Goal: Task Accomplishment & Management: Complete application form

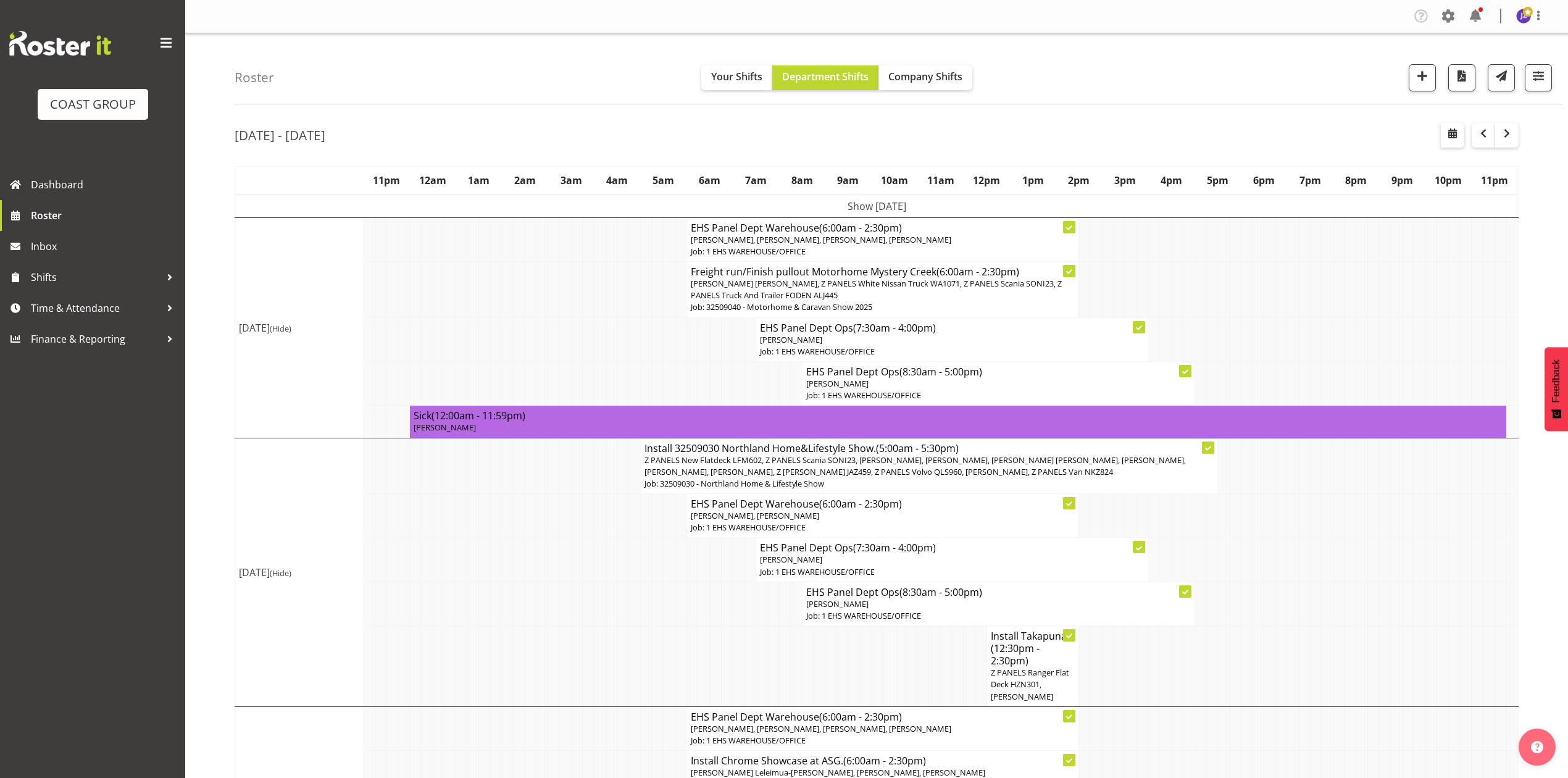
scroll to position [164, 0]
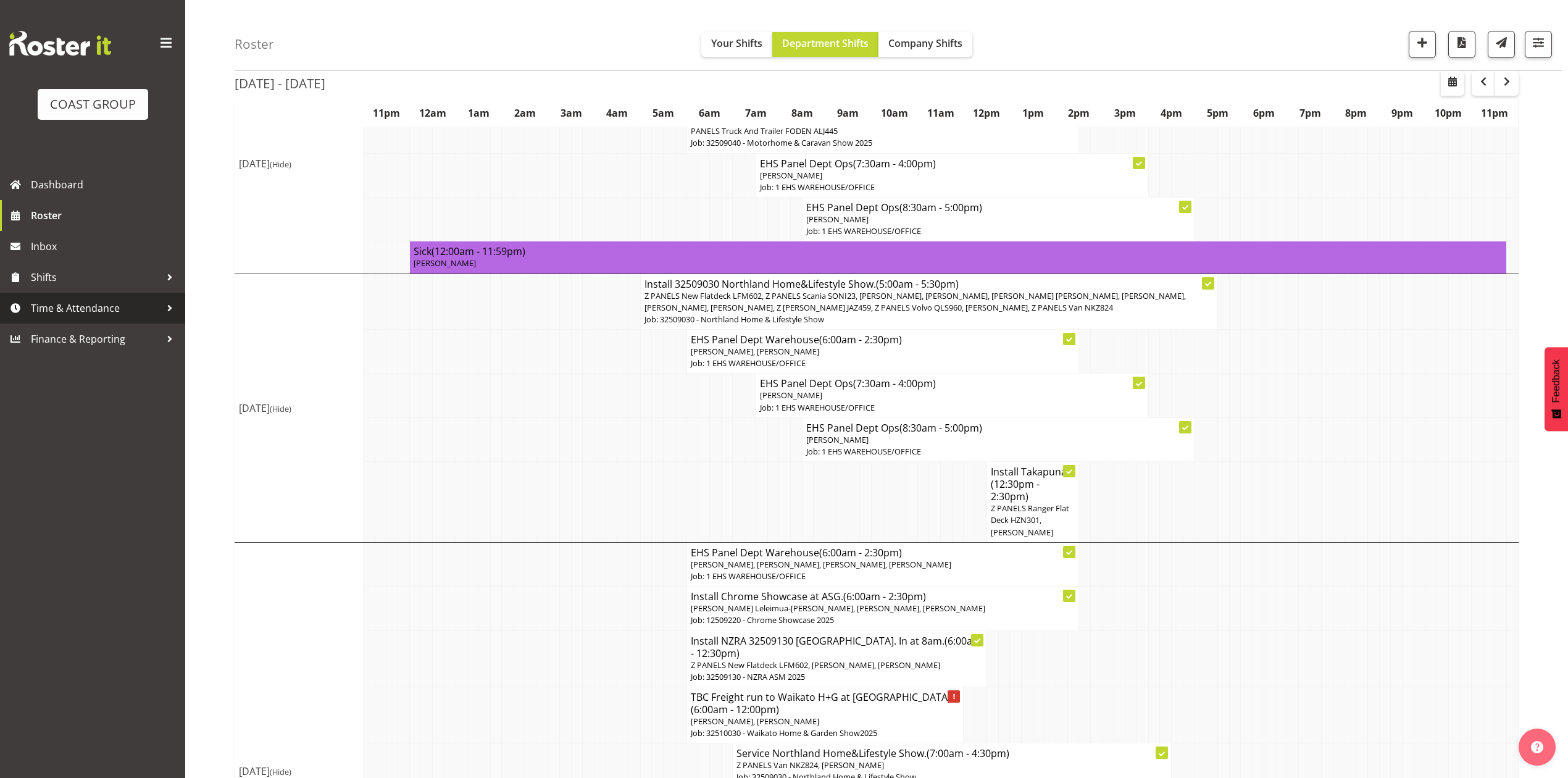
click at [64, 299] on span "Time & Attendance" at bounding box center [95, 308] width 130 height 19
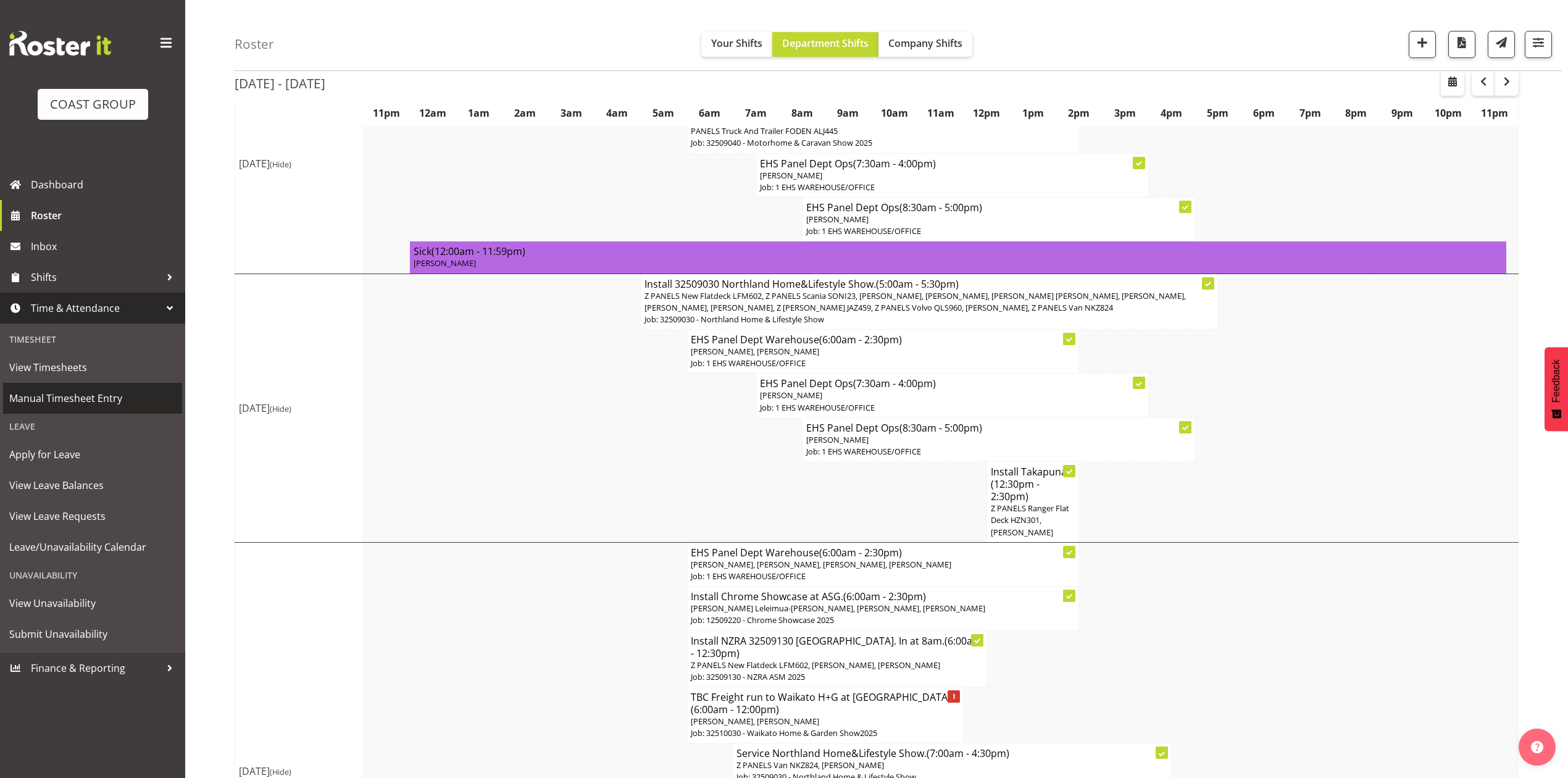
click at [54, 400] on span "Manual Timesheet Entry" at bounding box center [93, 398] width 167 height 19
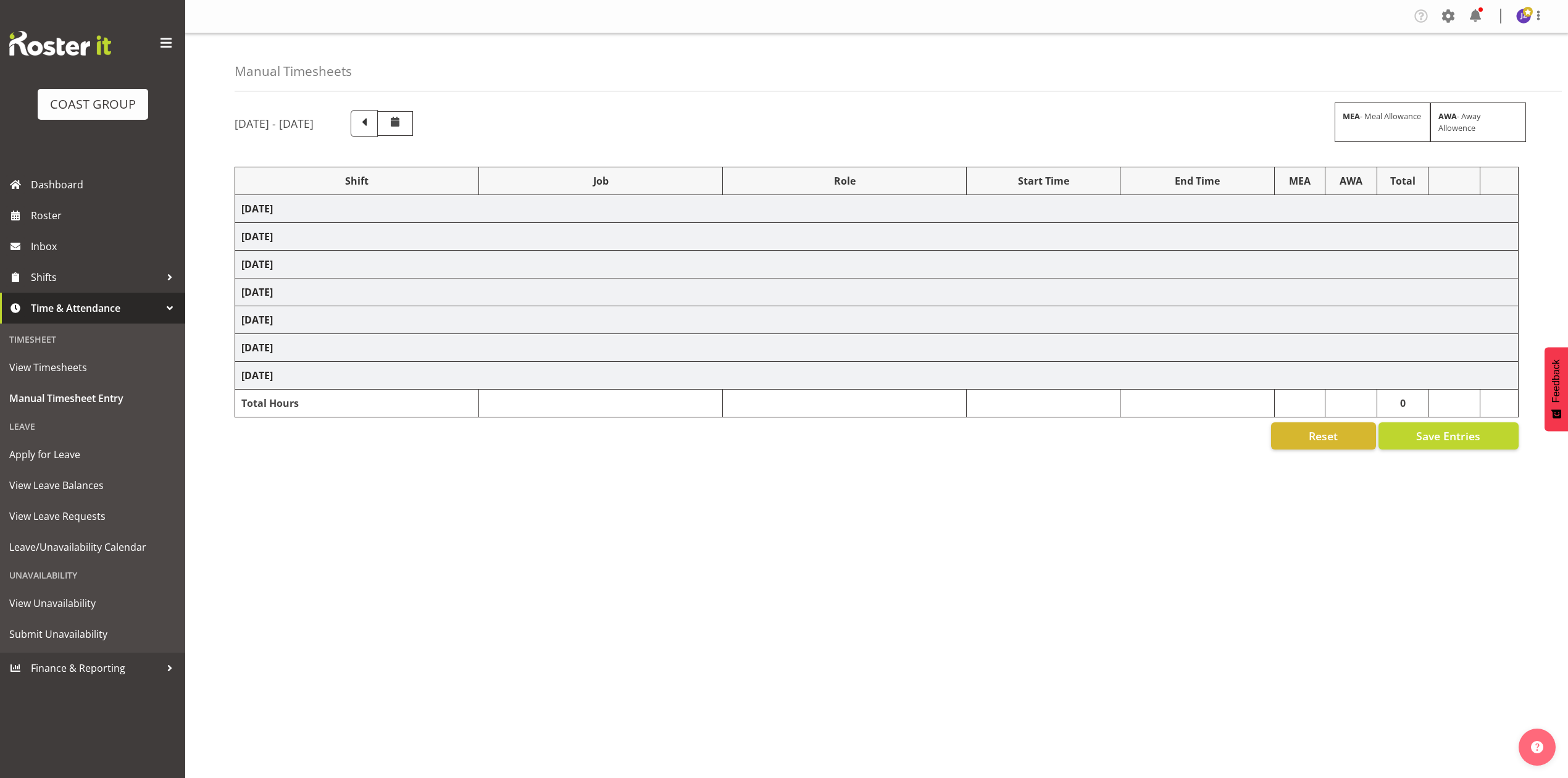
select select "68034"
select select "69"
select select "198"
select select "82600"
select select "8653"
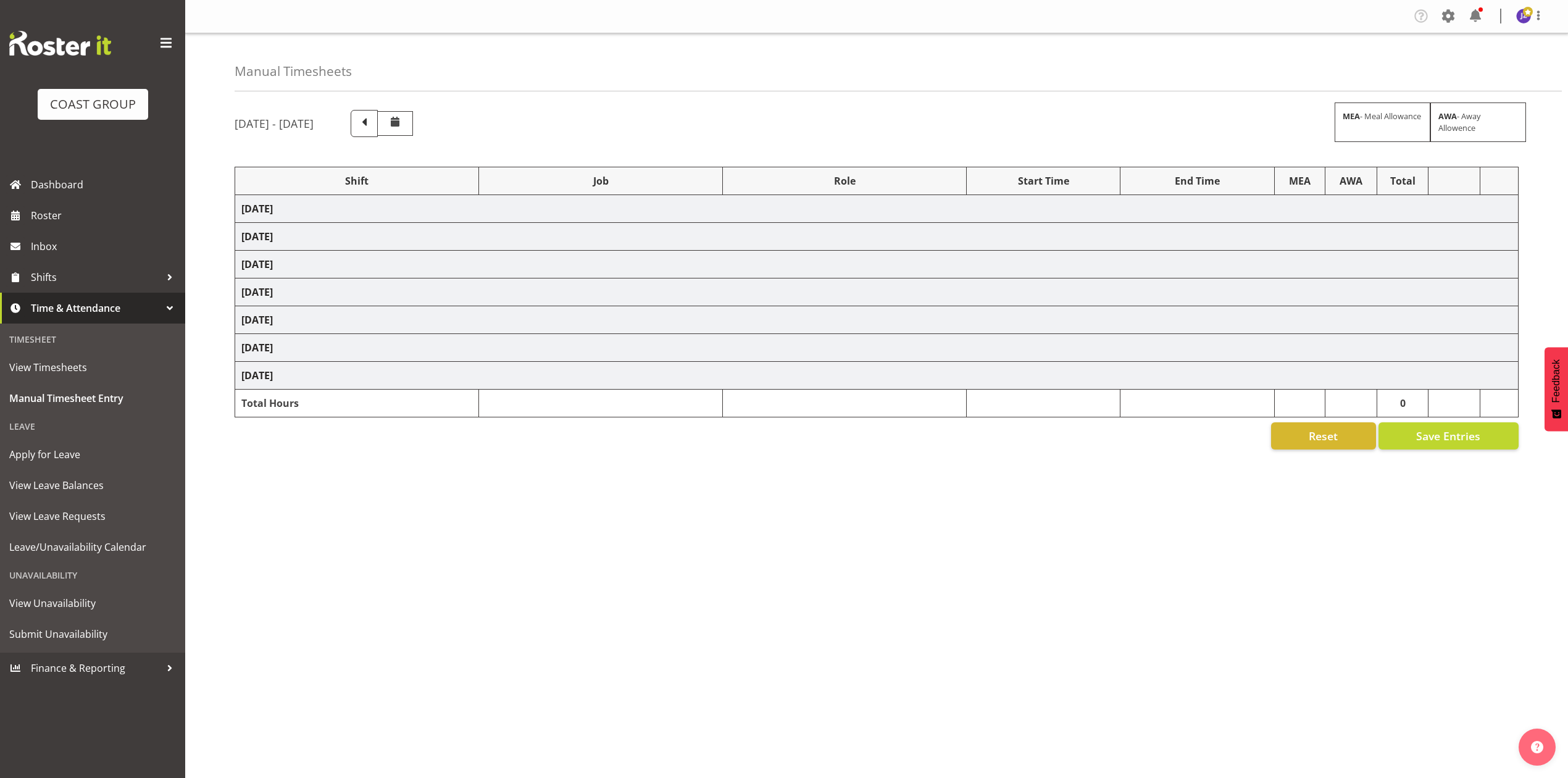
select select "68034"
select select "69"
select select "198"
select select "77800"
select select "9735"
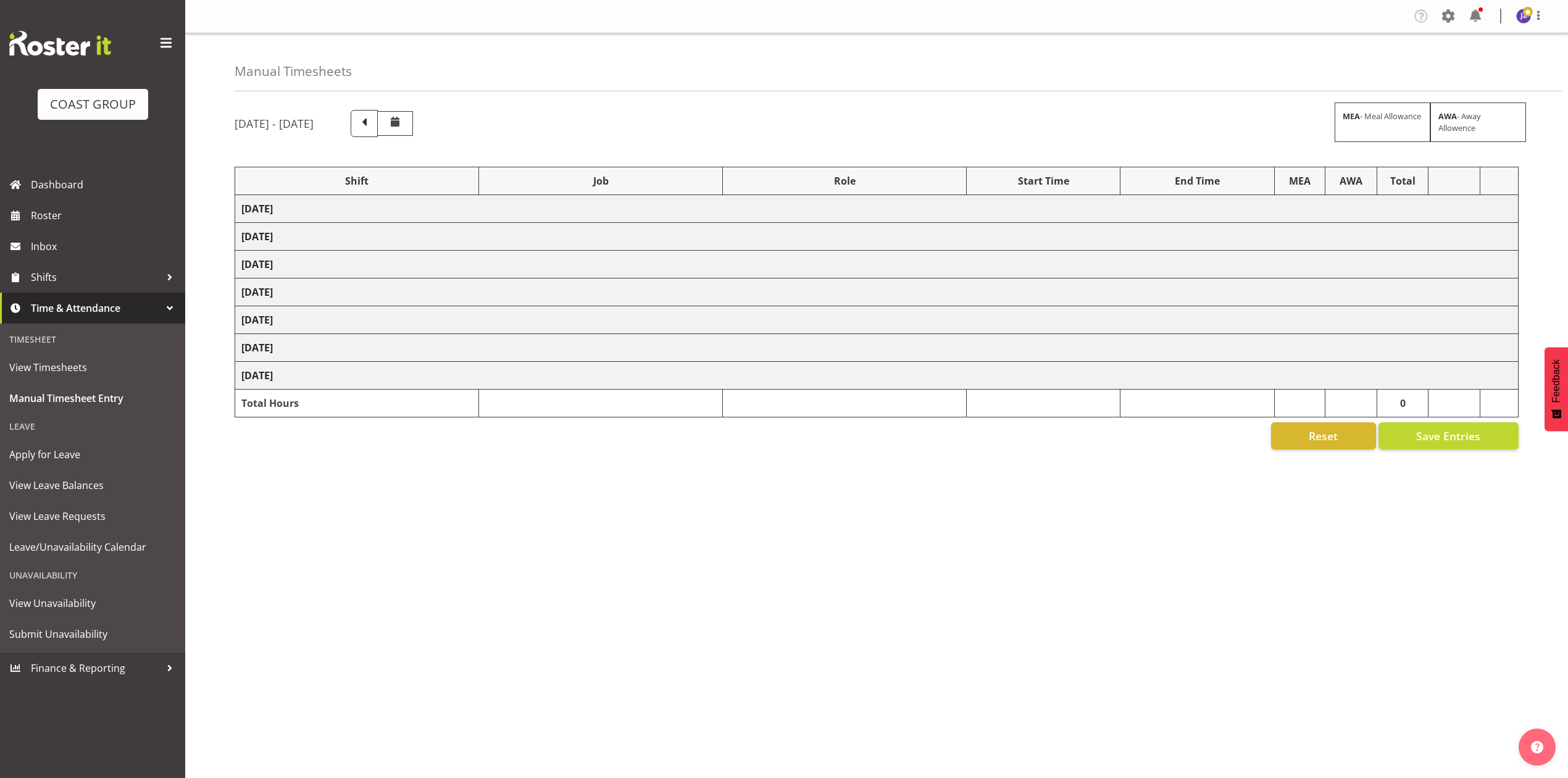
select select "82602"
select select "8653"
select select "82609"
select select "9735"
select select "81896"
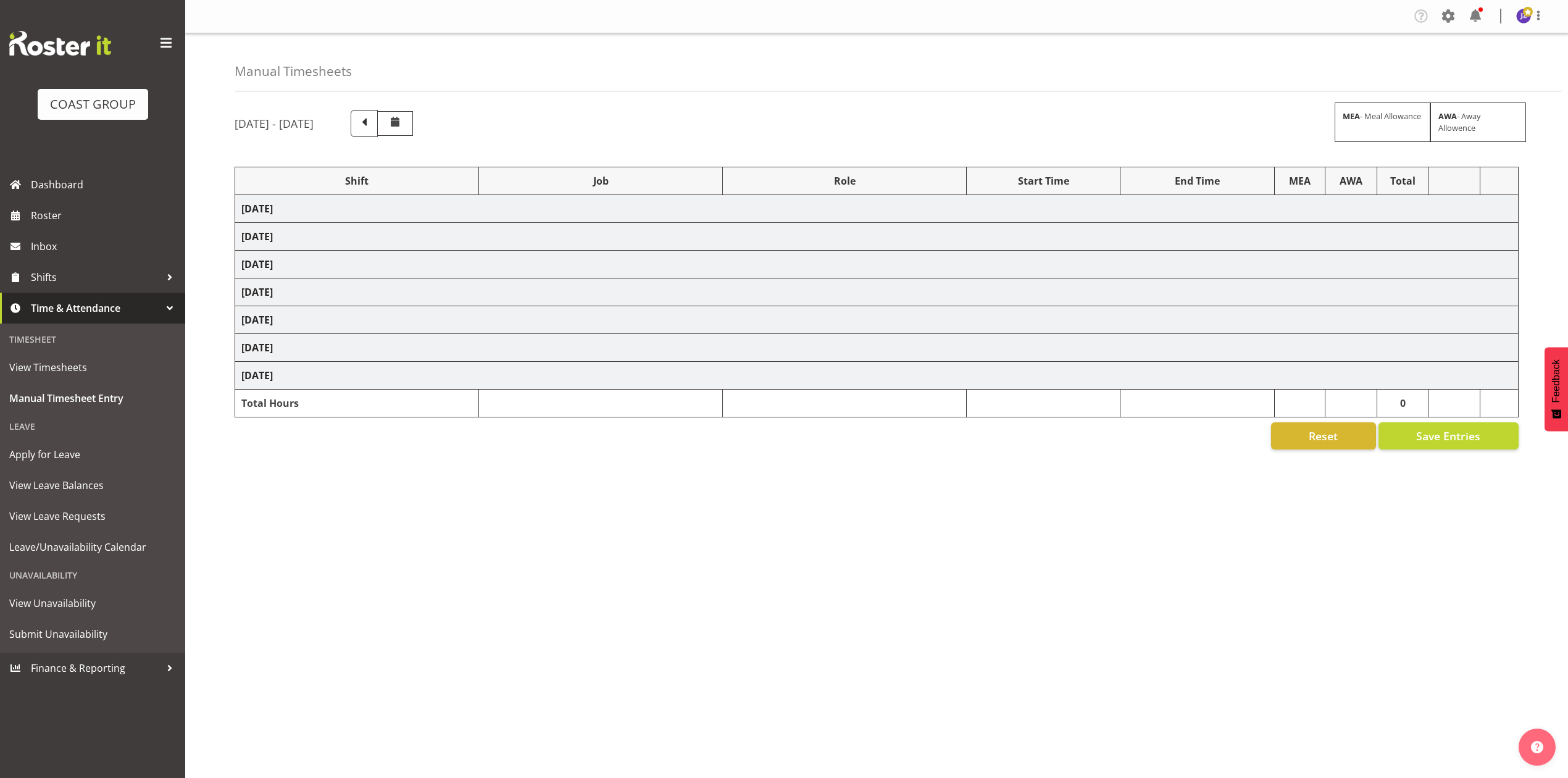
select select "9140"
select select "77800"
select select "9735"
select select "68034"
select select "69"
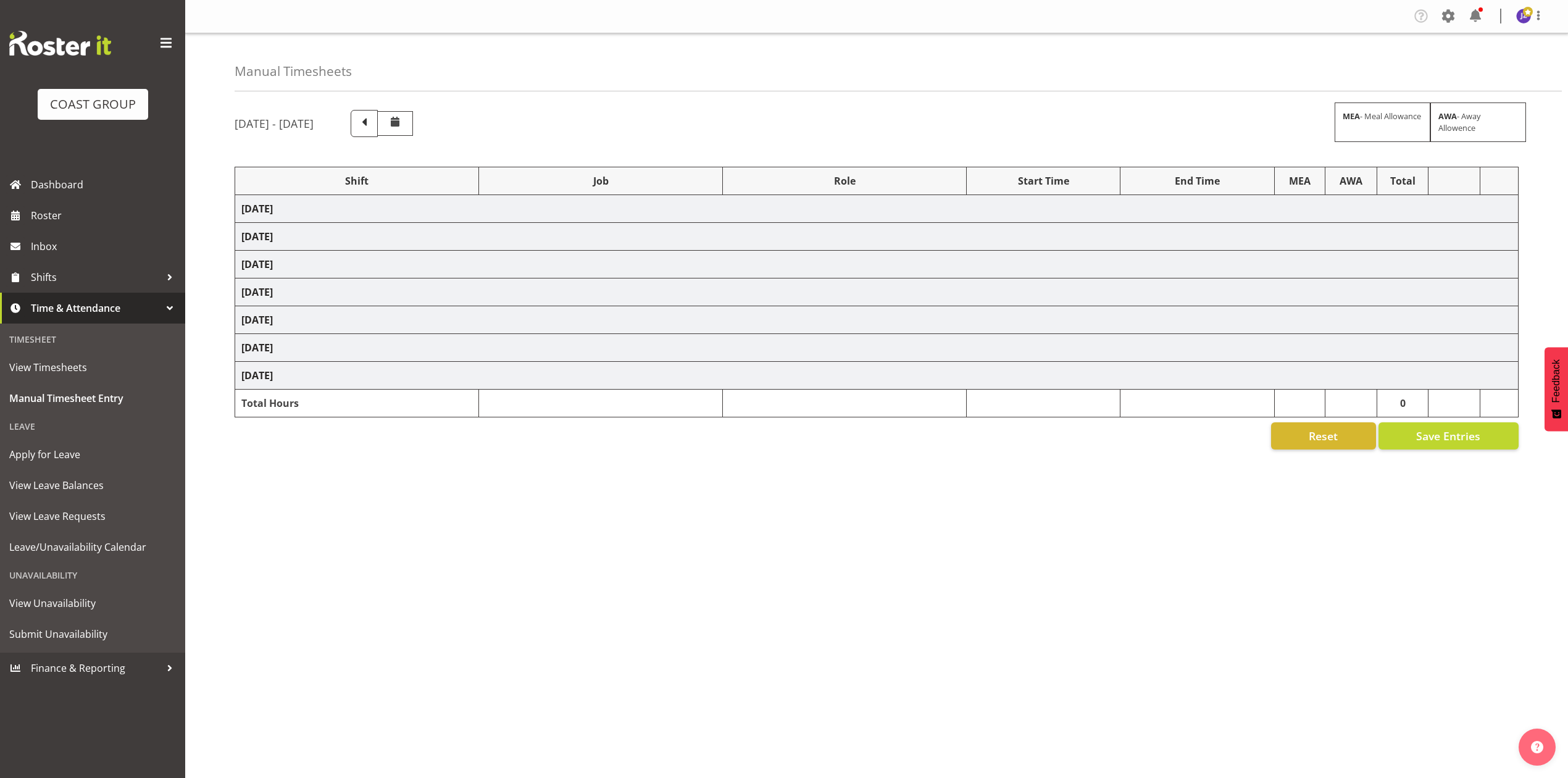
select select "198"
select select "68034"
select select "69"
select select "198"
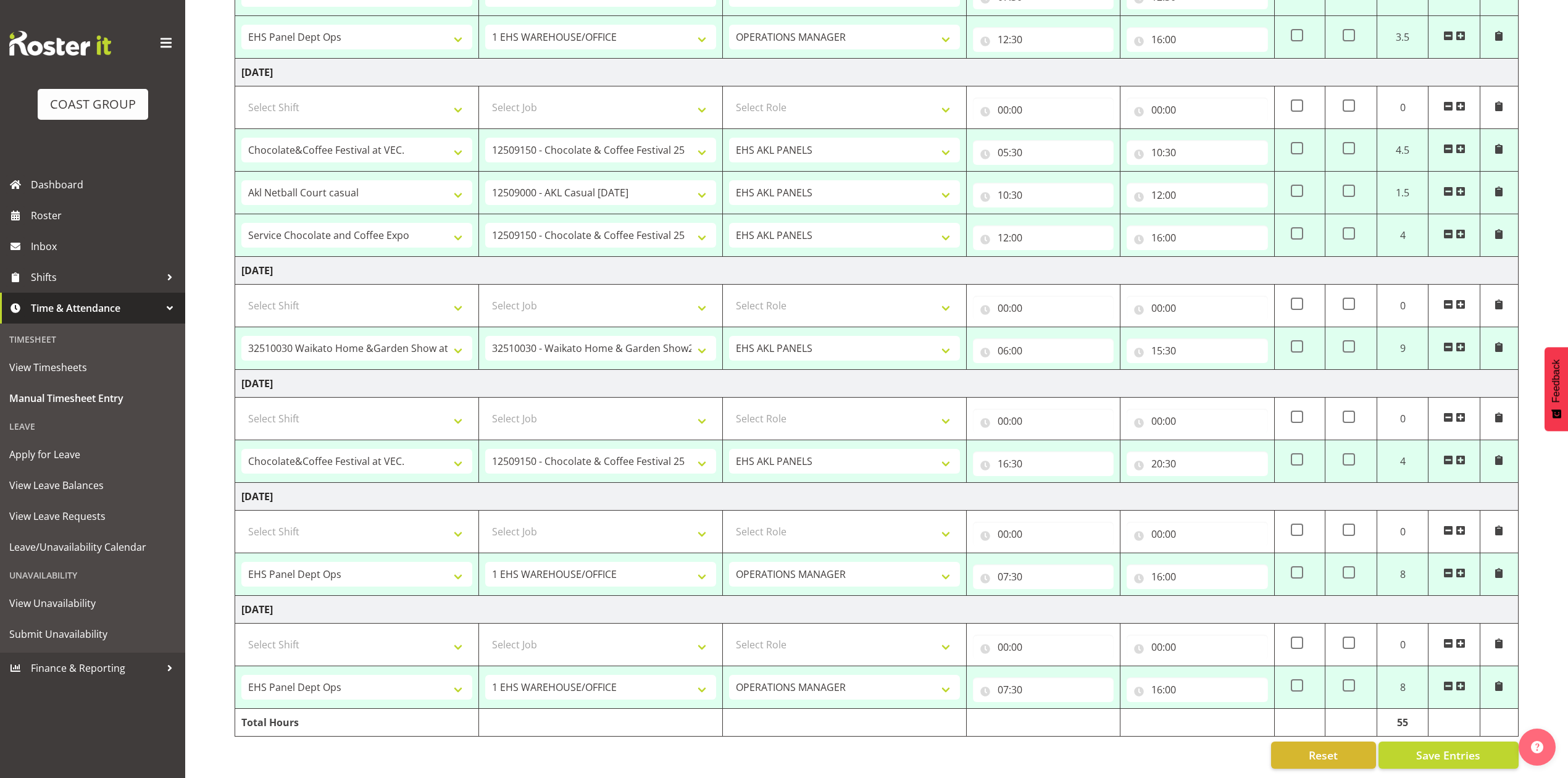
scroll to position [424, 0]
click at [1465, 742] on button "Save Entries" at bounding box center [1448, 755] width 140 height 27
select select "68034"
select select "69"
select select "198"
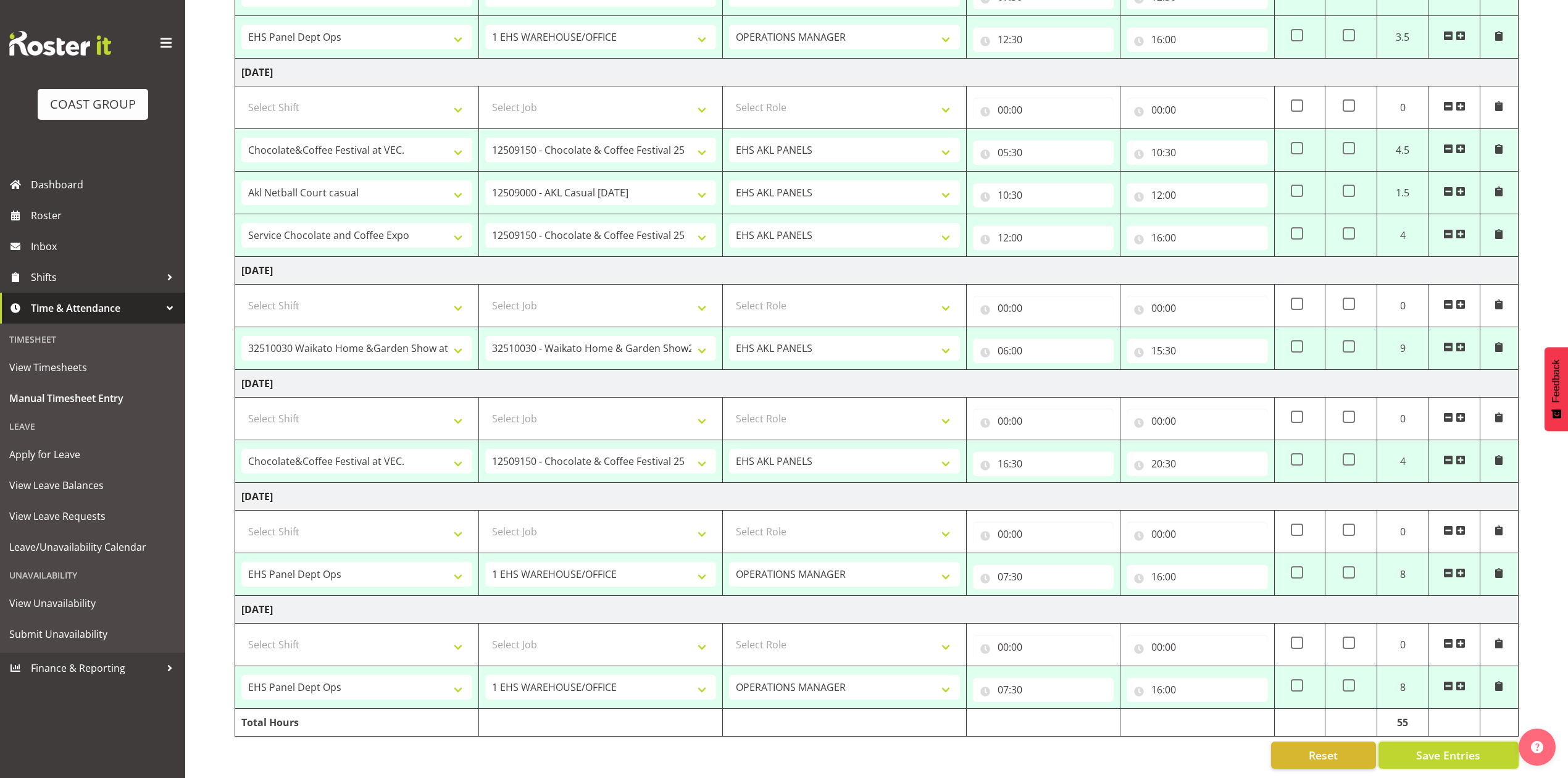
type input "07:30"
type input "16:00"
select select "82600"
select select "8653"
type input "07:30"
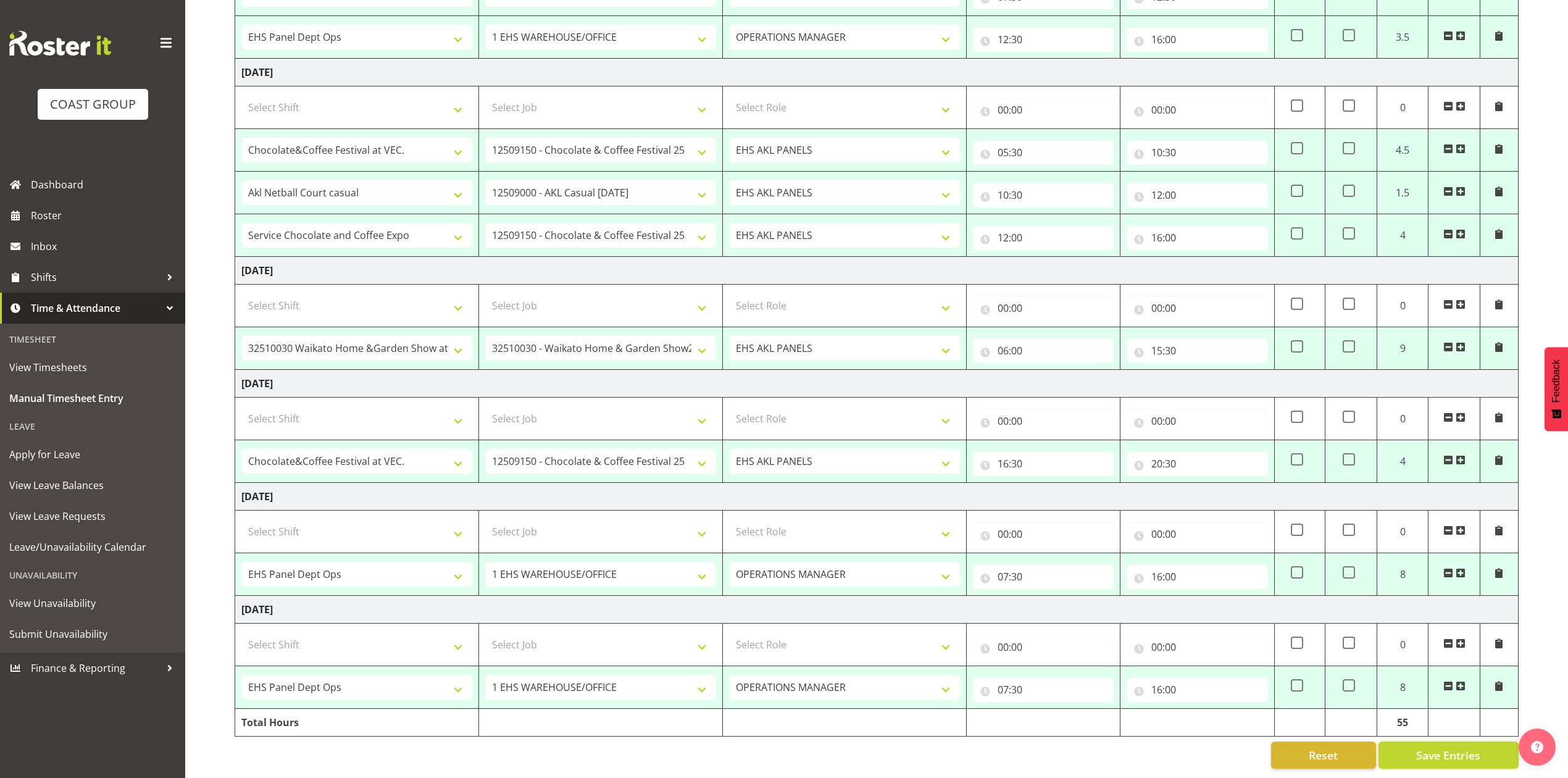
type input "12:30"
select select "68034"
select select "69"
select select "198"
type input "12:30"
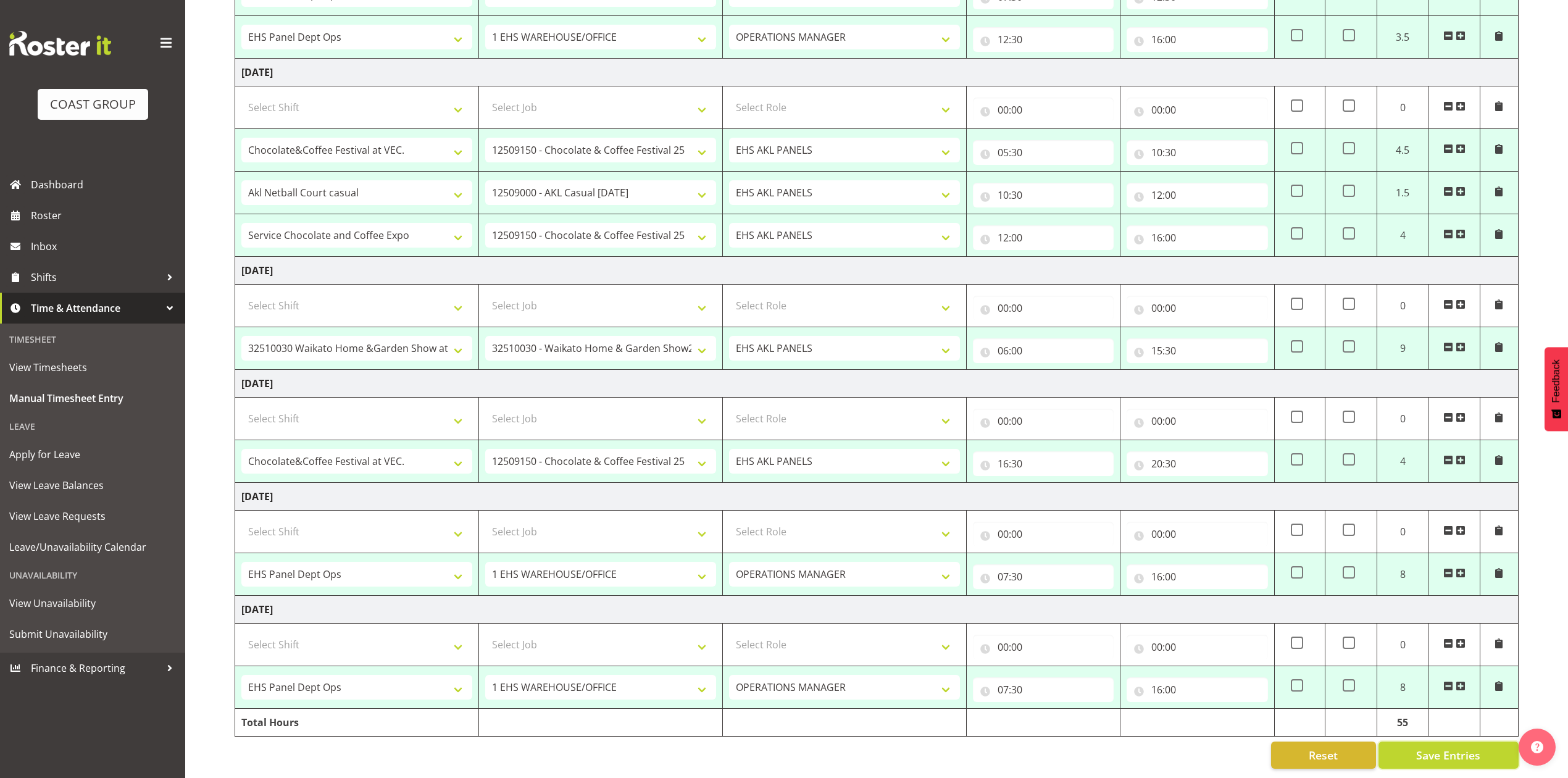
type input "16:00"
select select "77800"
select select "9735"
type input "05:30"
type input "10:30"
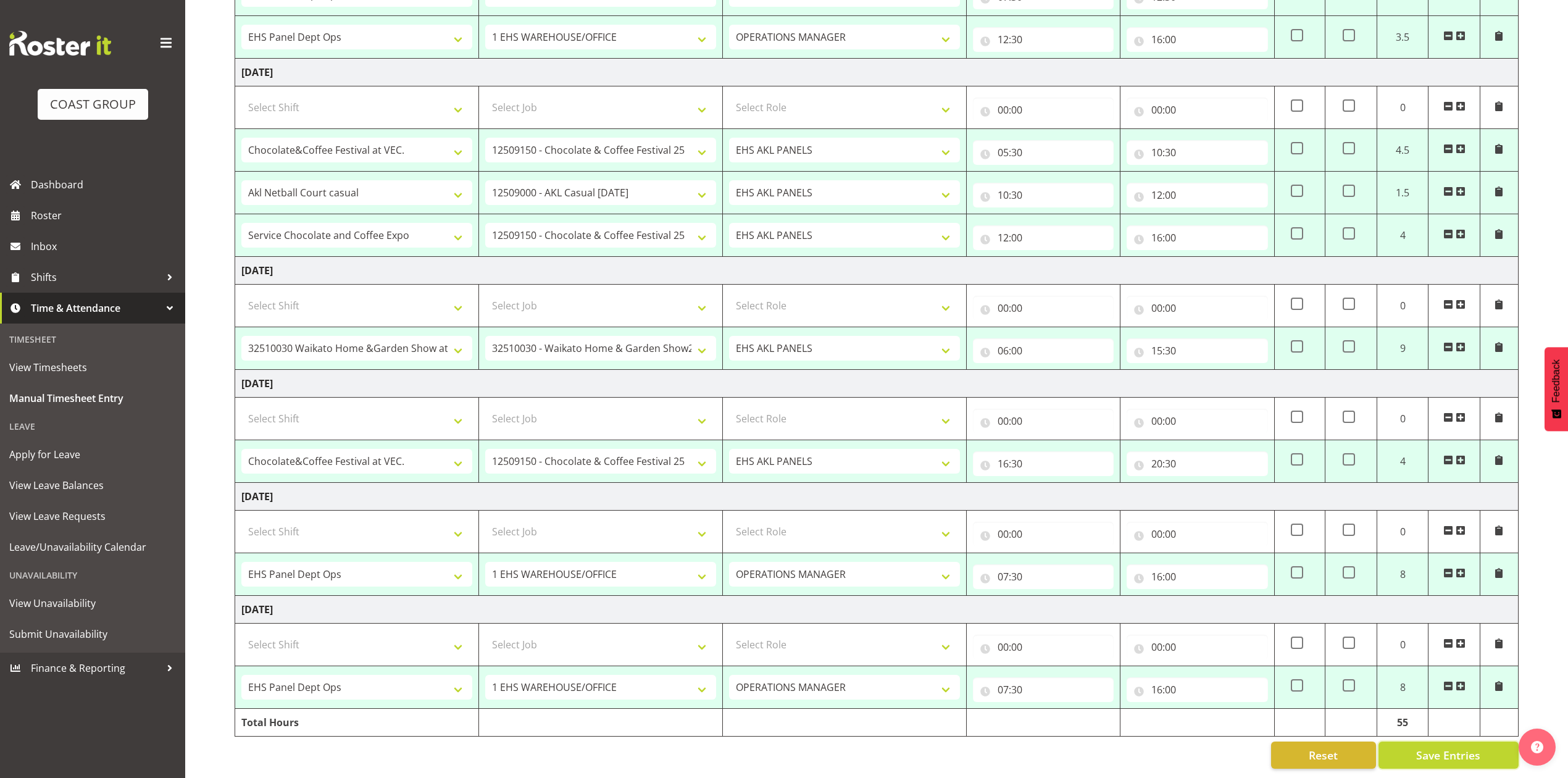
select select "82602"
select select "8653"
type input "10:30"
type input "12:00"
select select "82609"
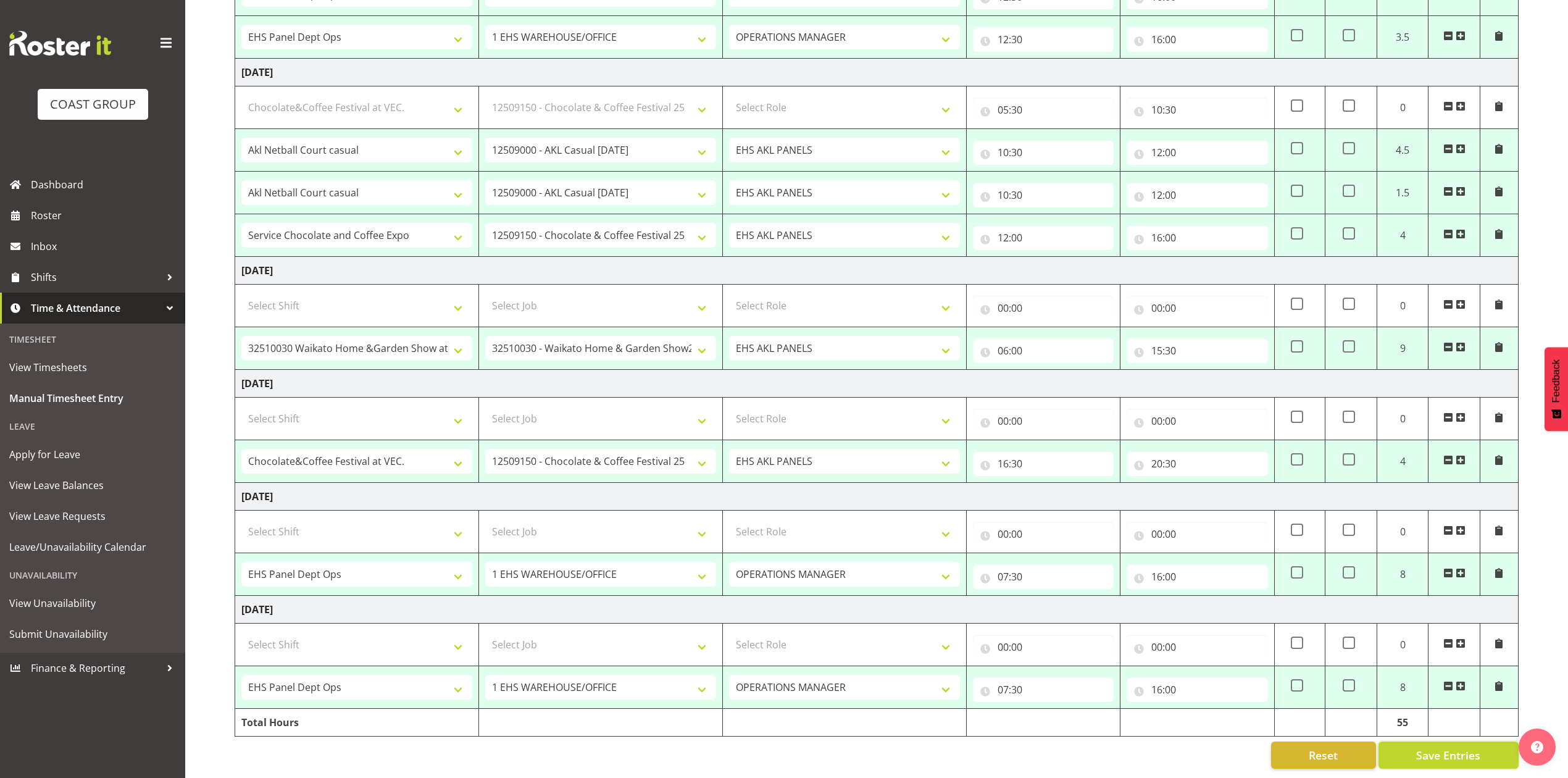
select select "9735"
type input "12:00"
type input "16:00"
select select "81896"
select select "9140"
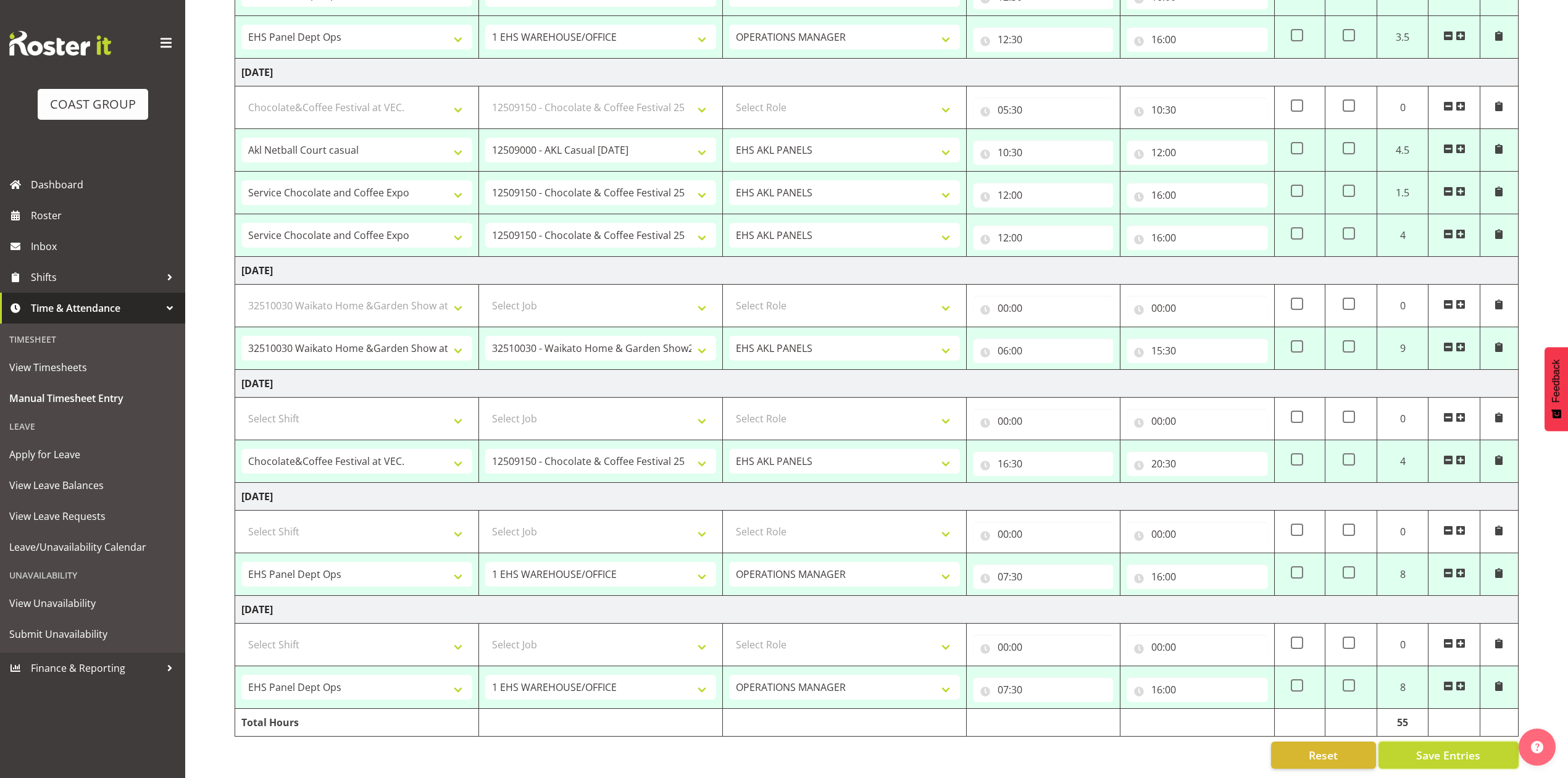
type input "06:00"
type input "15:30"
select select "77800"
select select "9735"
type input "16:30"
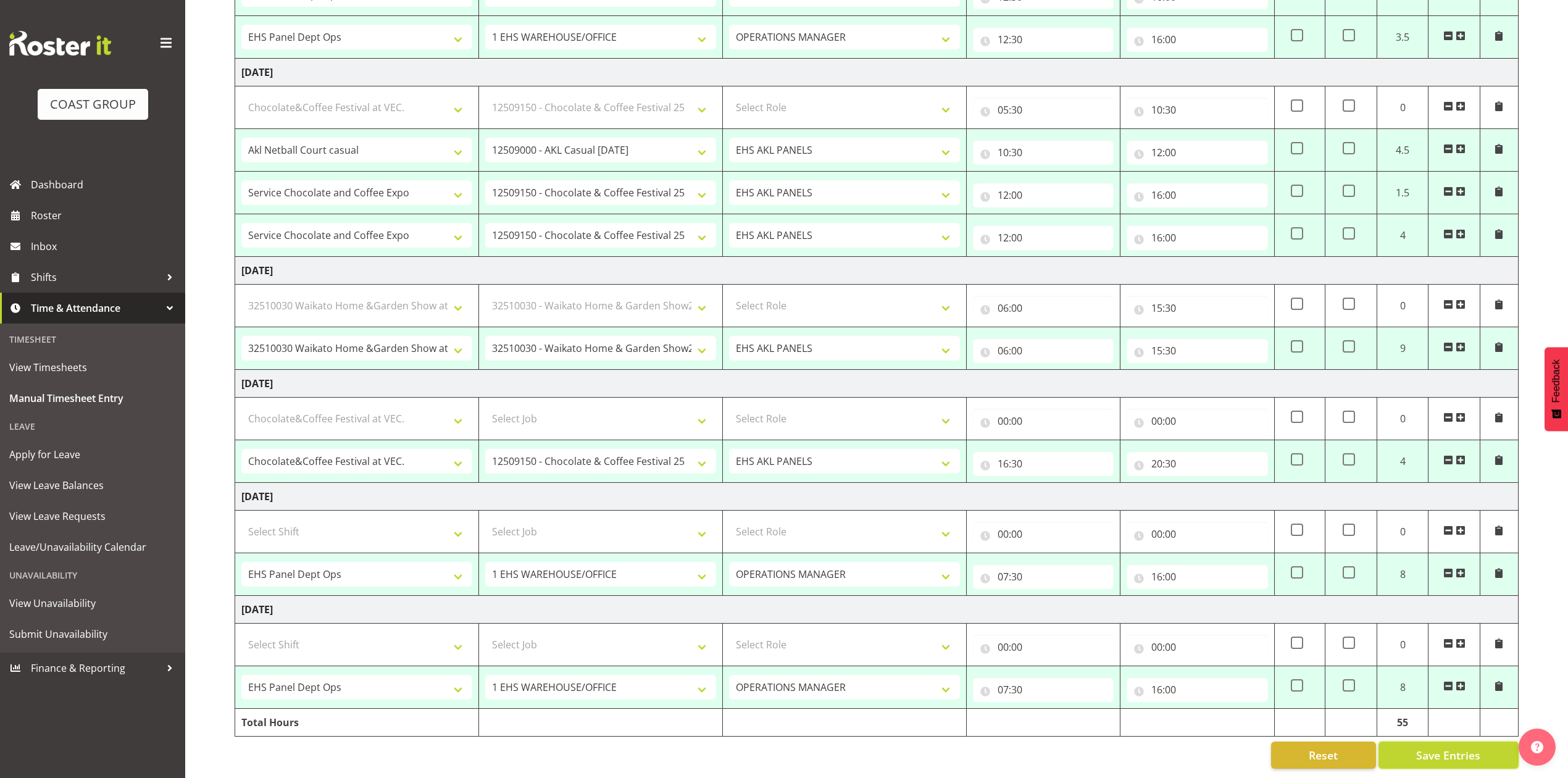
type input "20:30"
select select "68034"
select select "69"
select select "198"
type input "07:30"
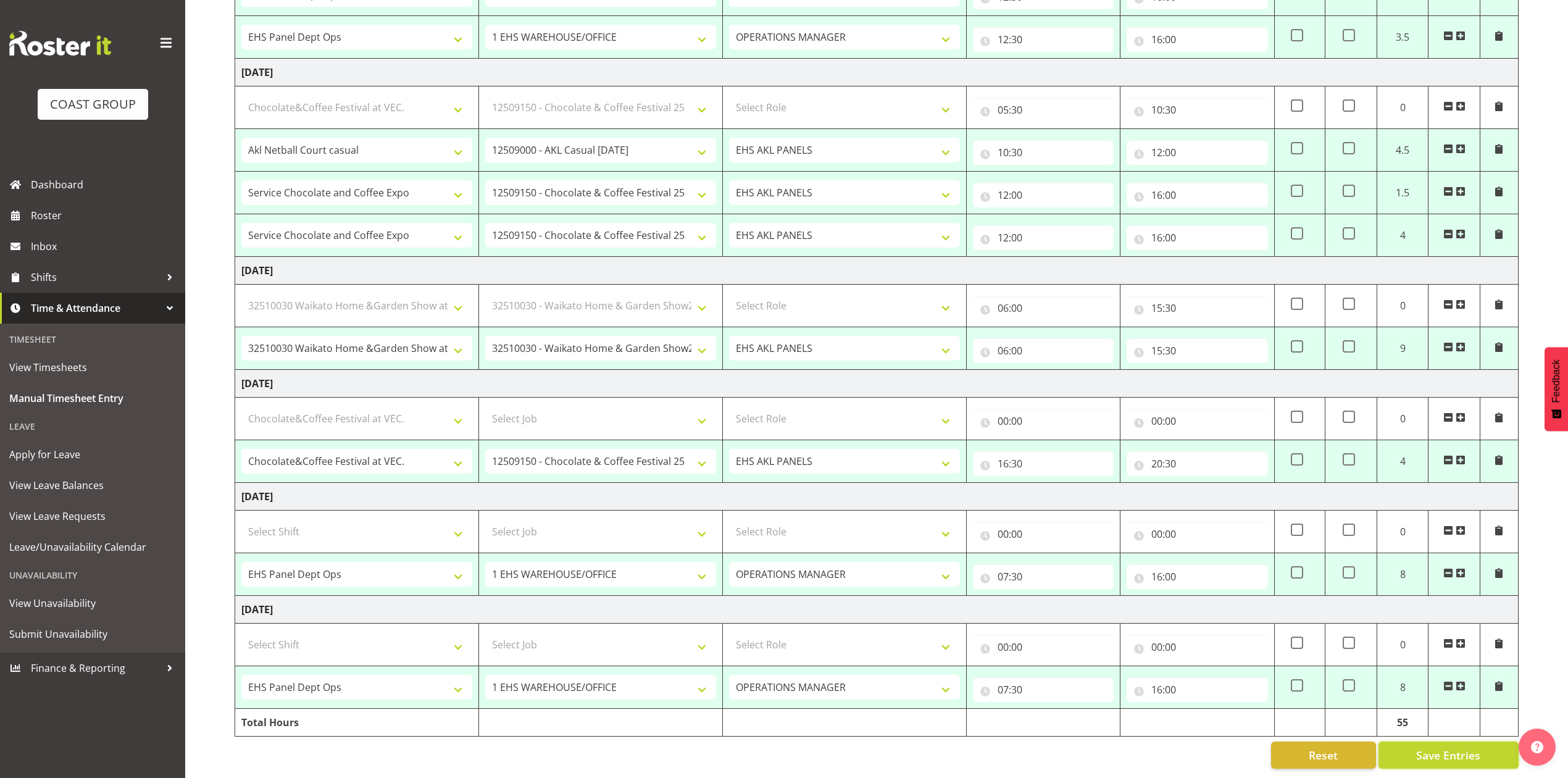
type input "16:00"
select select "68034"
select select "69"
select select "198"
type input "07:30"
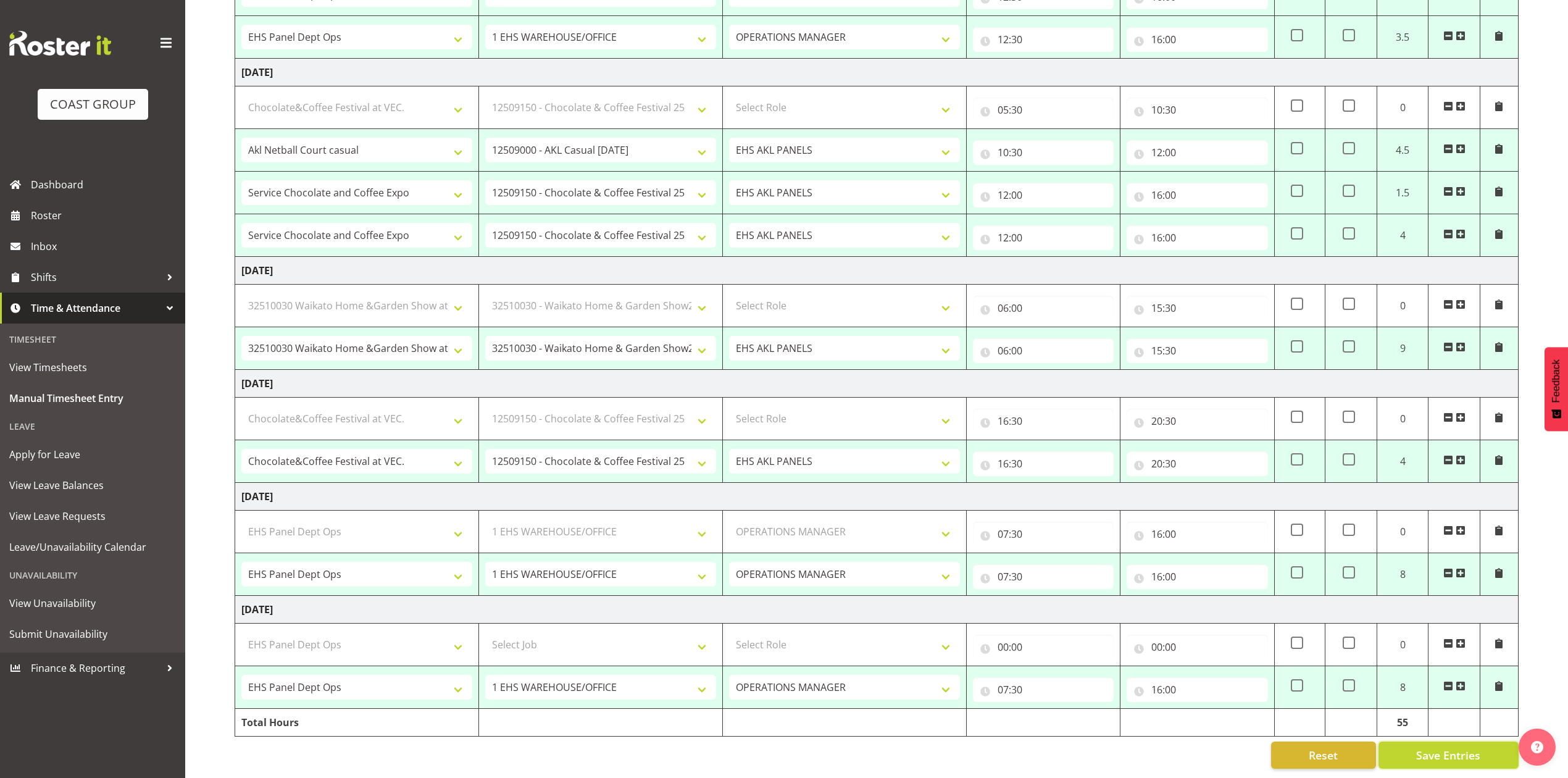
type input "16:00"
select select "82600"
select select "8653"
select select "68034"
select select "69"
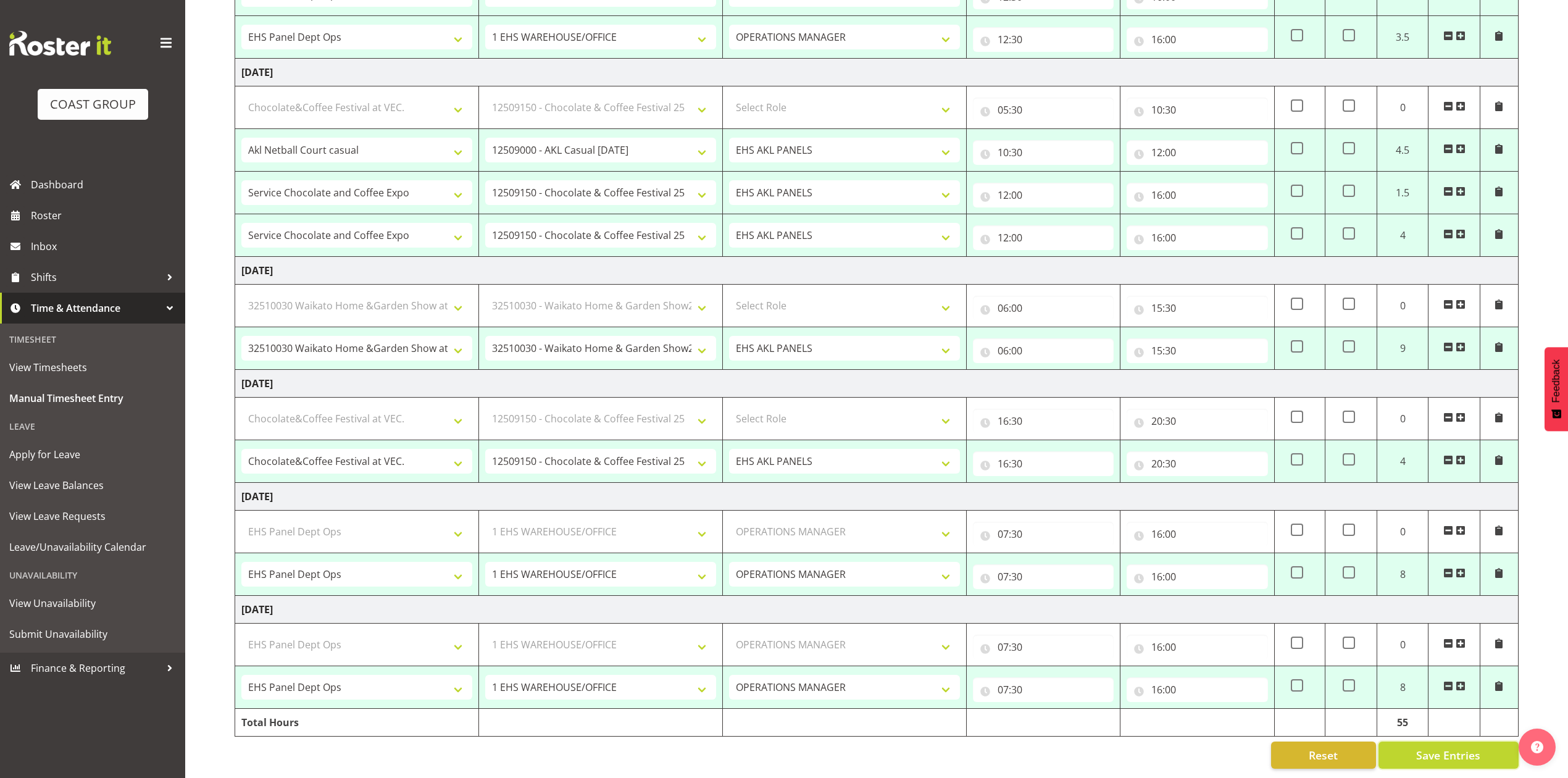
select select "198"
select select "77800"
select select "9735"
select select "82602"
select select "8653"
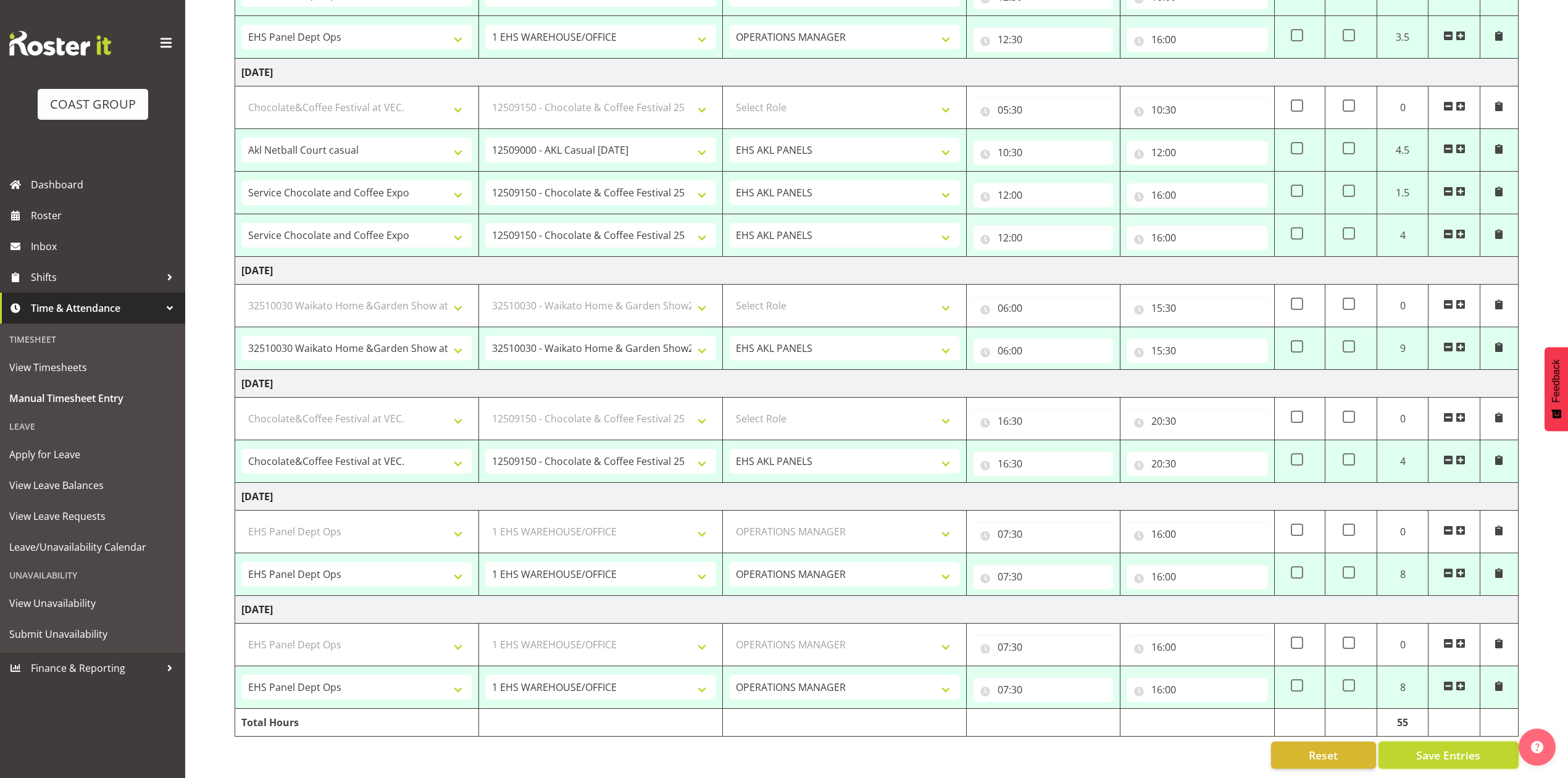
select select "82609"
select select "9735"
select select "81896"
select select "9140"
select select "77800"
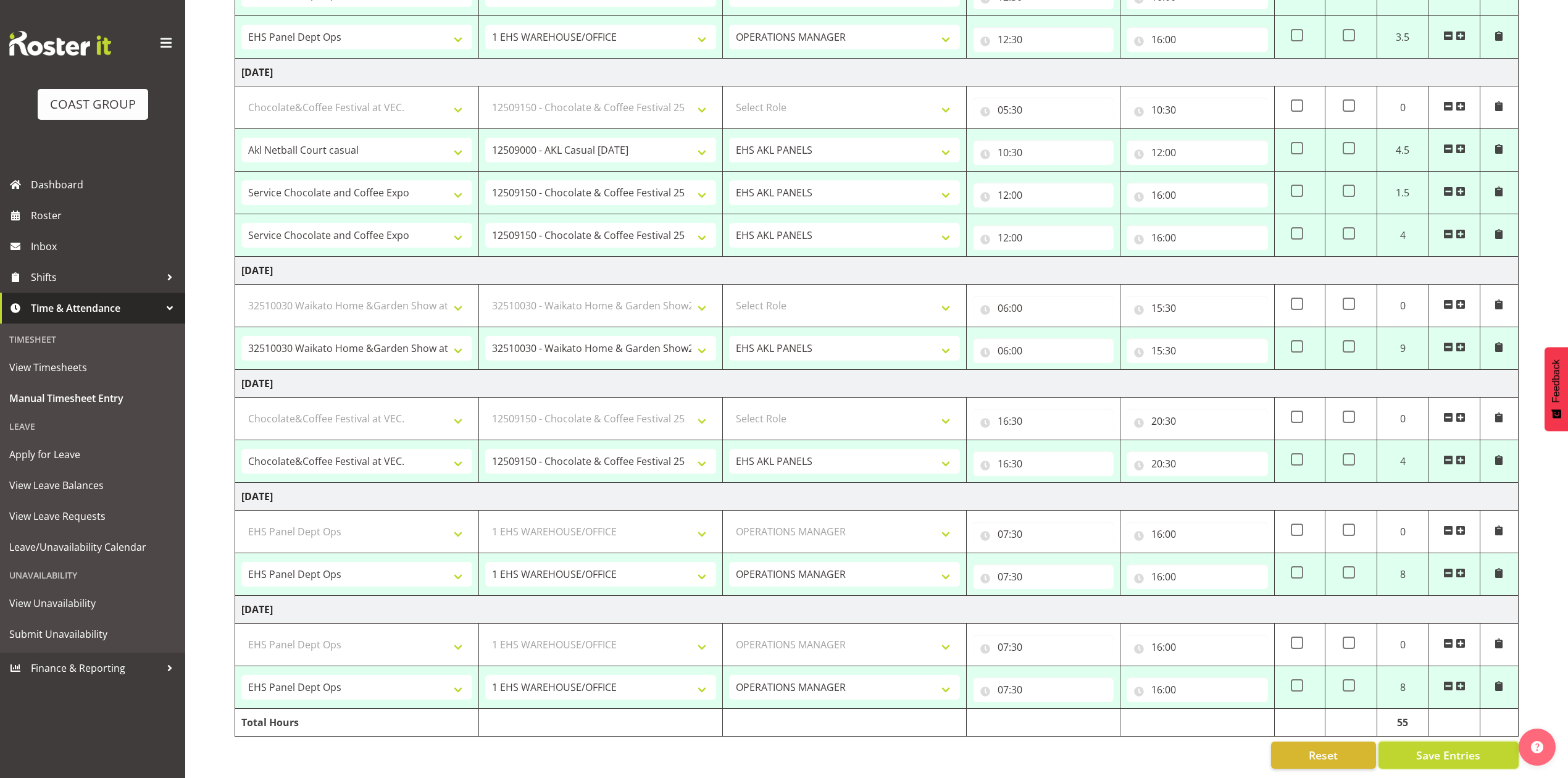
select select "9735"
select select "68034"
select select "69"
select select "198"
select select "68034"
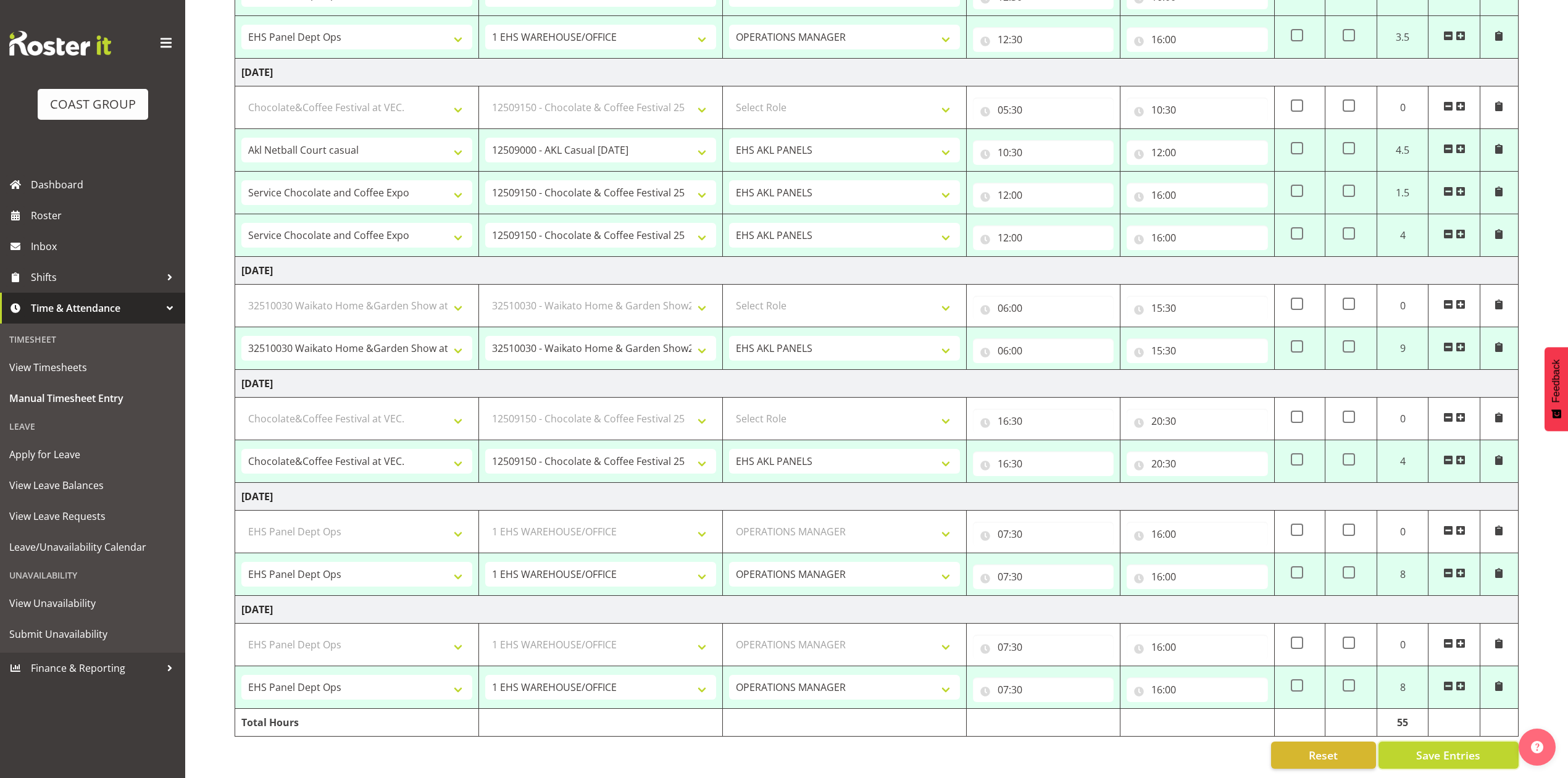
select select "69"
select select "198"
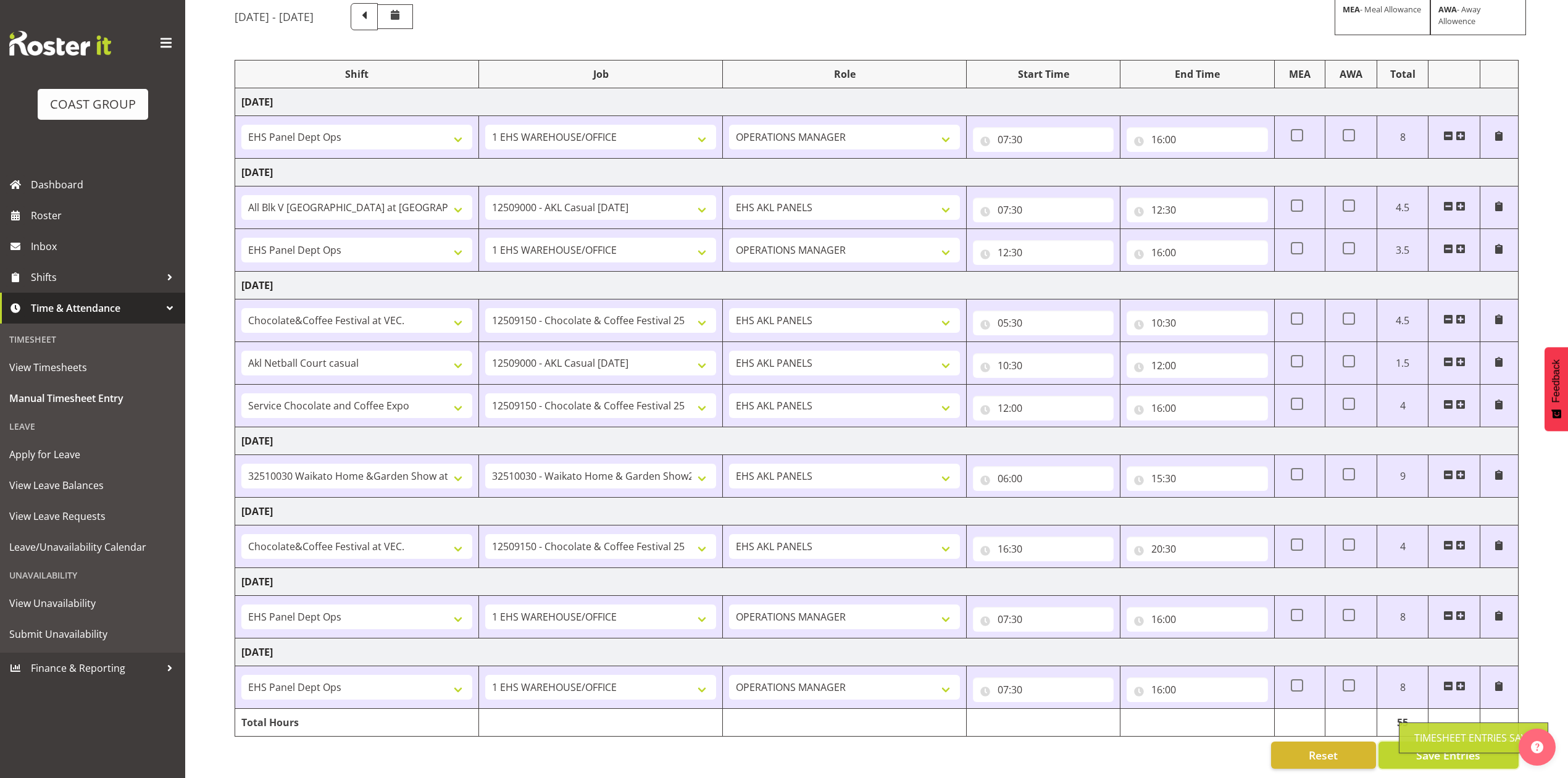
scroll to position [0, 0]
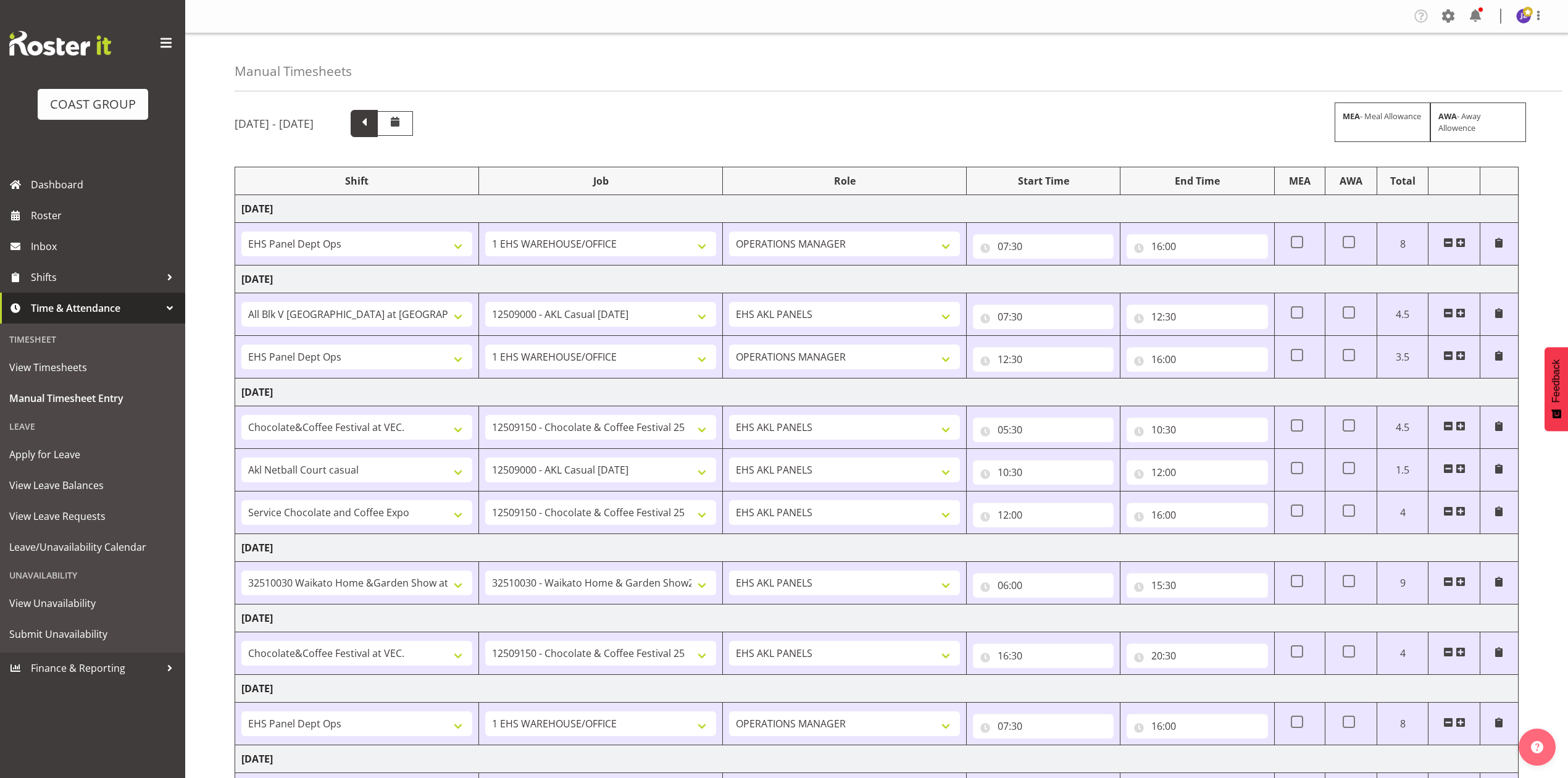
click at [378, 126] on span at bounding box center [364, 123] width 27 height 27
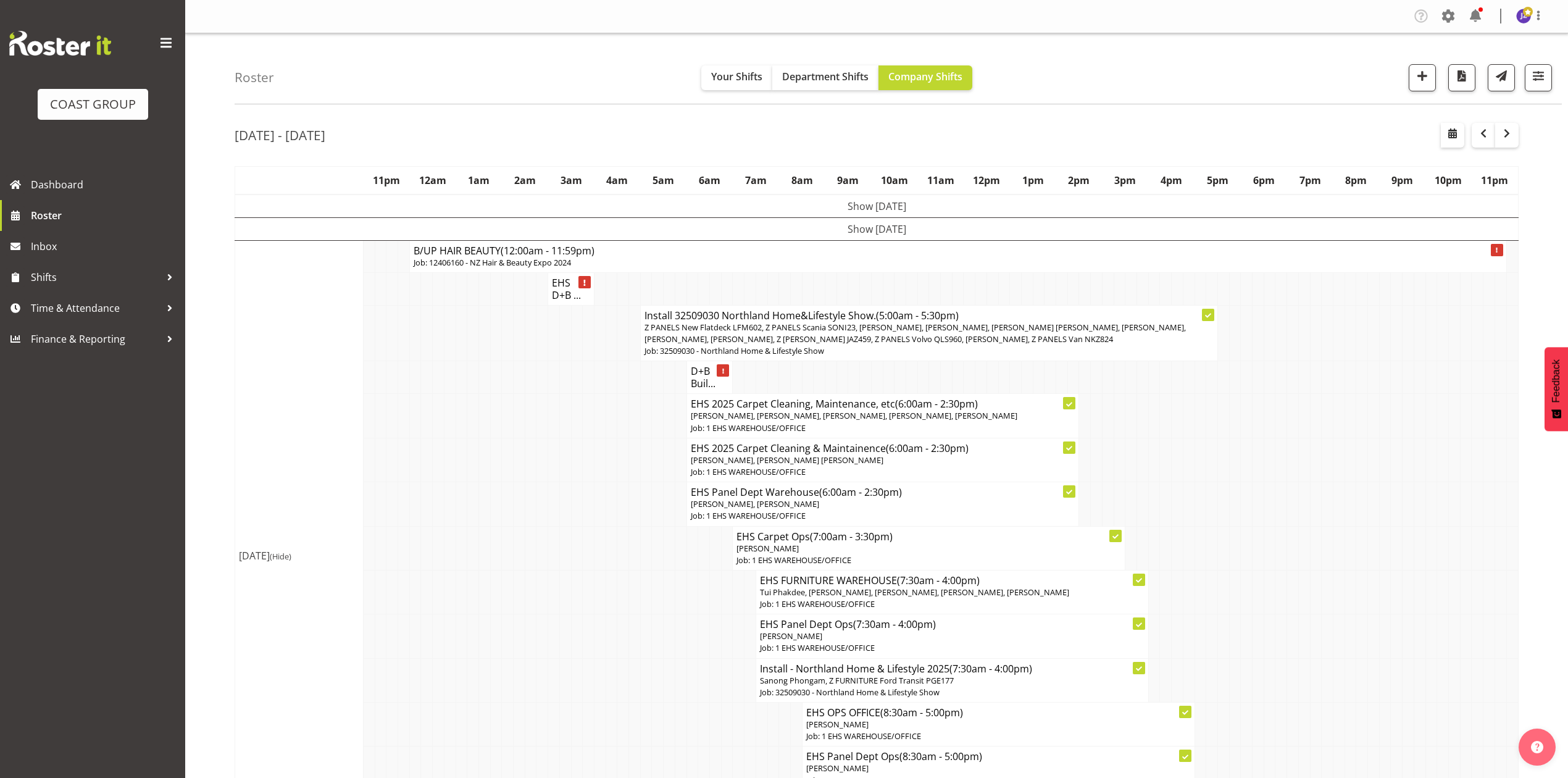
click at [1287, 480] on td at bounding box center [1293, 459] width 12 height 44
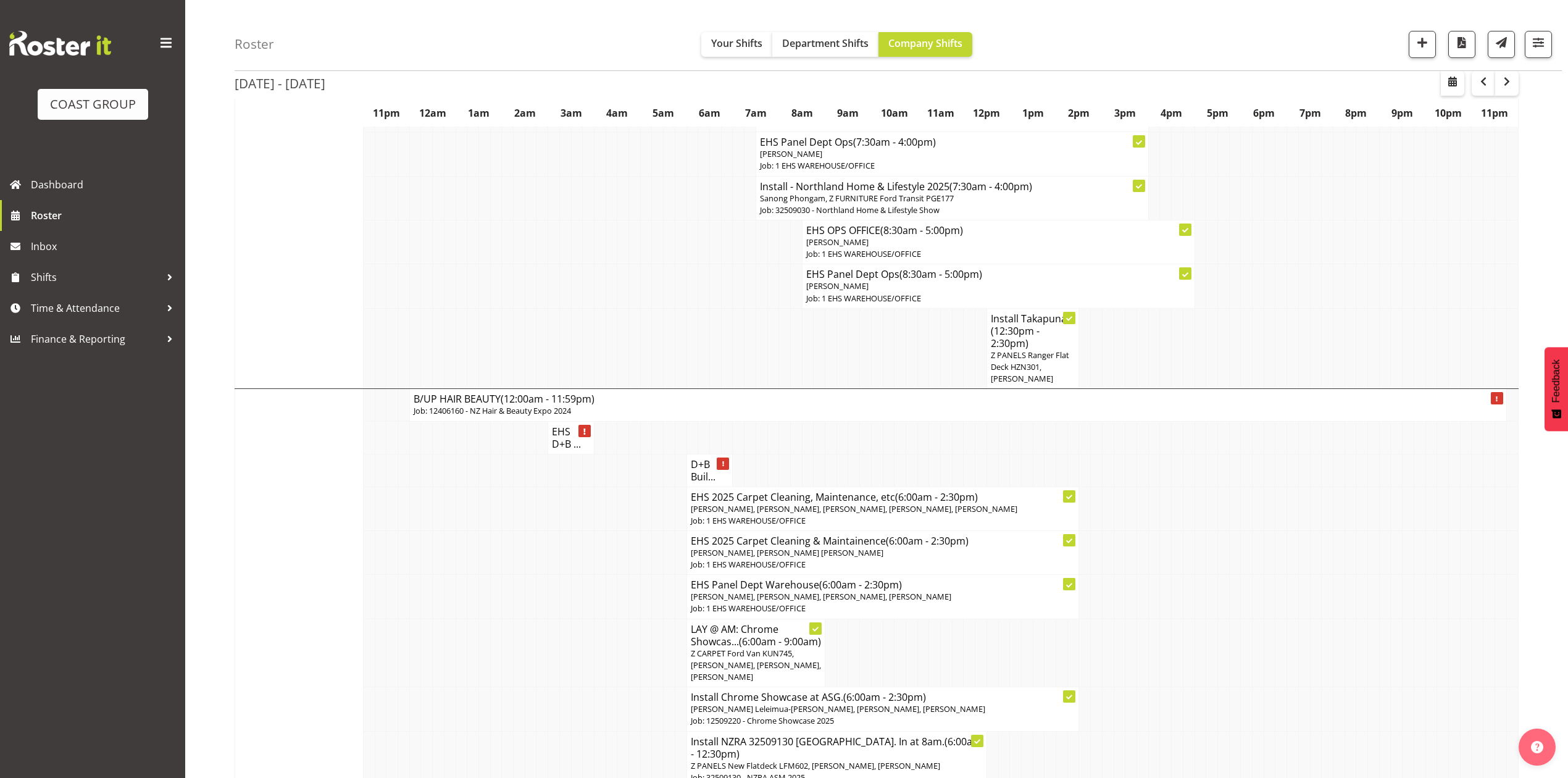
scroll to position [576, 0]
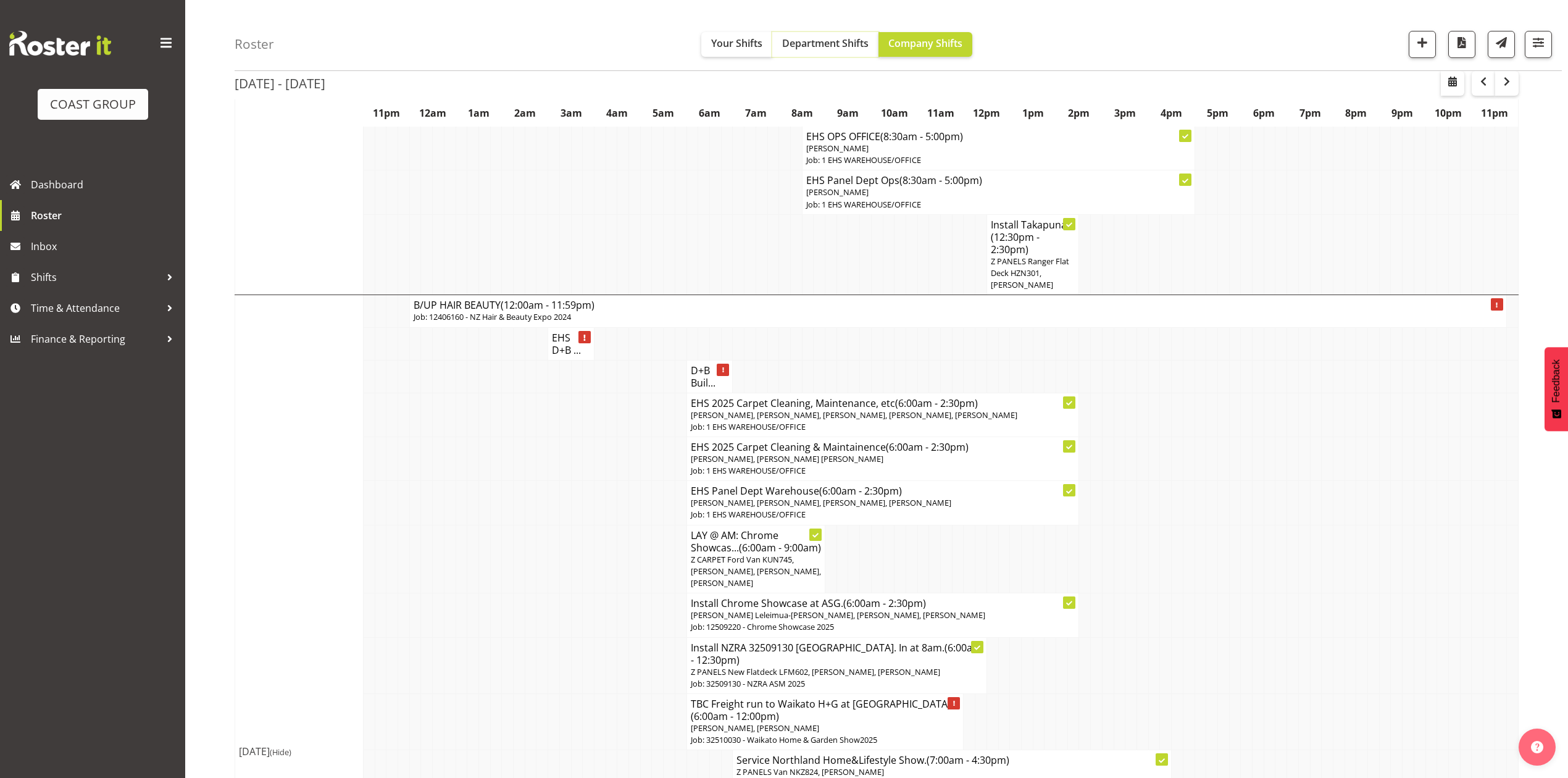
click at [821, 36] on span "Department Shifts" at bounding box center [826, 43] width 86 height 14
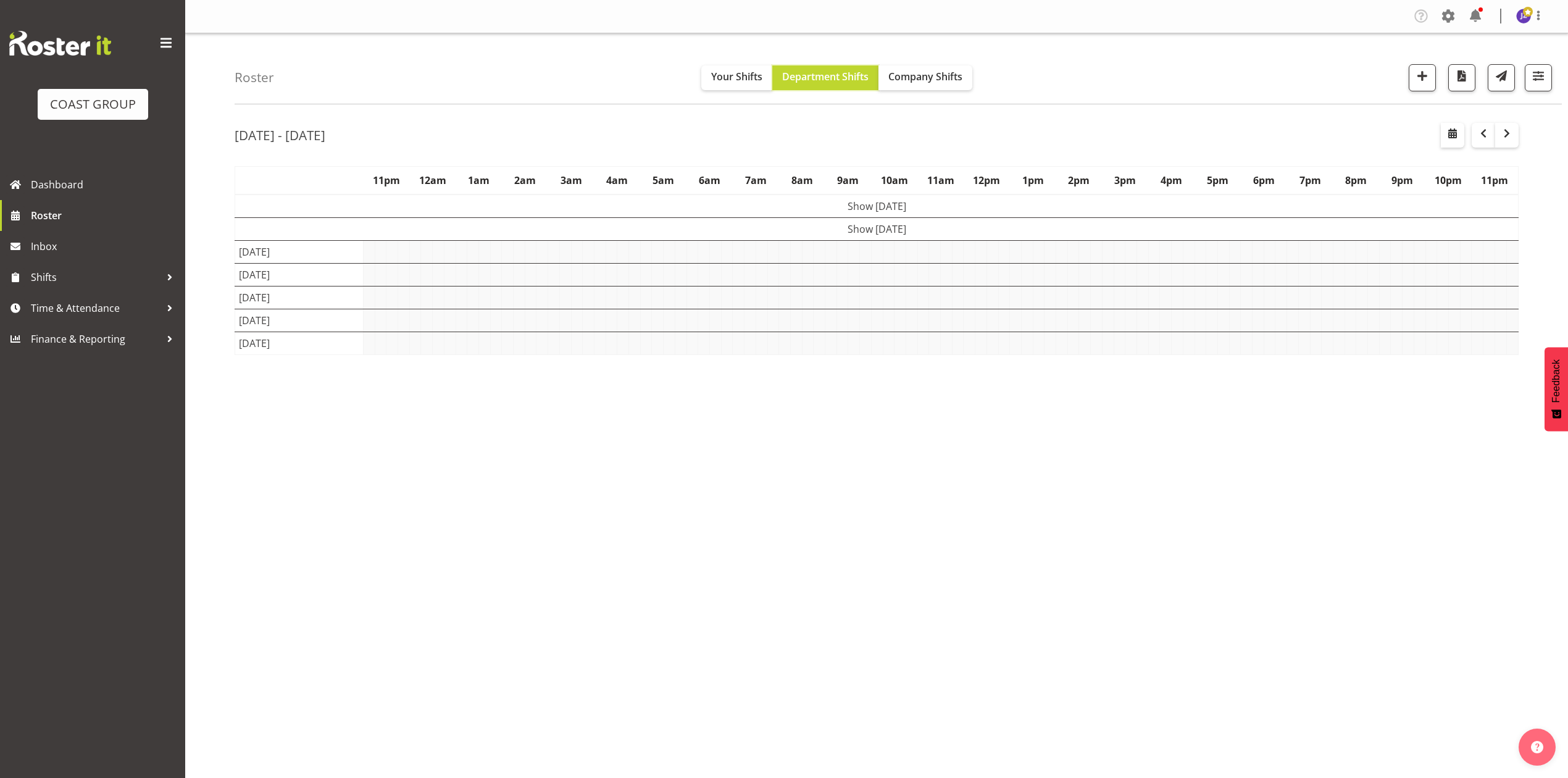
scroll to position [0, 0]
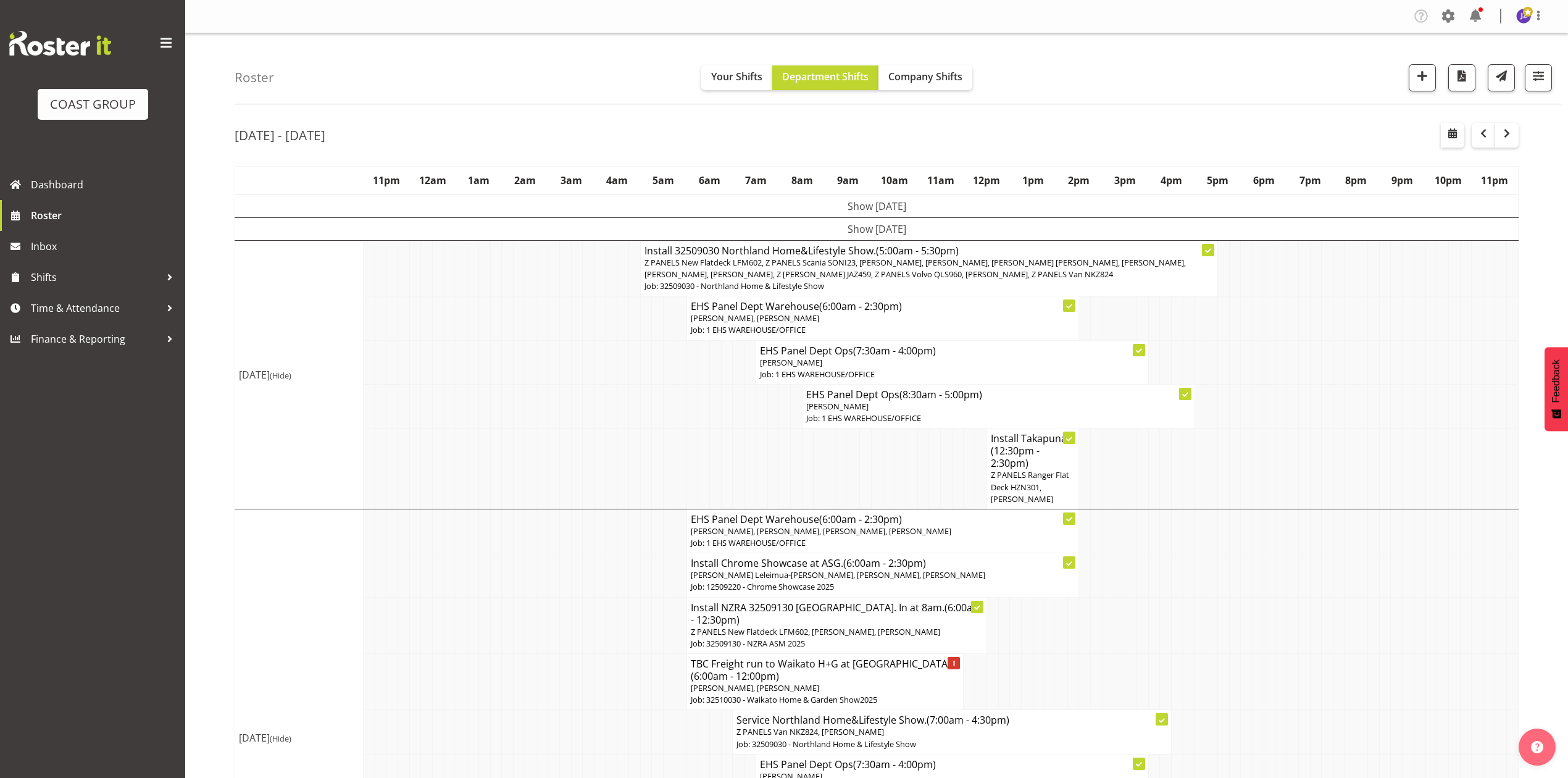
click at [984, 272] on span "Z PANELS New Flatdeck LFM602, Z PANELS Scania SONI23, Jonathan Elder, Martin Sa…" at bounding box center [915, 268] width 541 height 23
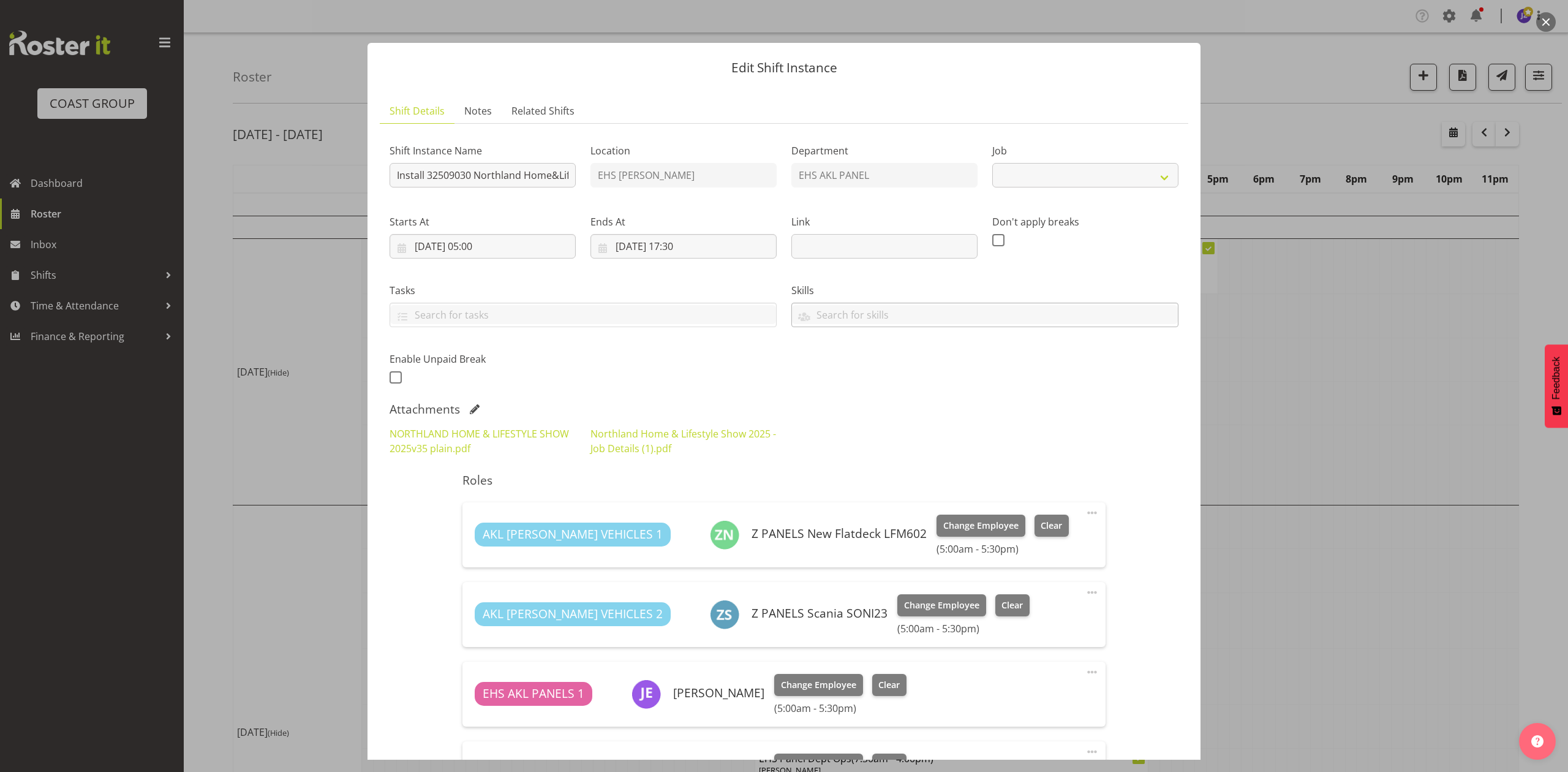
select select "9082"
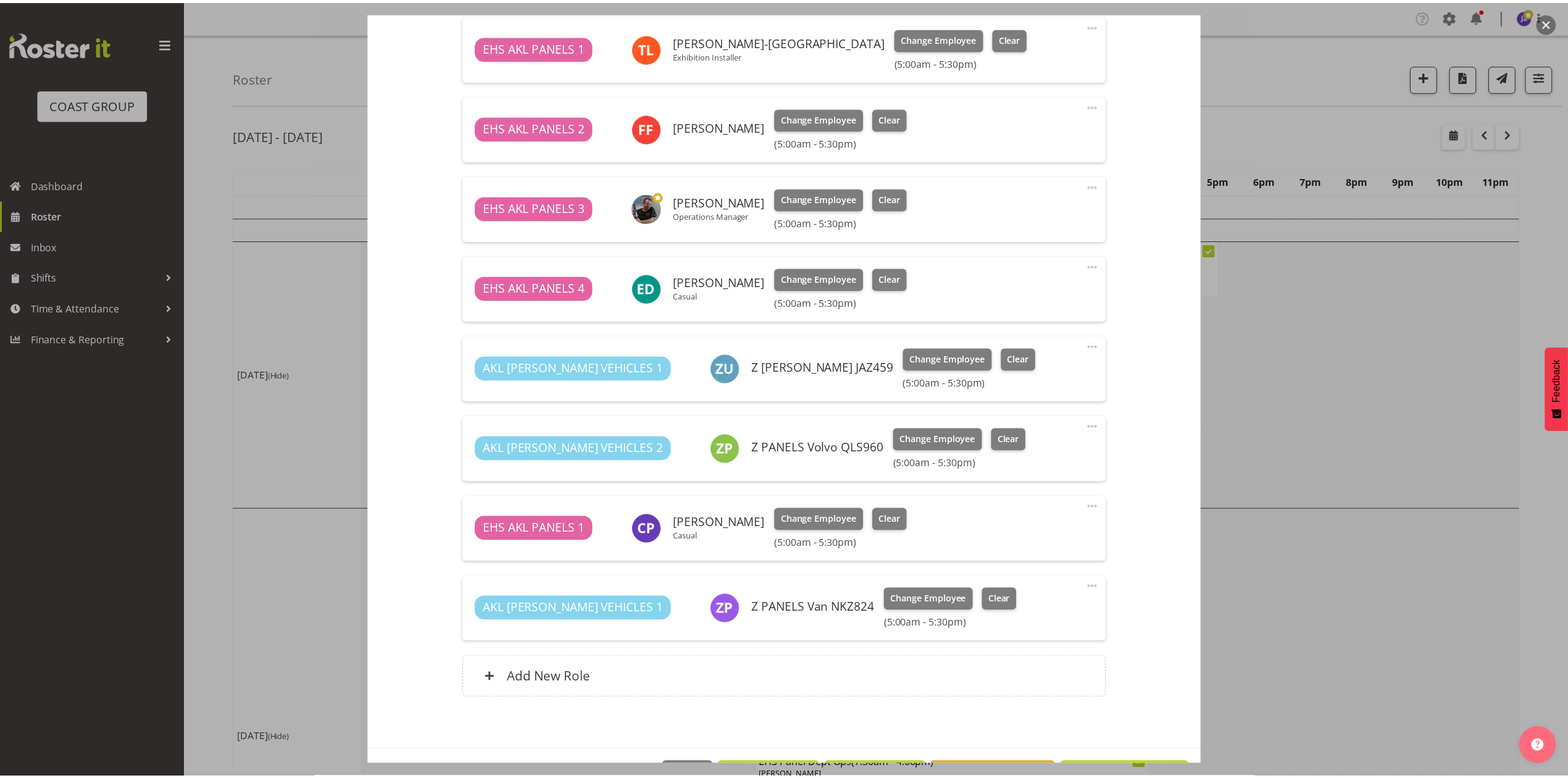
scroll to position [988, 0]
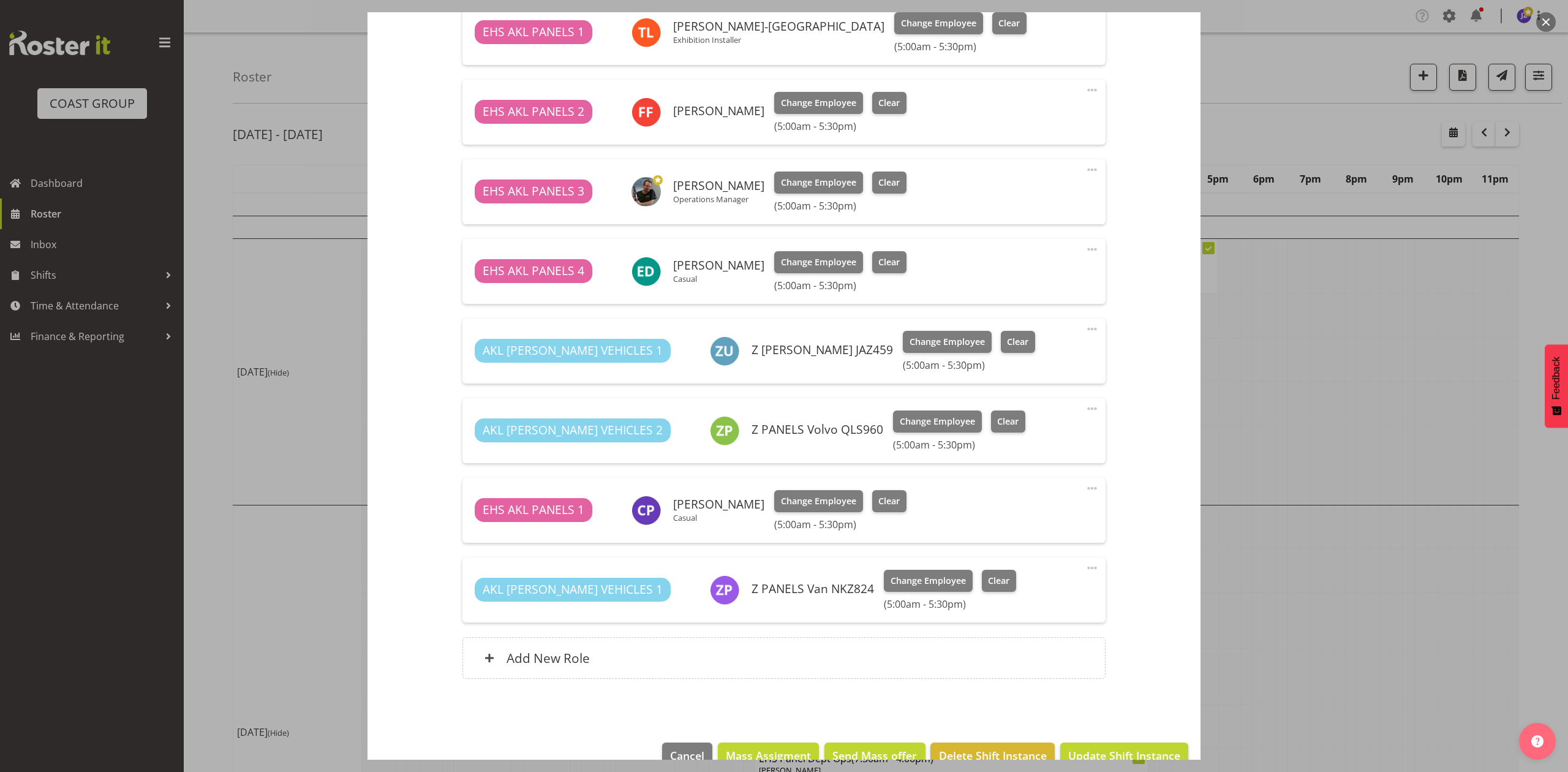
click at [1318, 562] on div at bounding box center [784, 386] width 1568 height 772
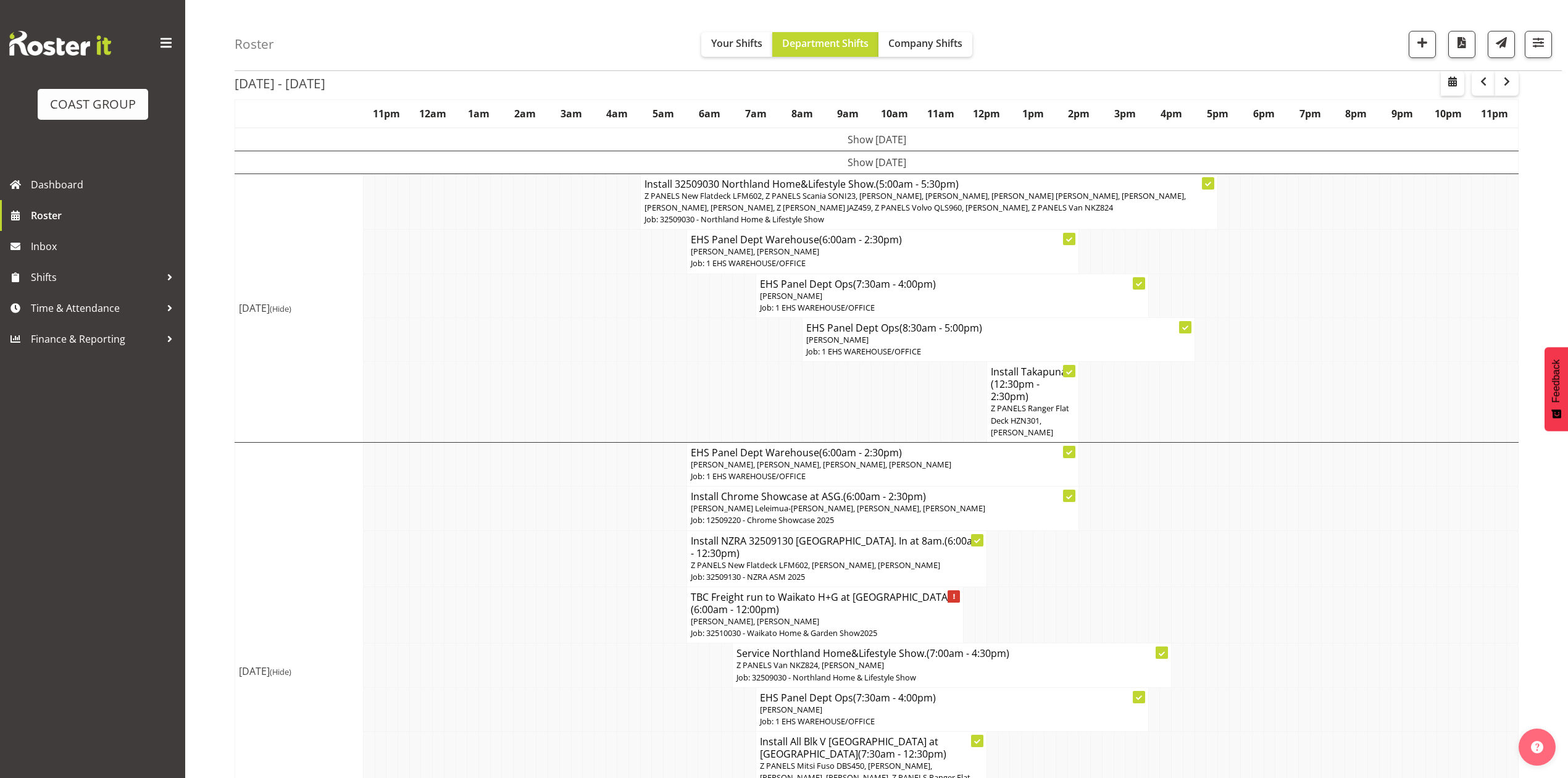
scroll to position [247, 0]
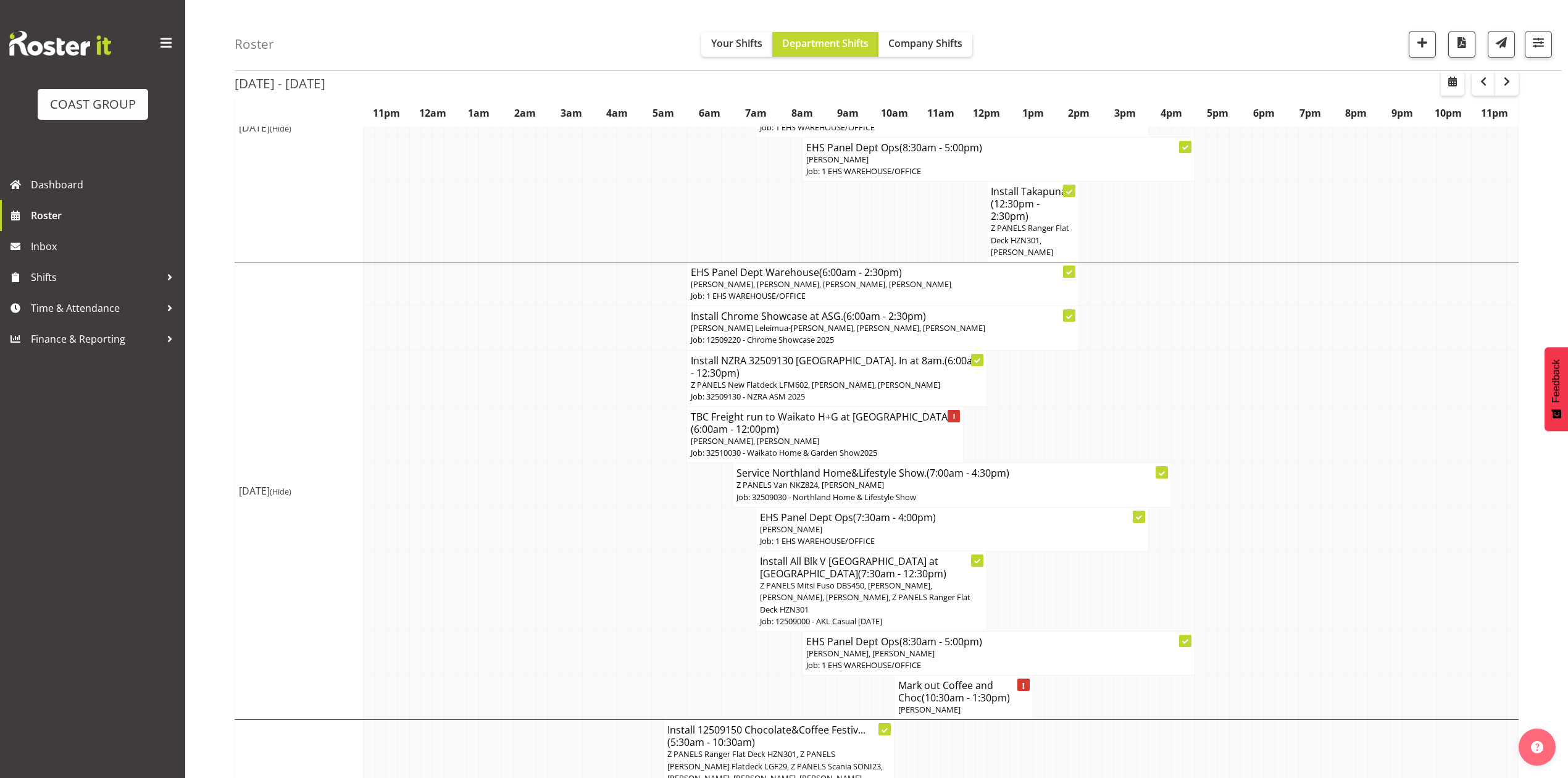
click at [1033, 381] on td at bounding box center [1038, 378] width 12 height 56
click at [655, 488] on td at bounding box center [658, 485] width 12 height 44
click at [693, 530] on td at bounding box center [692, 529] width 12 height 44
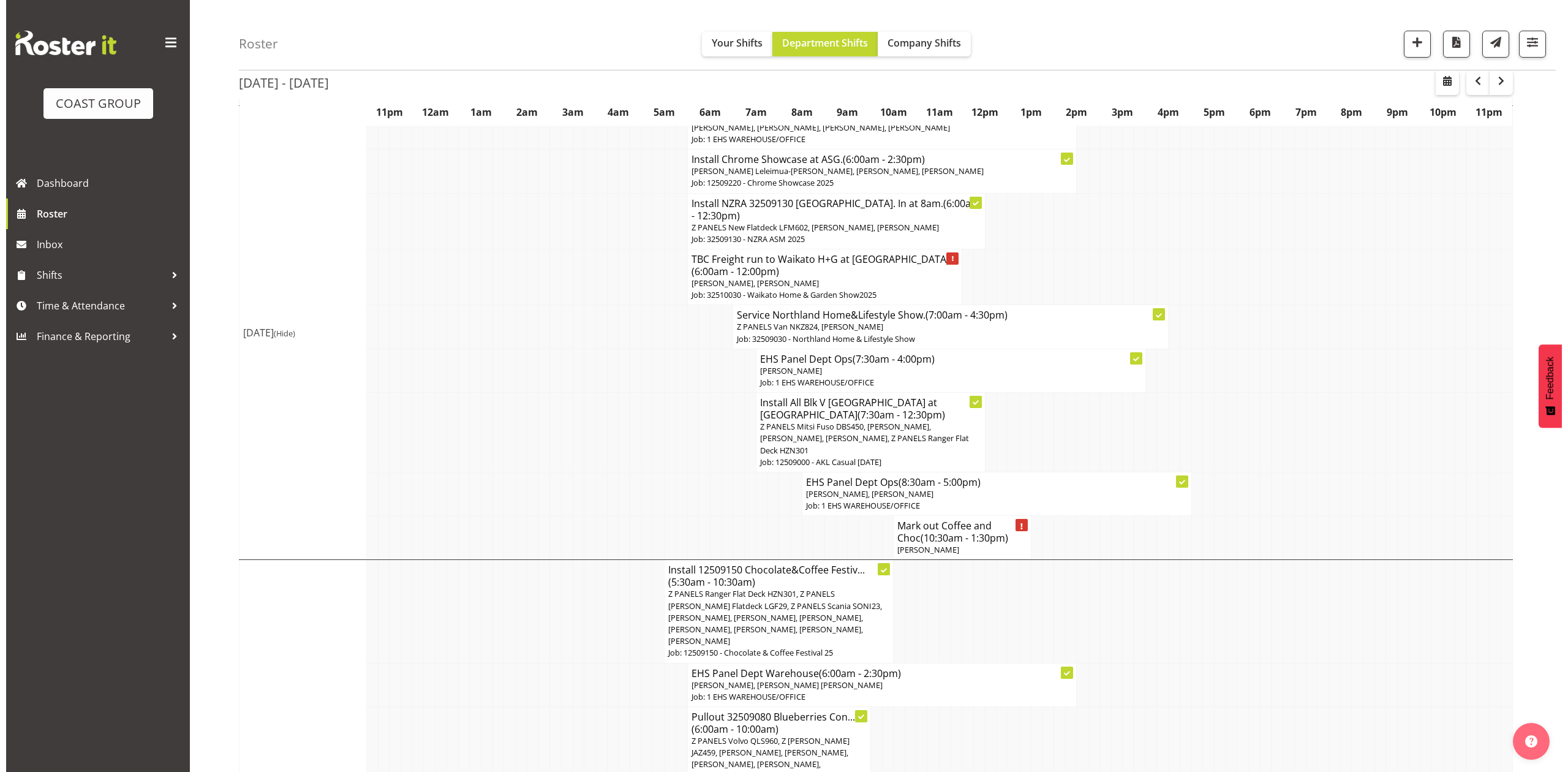
scroll to position [408, 0]
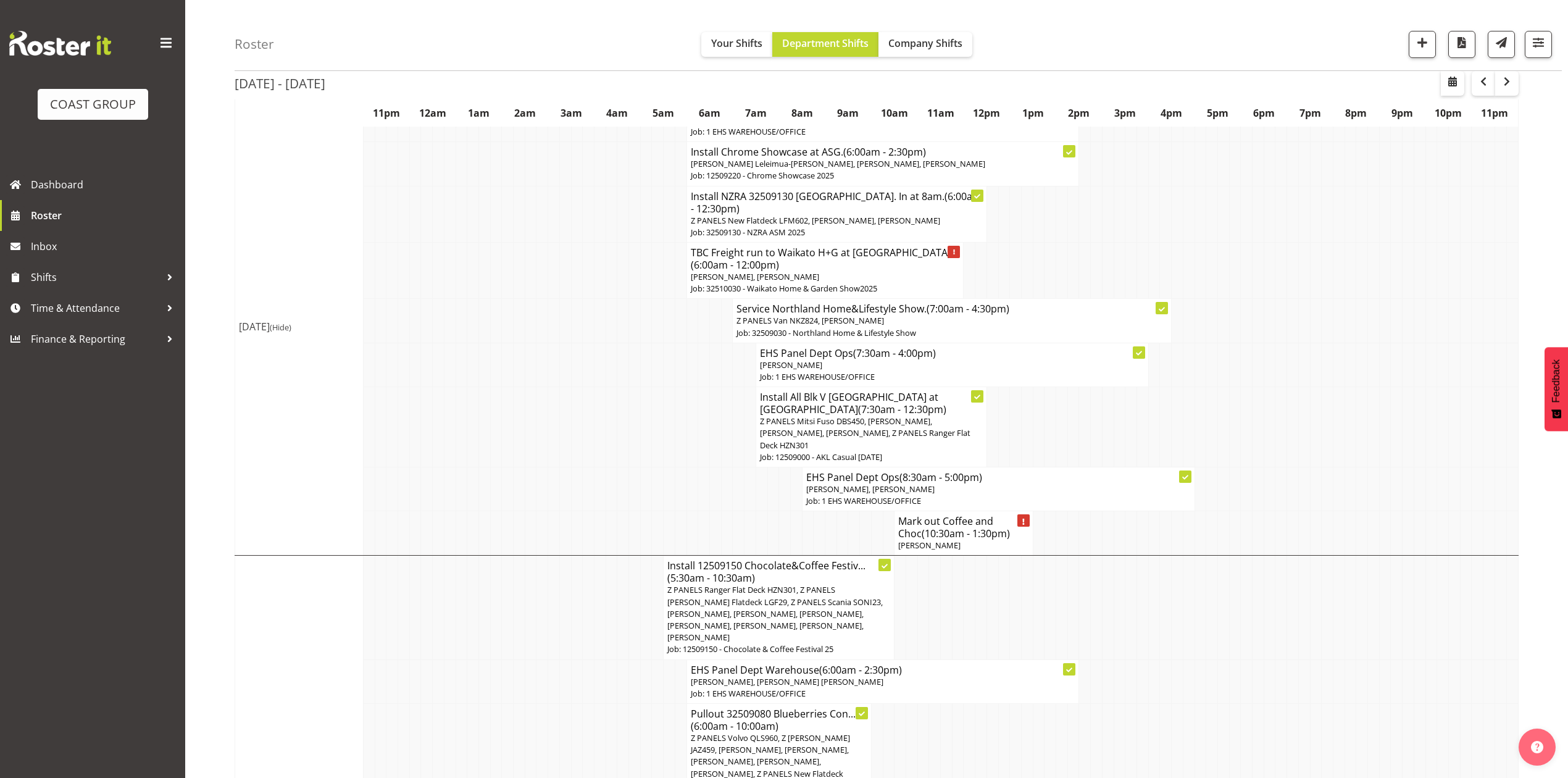
click at [811, 417] on span "Z PANELS Mitsi Fuso DBS450, Shaun Keutenius, Takaria Leleimua-Kamira, Jeremy Zh…" at bounding box center [865, 433] width 210 height 34
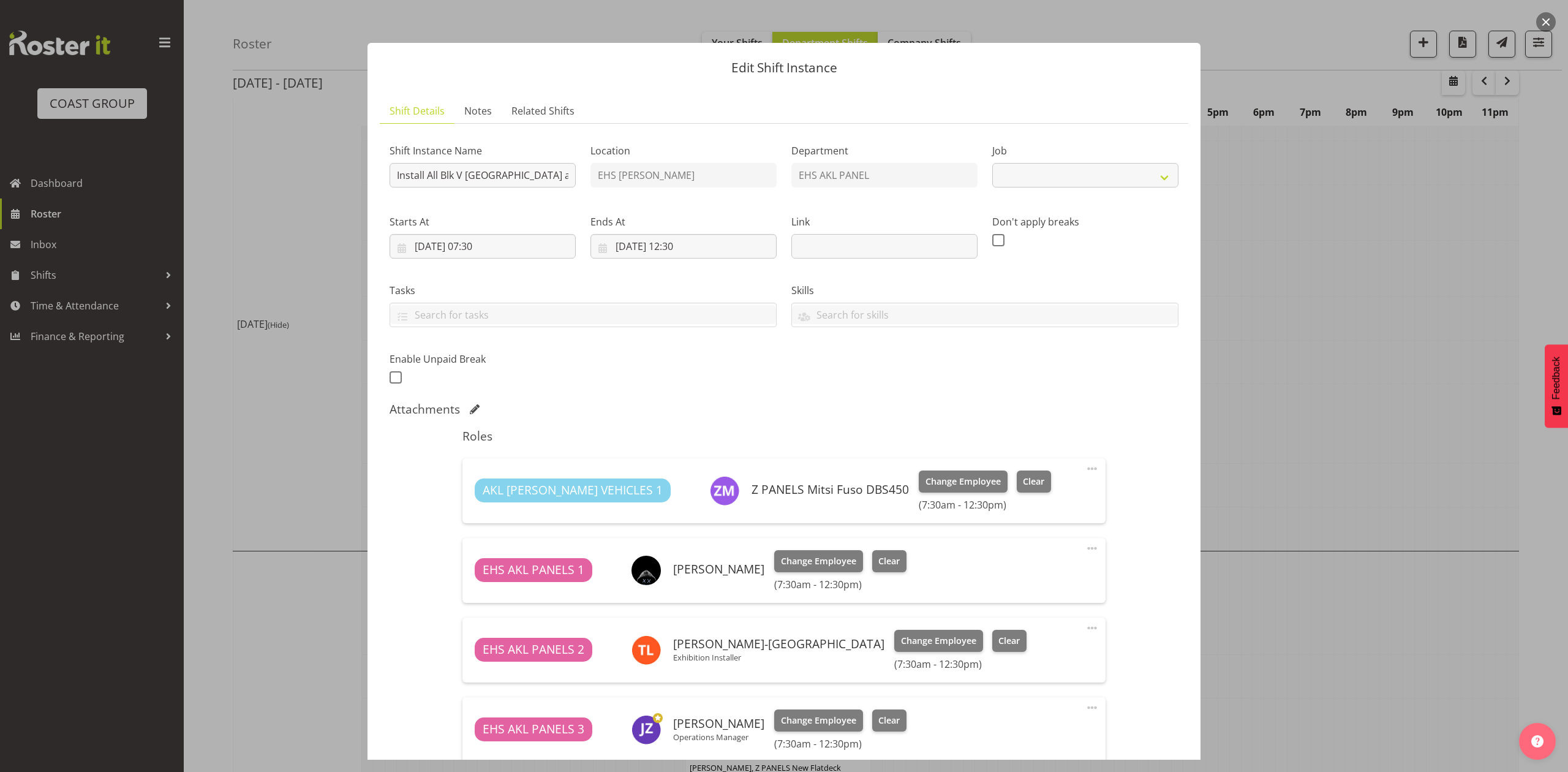
select select "8653"
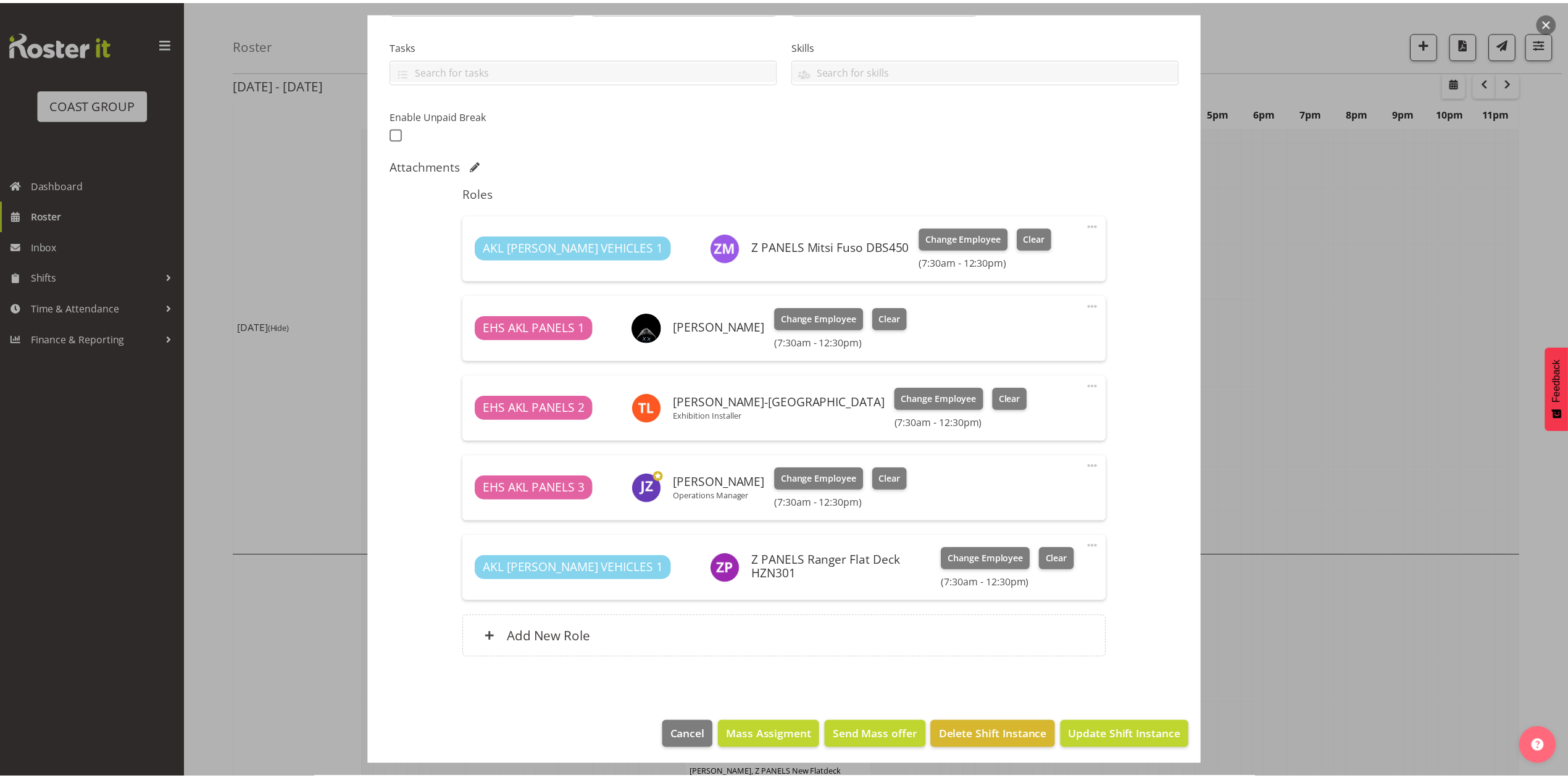
scroll to position [169, 0]
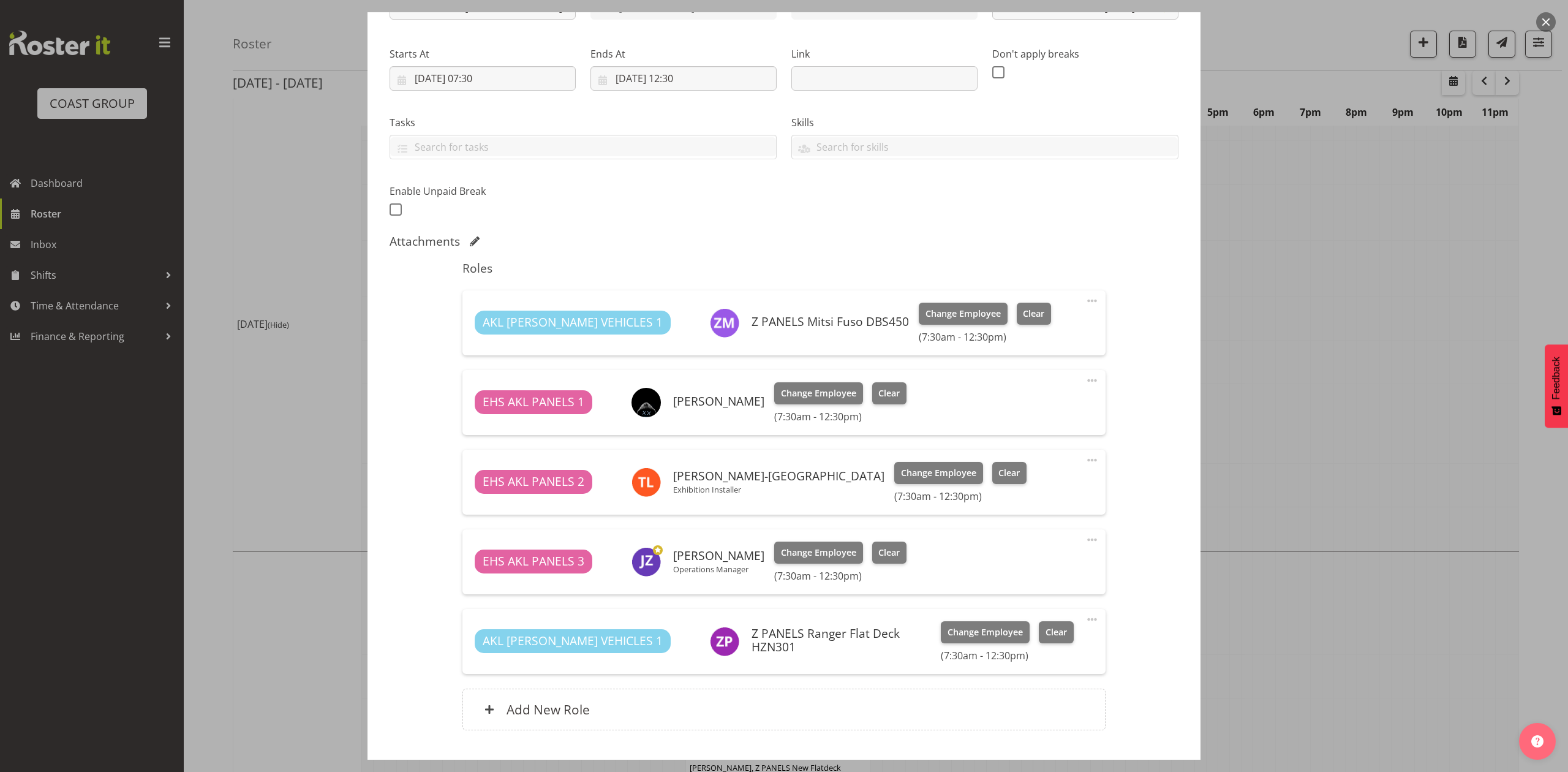
click at [1289, 297] on div at bounding box center [784, 386] width 1568 height 772
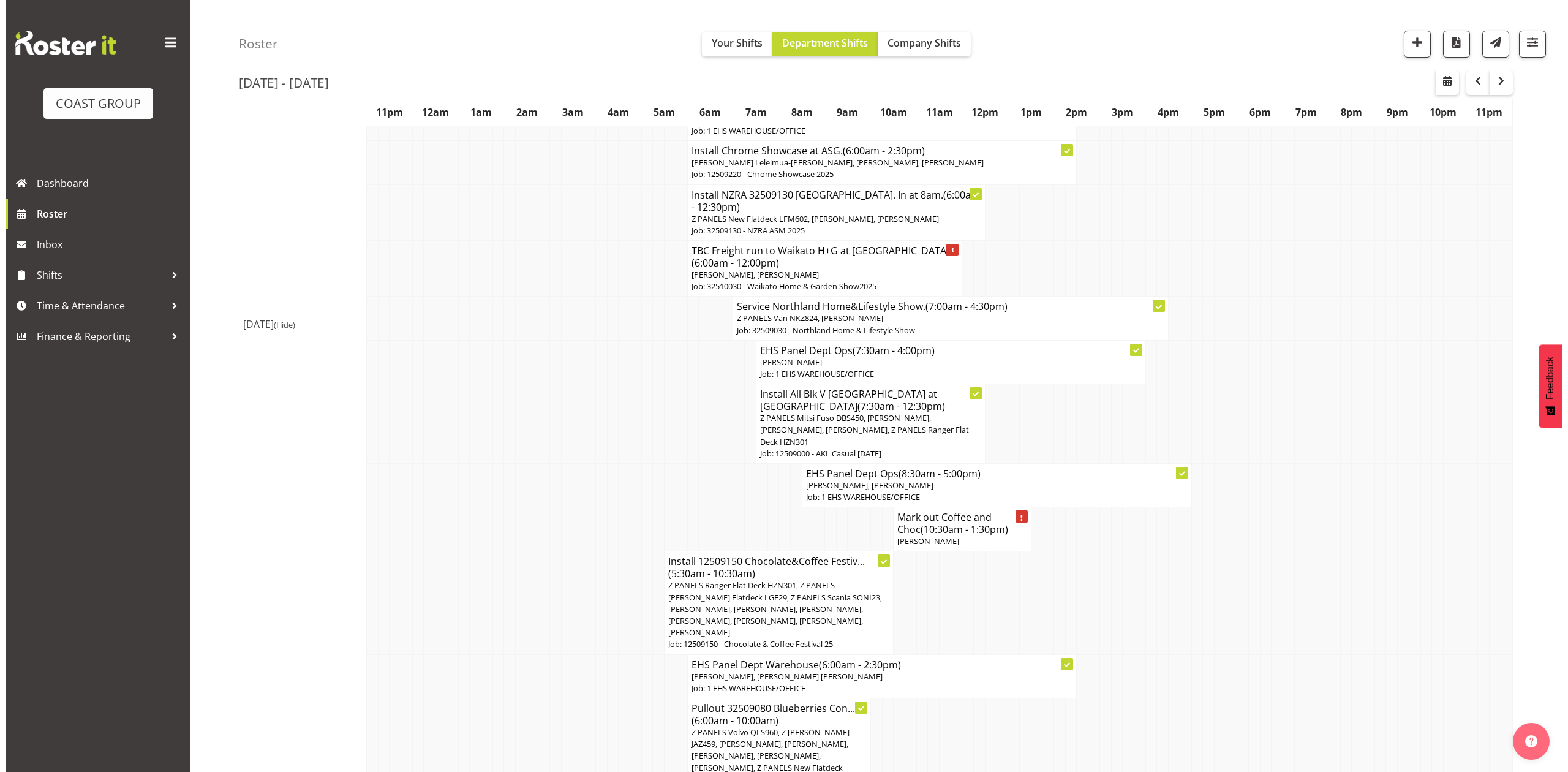
scroll to position [245, 0]
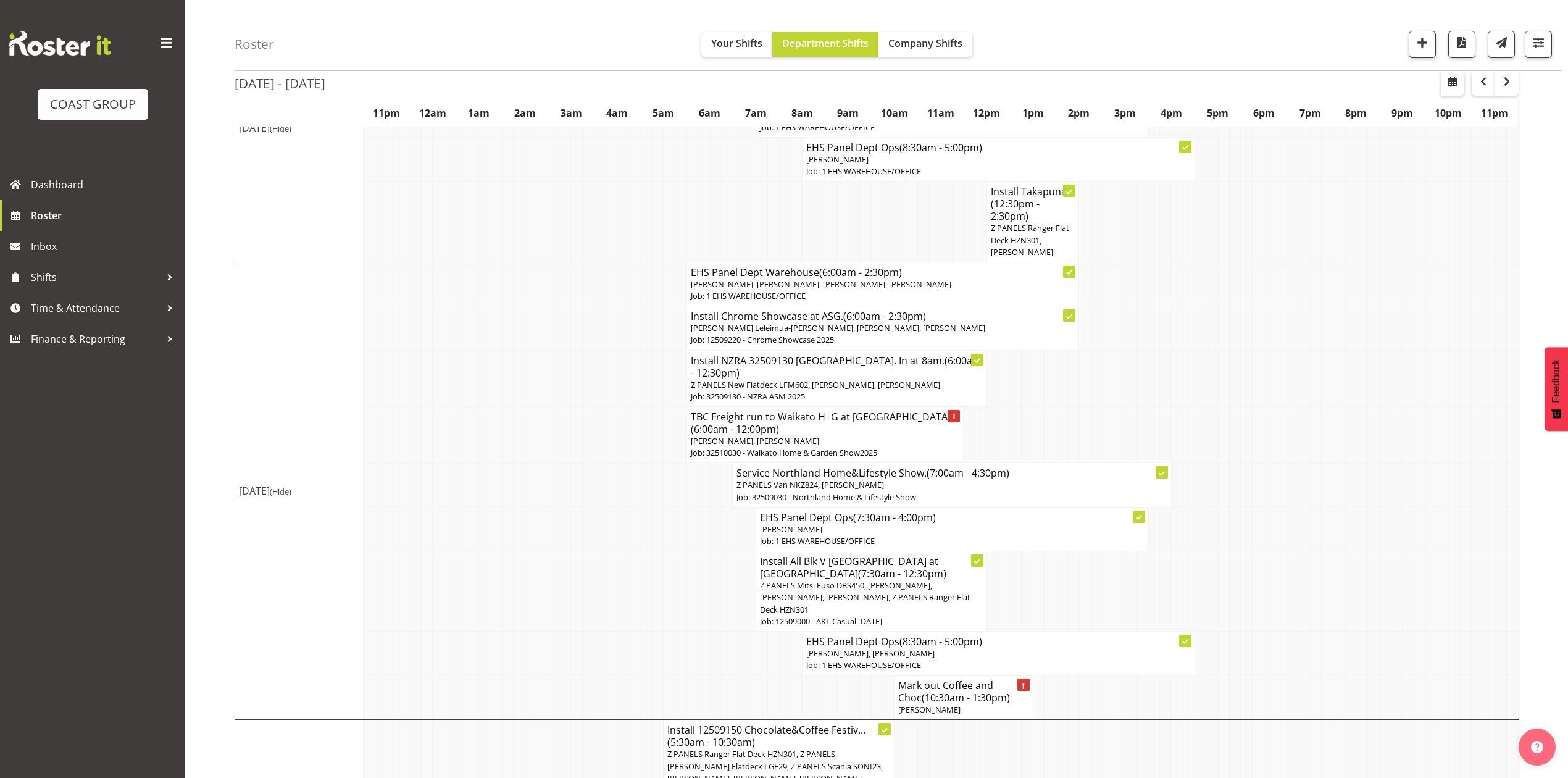
click at [833, 342] on p "Job: 12509220 - Chrome Showcase 2025" at bounding box center [883, 340] width 384 height 12
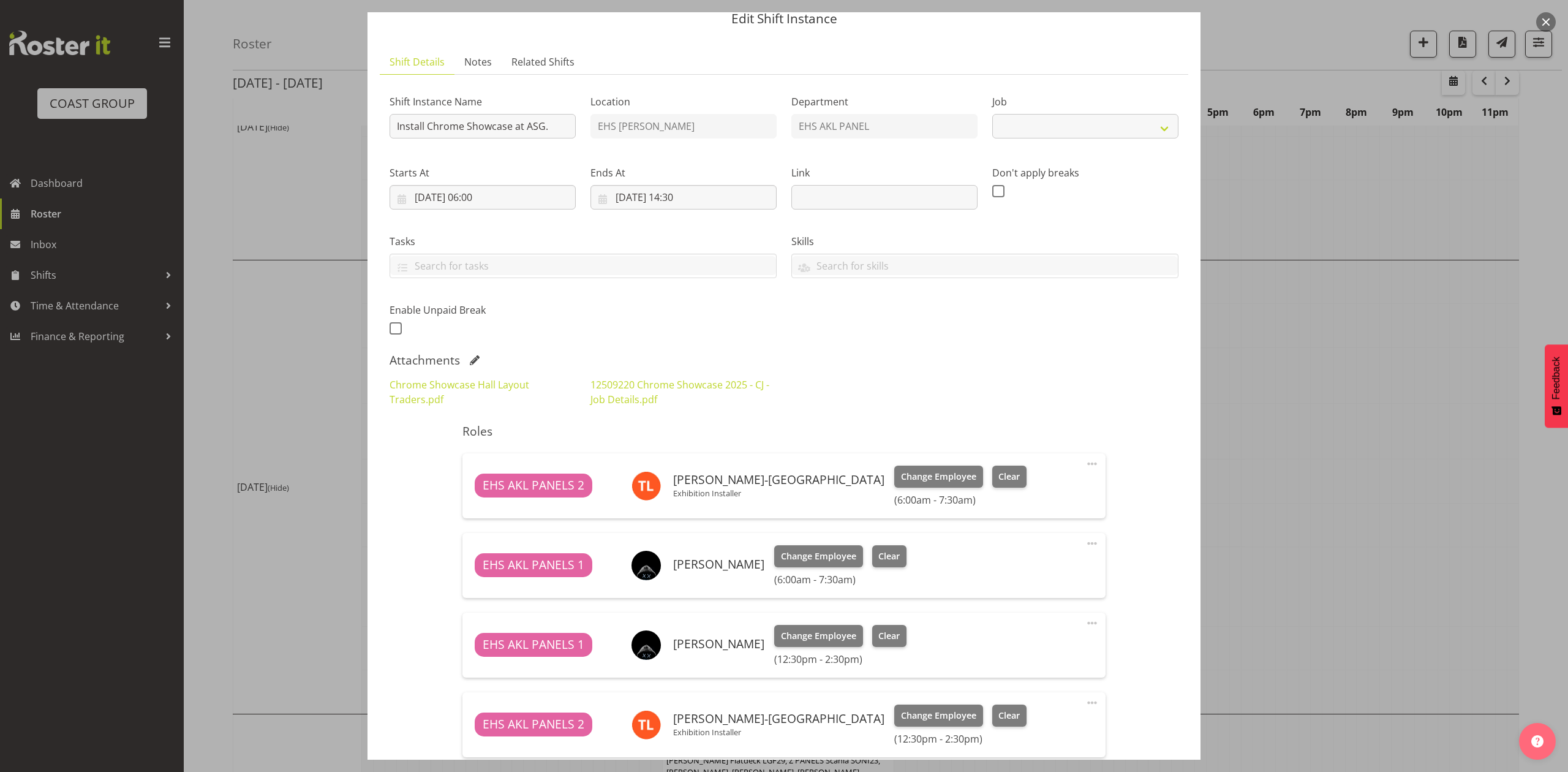
select select "10208"
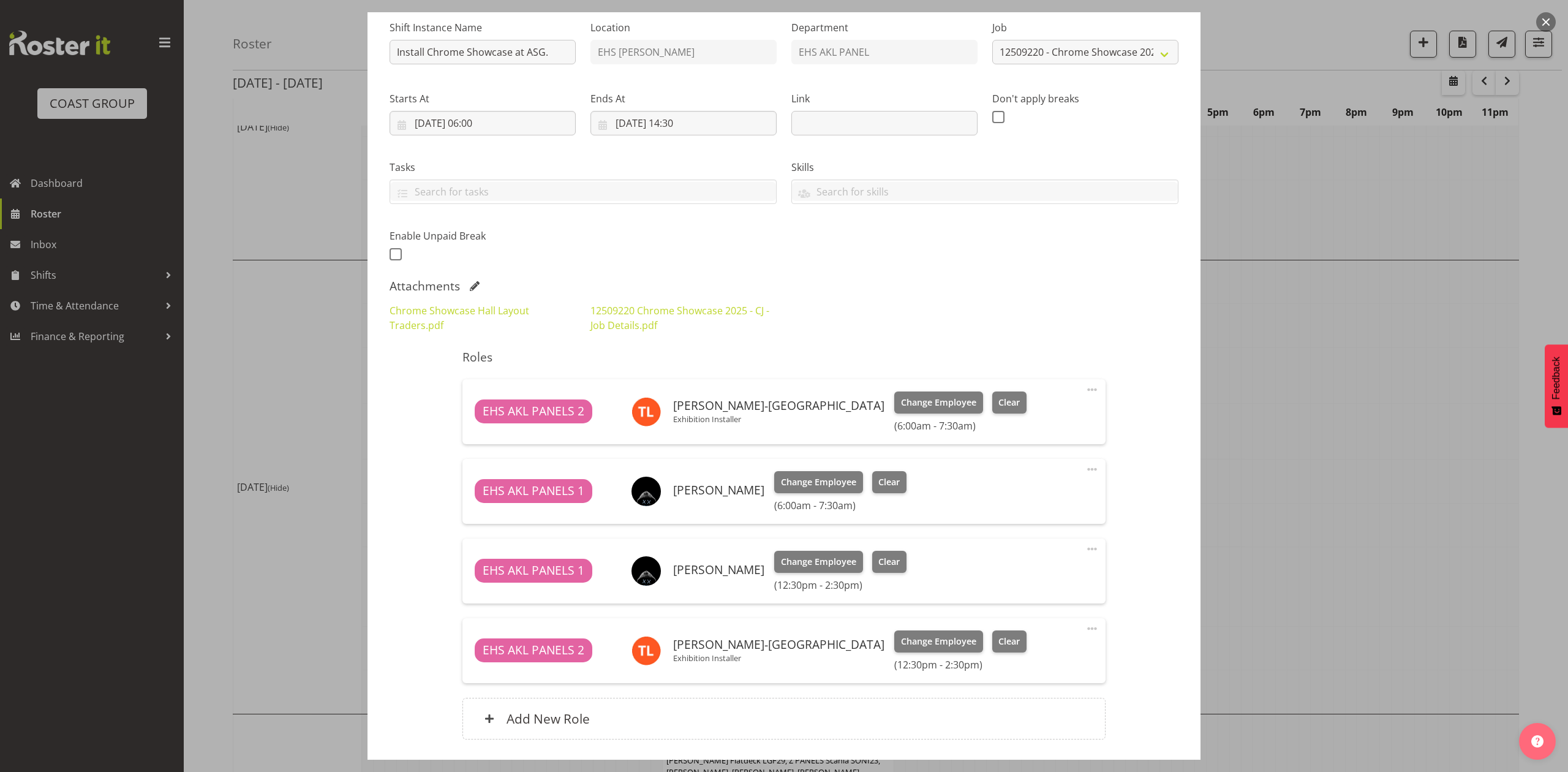
scroll to position [50, 0]
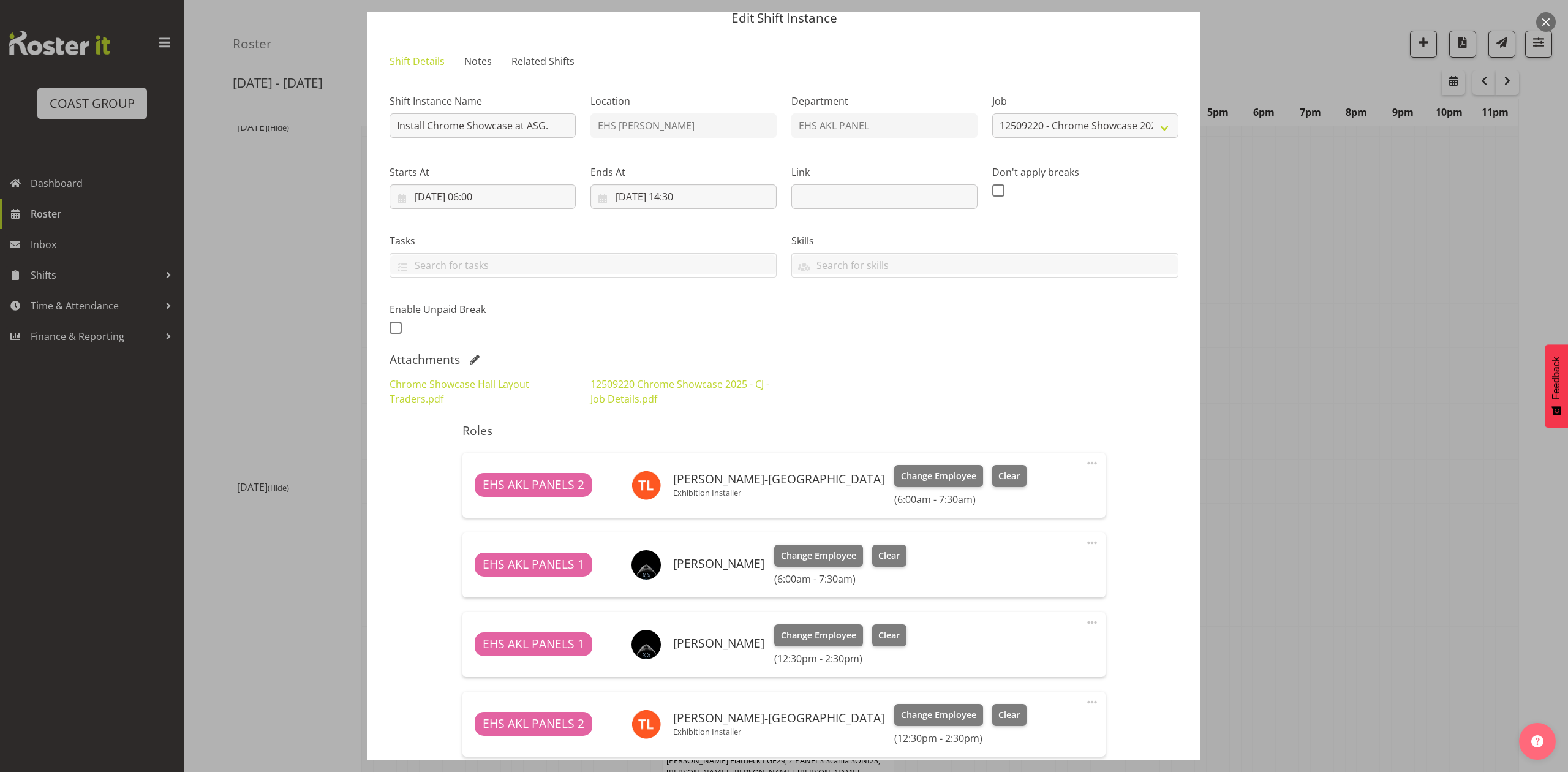
click at [1333, 379] on div at bounding box center [784, 386] width 1568 height 772
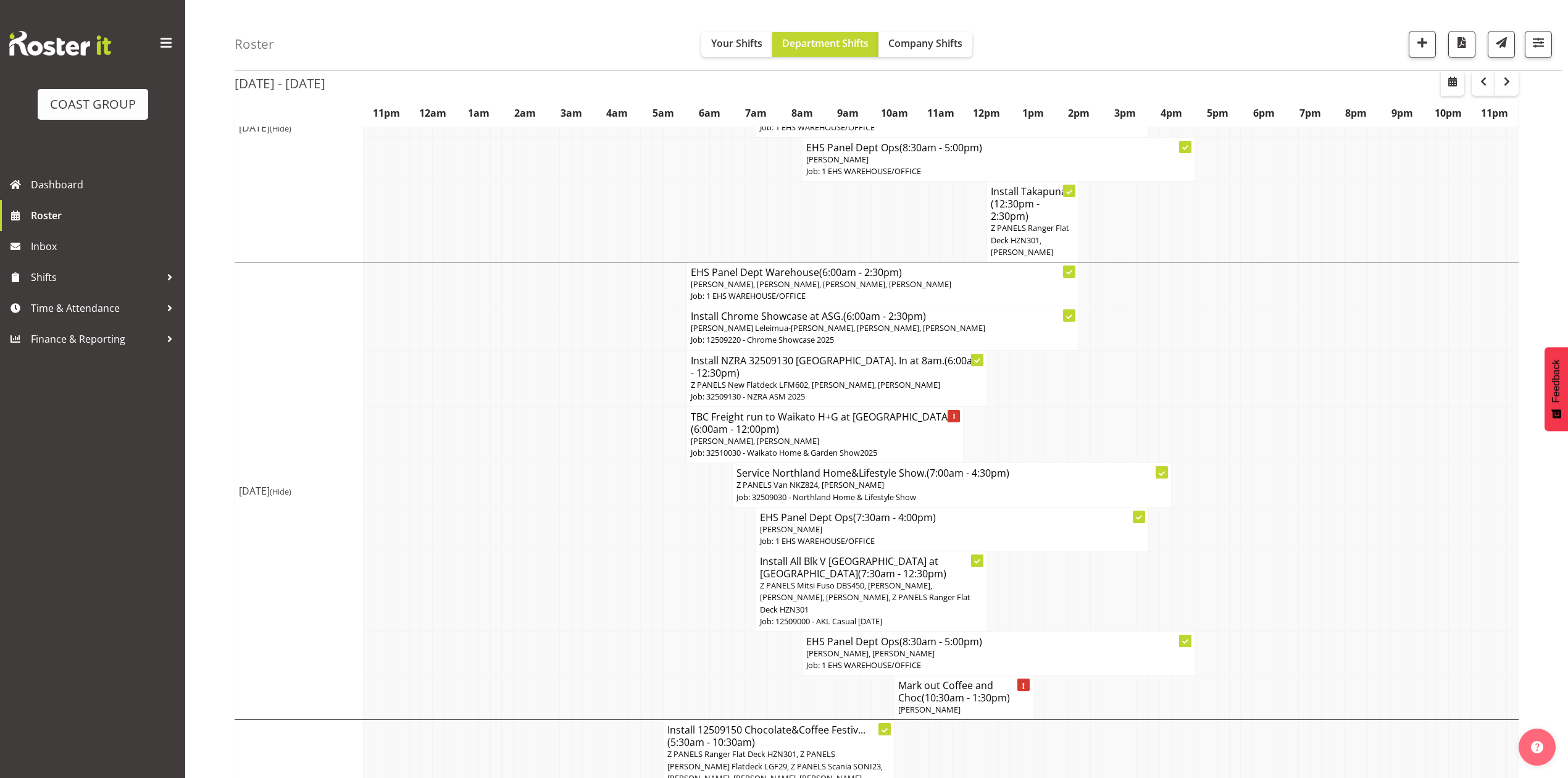
click at [800, 586] on span "Z PANELS Mitsi Fuso DBS450, Shaun Keutenius, Takaria Leleimua-Kamira, Jeremy Zh…" at bounding box center [865, 596] width 210 height 34
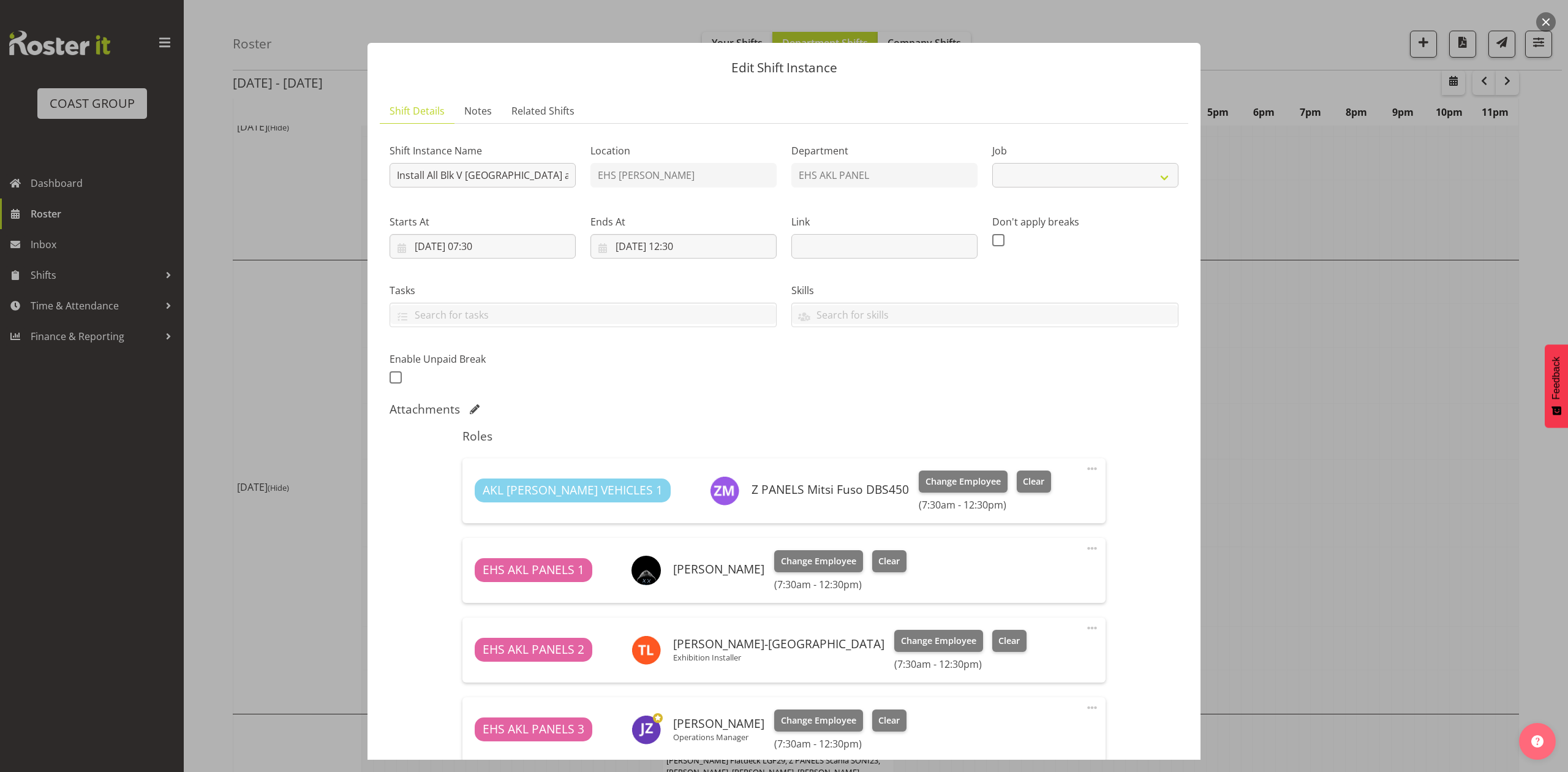
select select "8653"
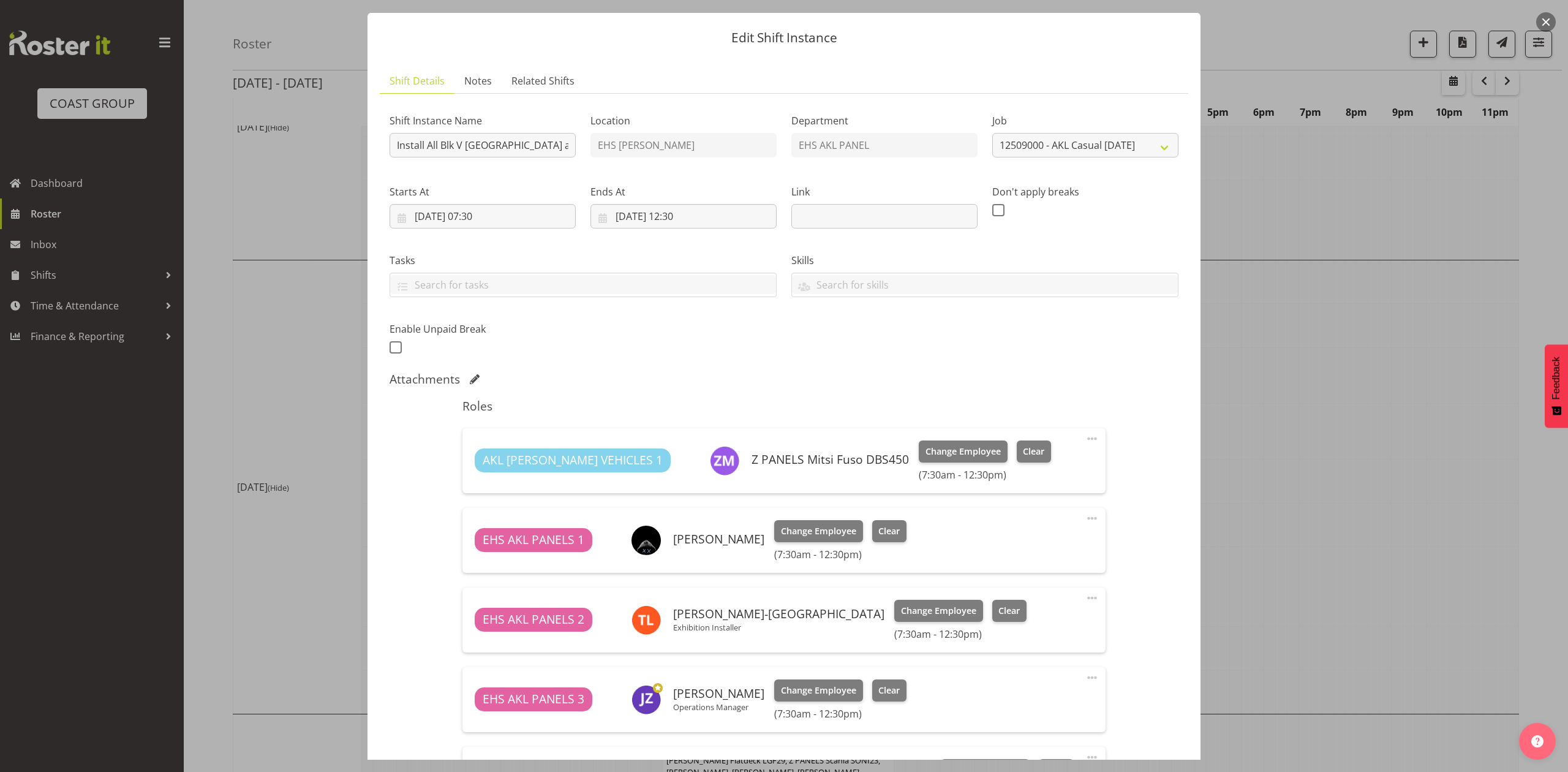
scroll to position [0, 0]
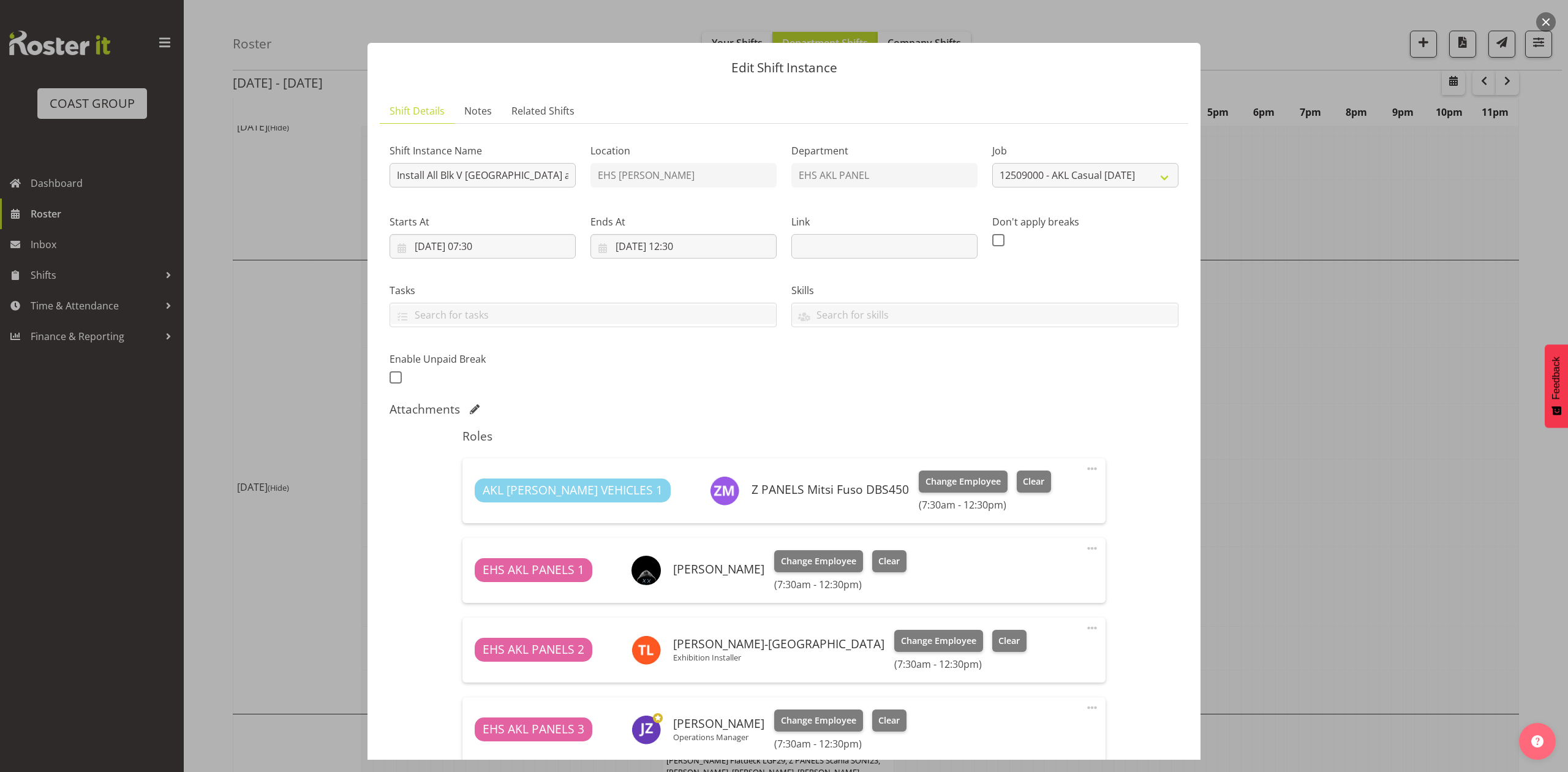
click at [1282, 382] on div at bounding box center [784, 386] width 1568 height 772
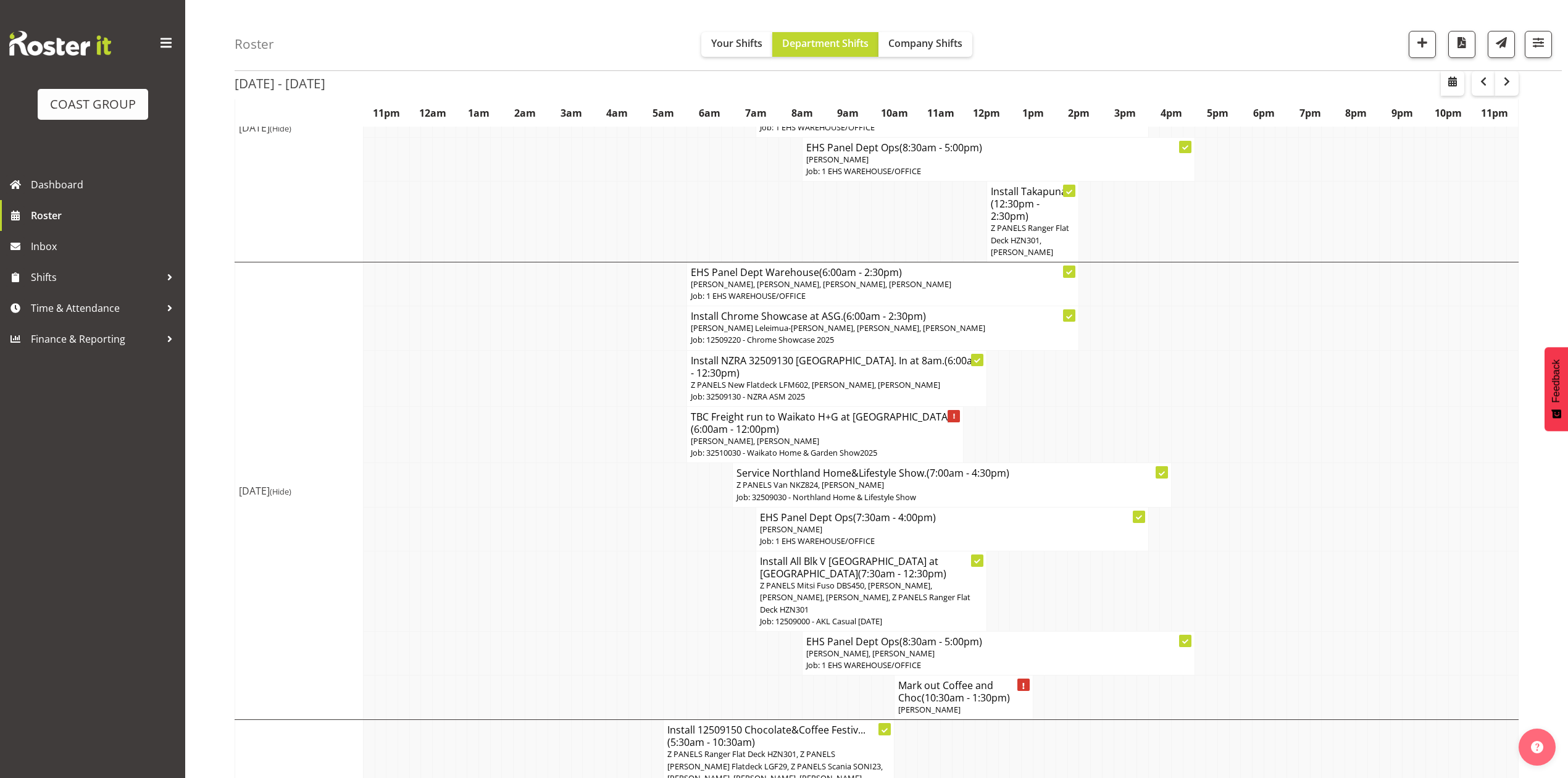
click at [828, 331] on span "Takaria Leleimua-Kamira, Shaun Keutenius, Shaun Keutenius, Takaria Leleimua-Kam…" at bounding box center [838, 328] width 294 height 11
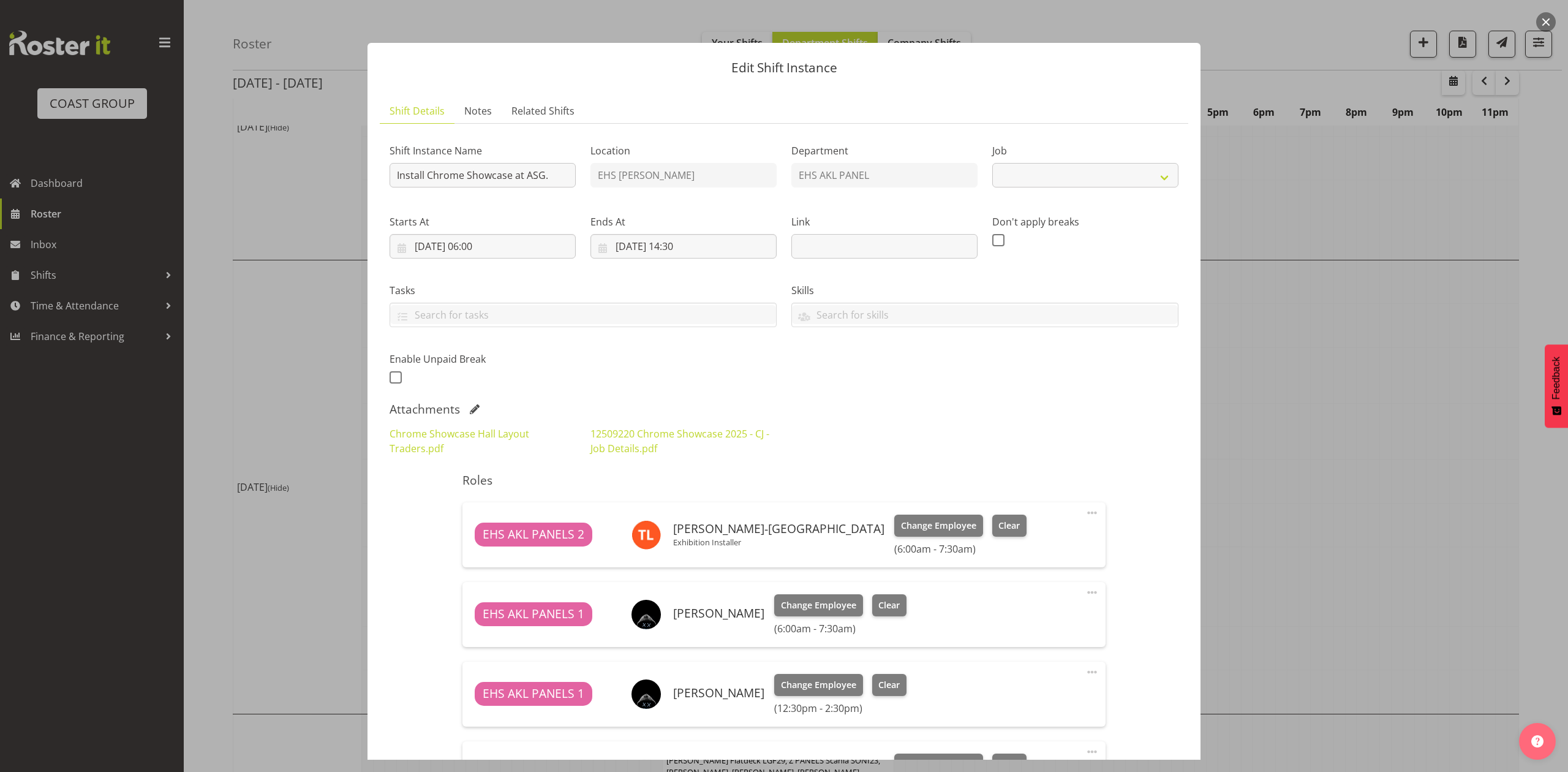
select select "10208"
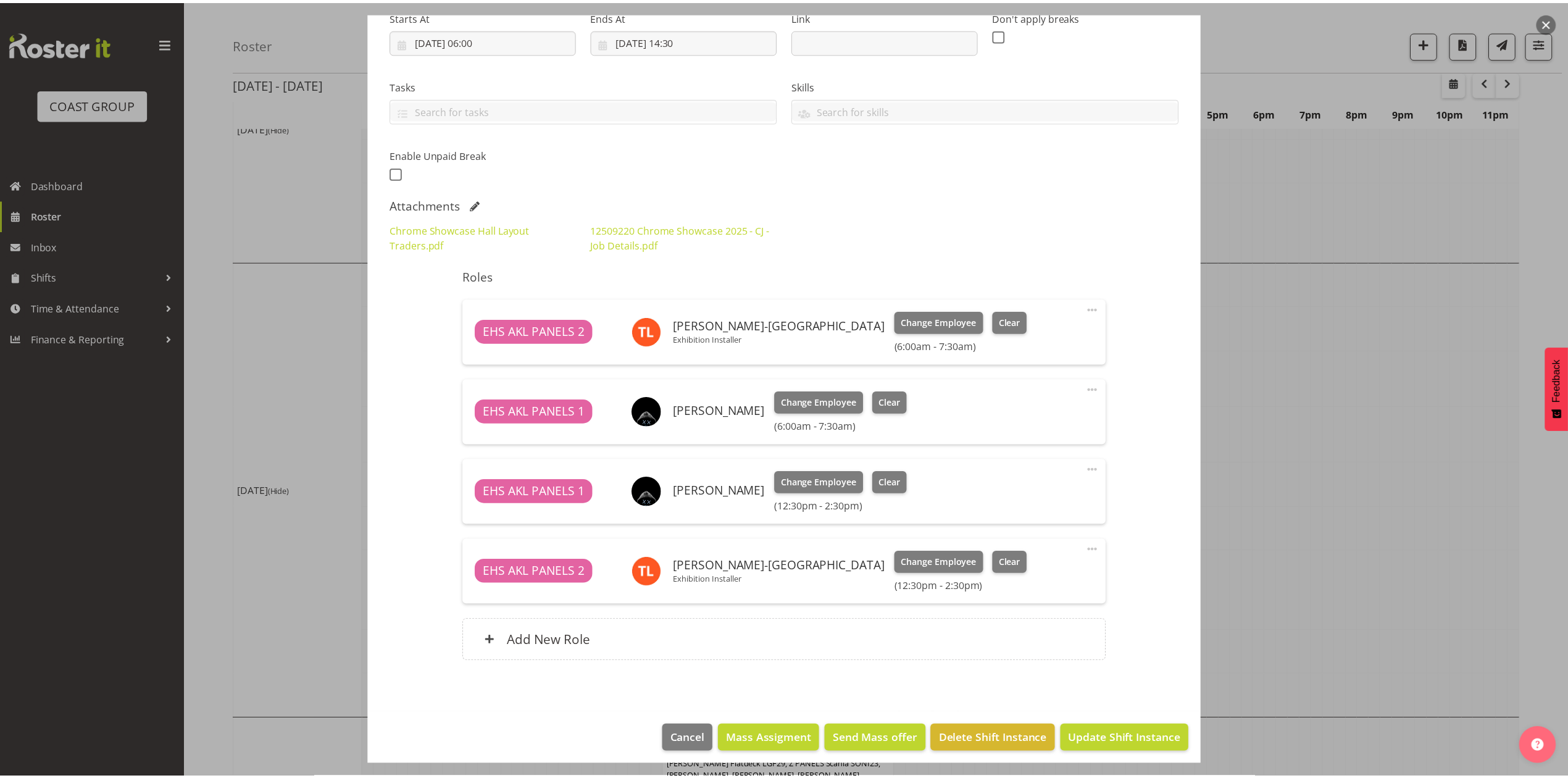
scroll to position [215, 0]
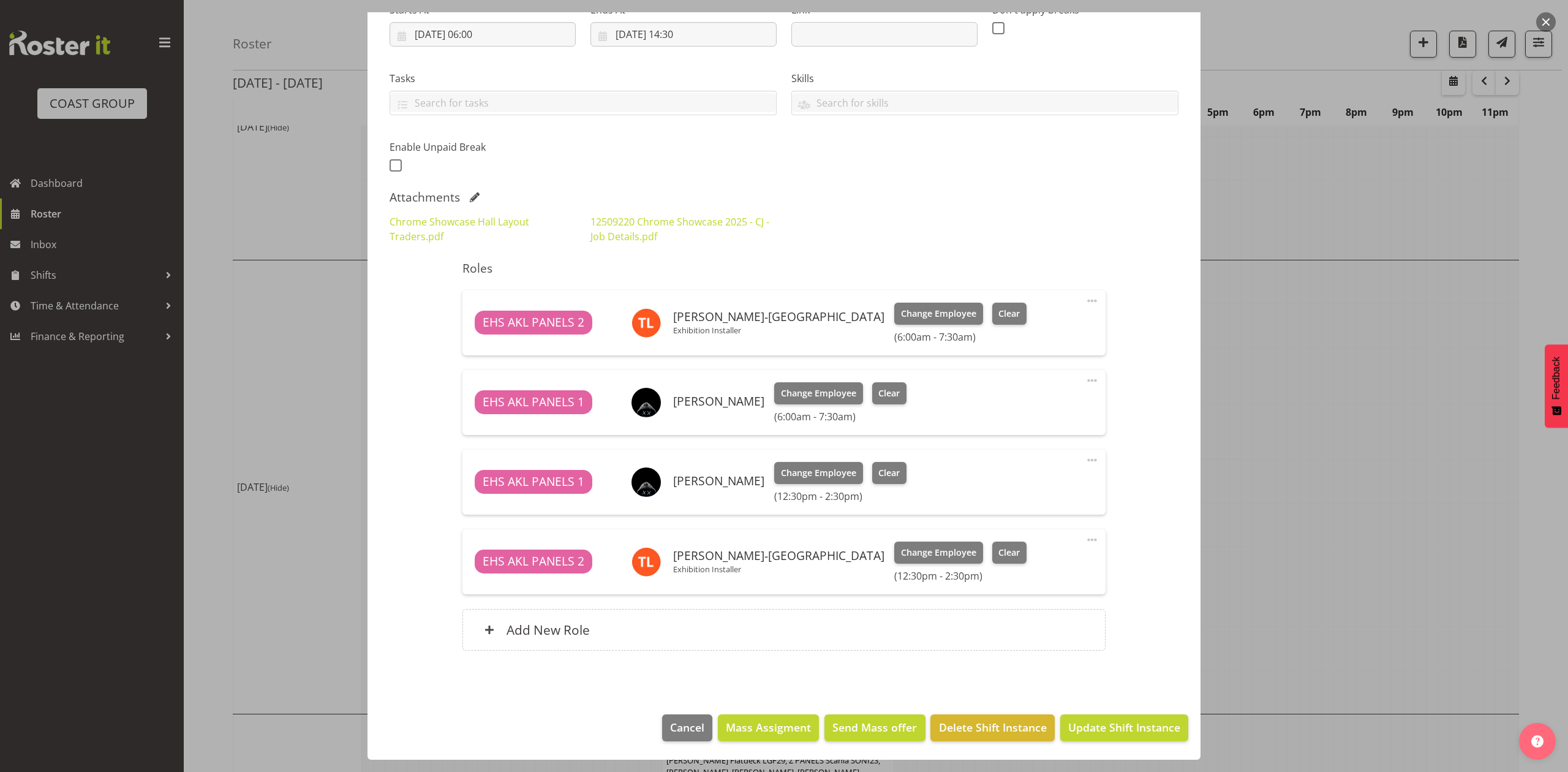
click at [1280, 371] on div at bounding box center [784, 386] width 1568 height 772
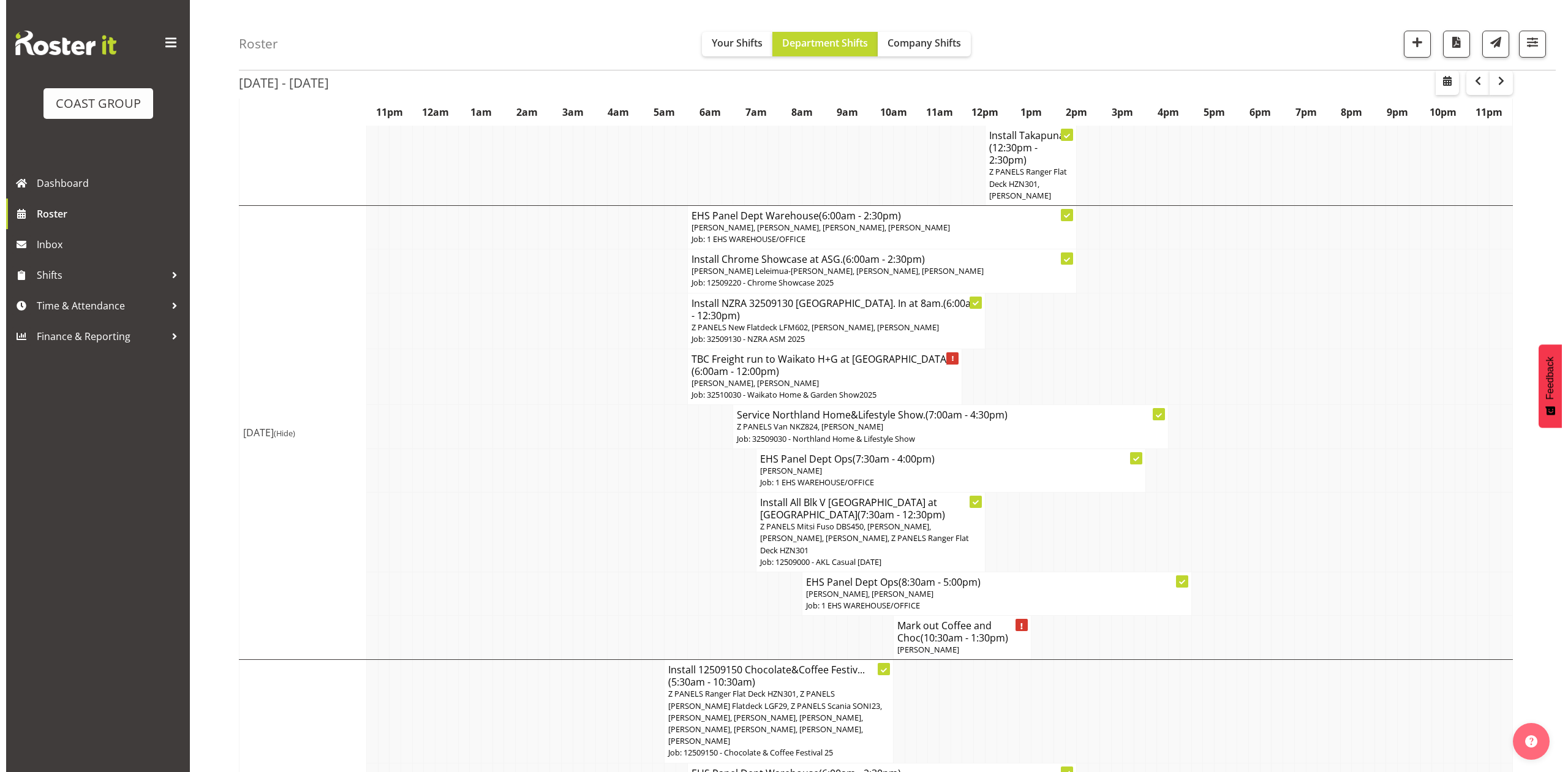
scroll to position [327, 0]
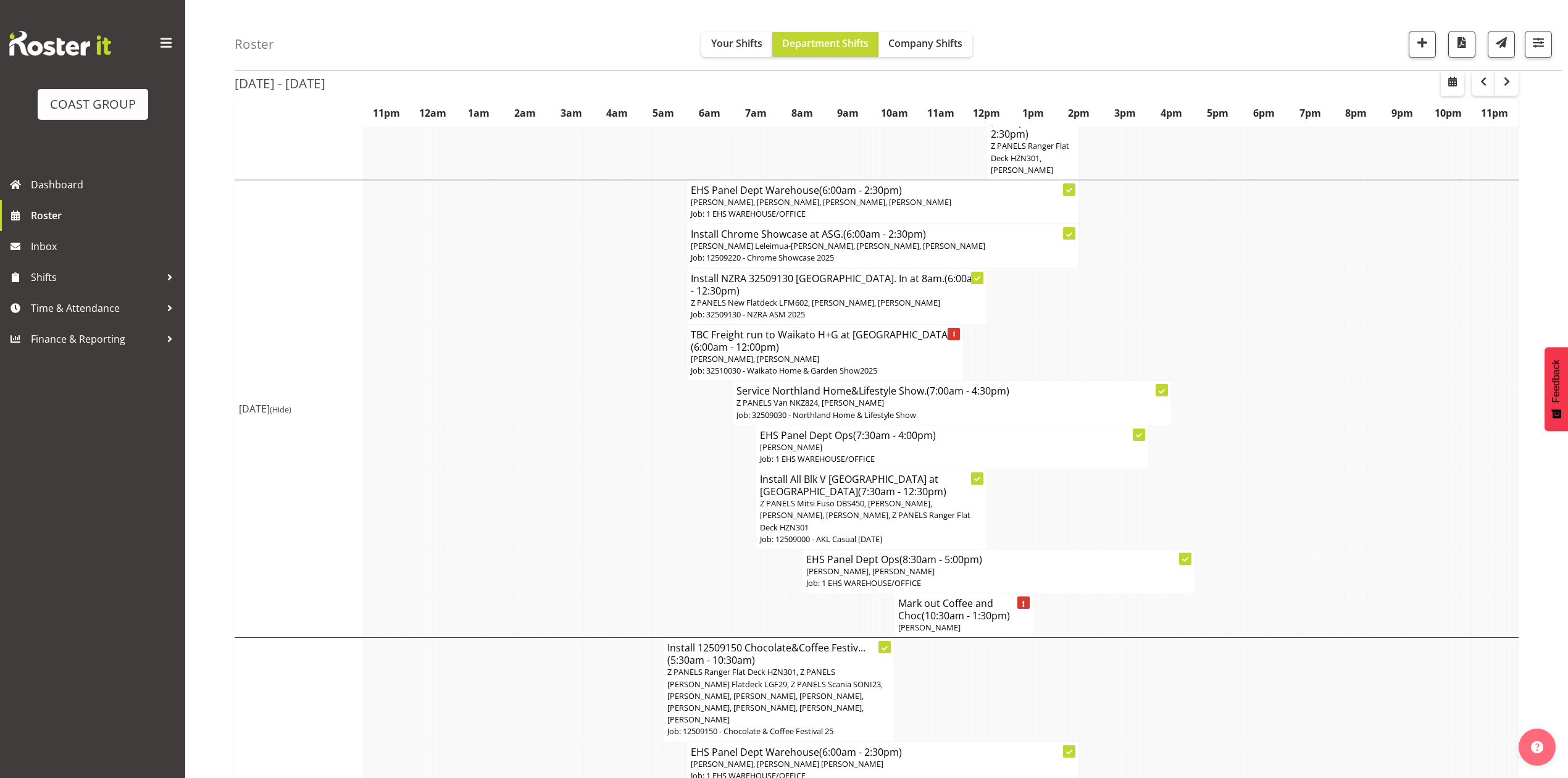
click at [935, 514] on p "Z PANELS Mitsi Fuso DBS450, Shaun Keutenius, Takaria Leleimua-Kamira, Jeremy Zh…" at bounding box center [871, 515] width 223 height 36
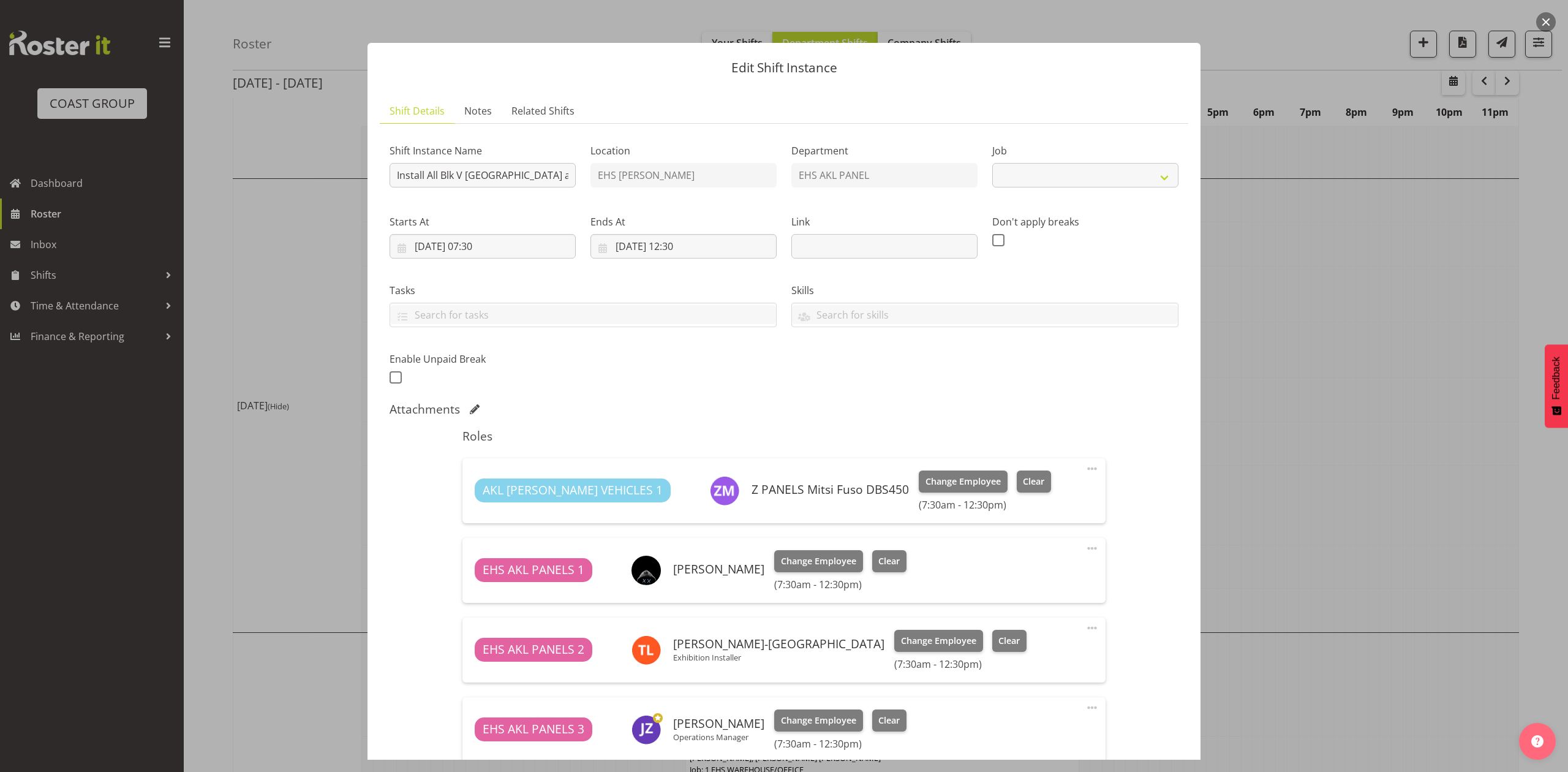
select select "8653"
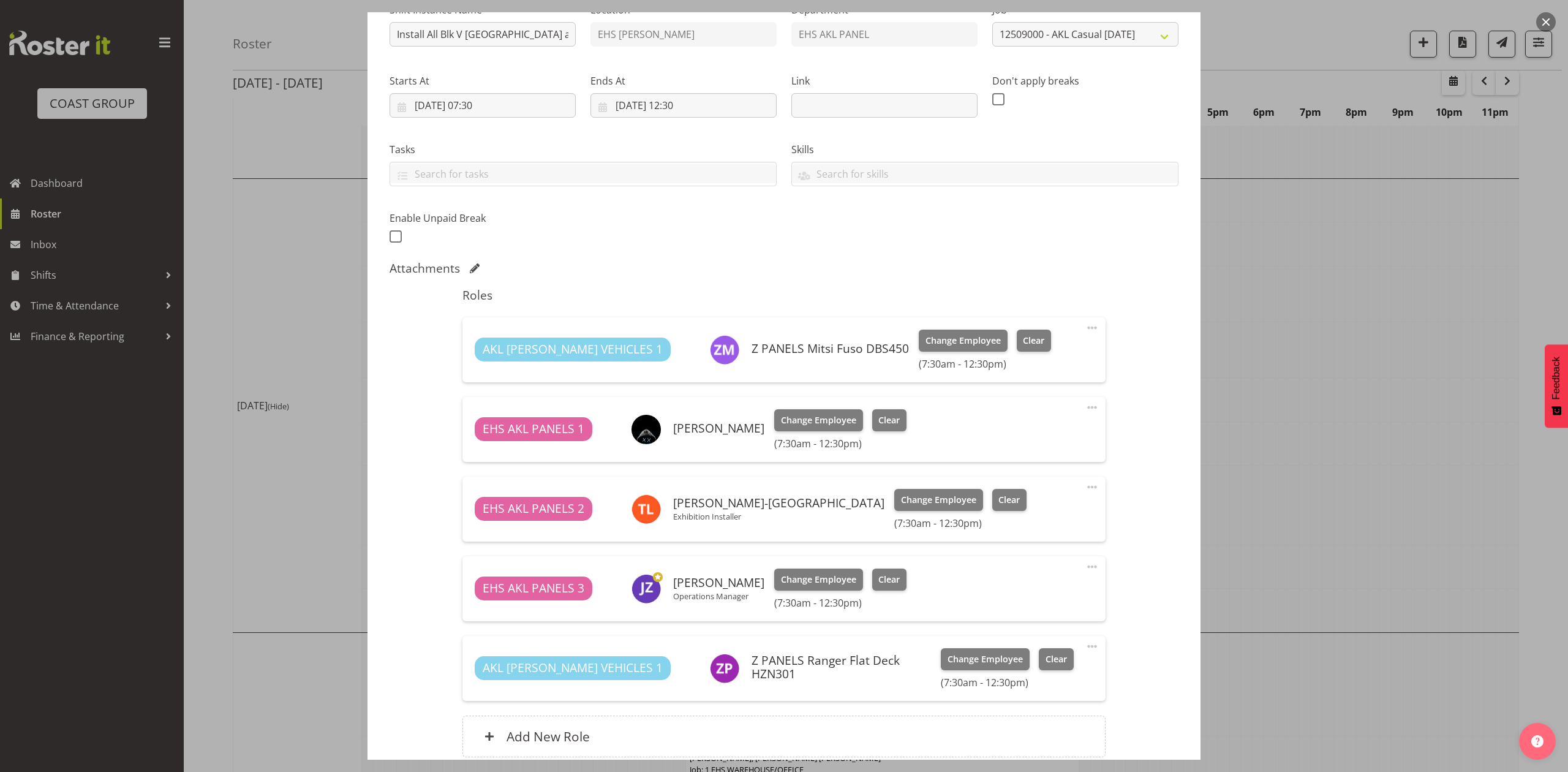
scroll to position [163, 0]
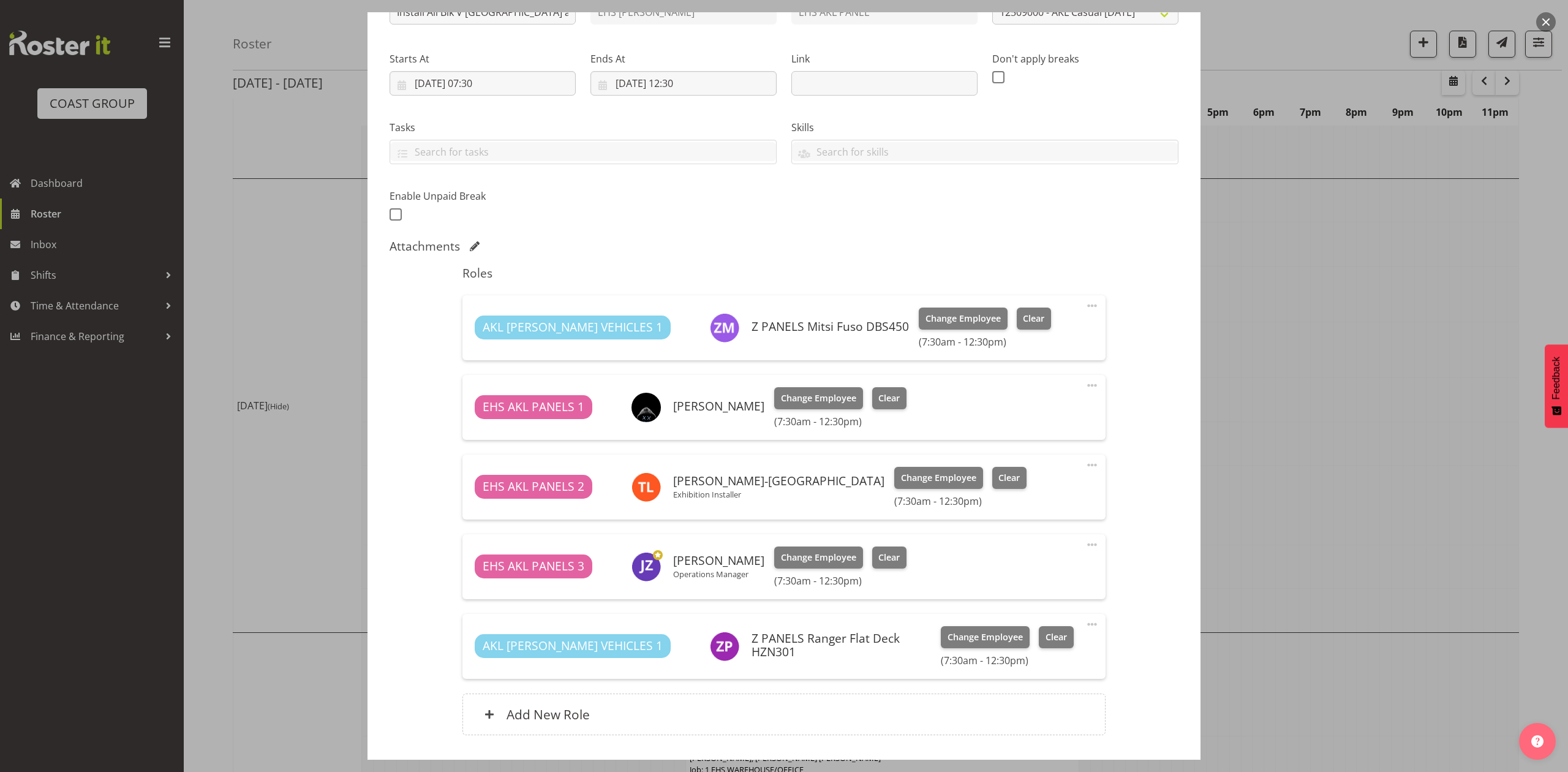
click at [1264, 368] on div at bounding box center [784, 386] width 1568 height 772
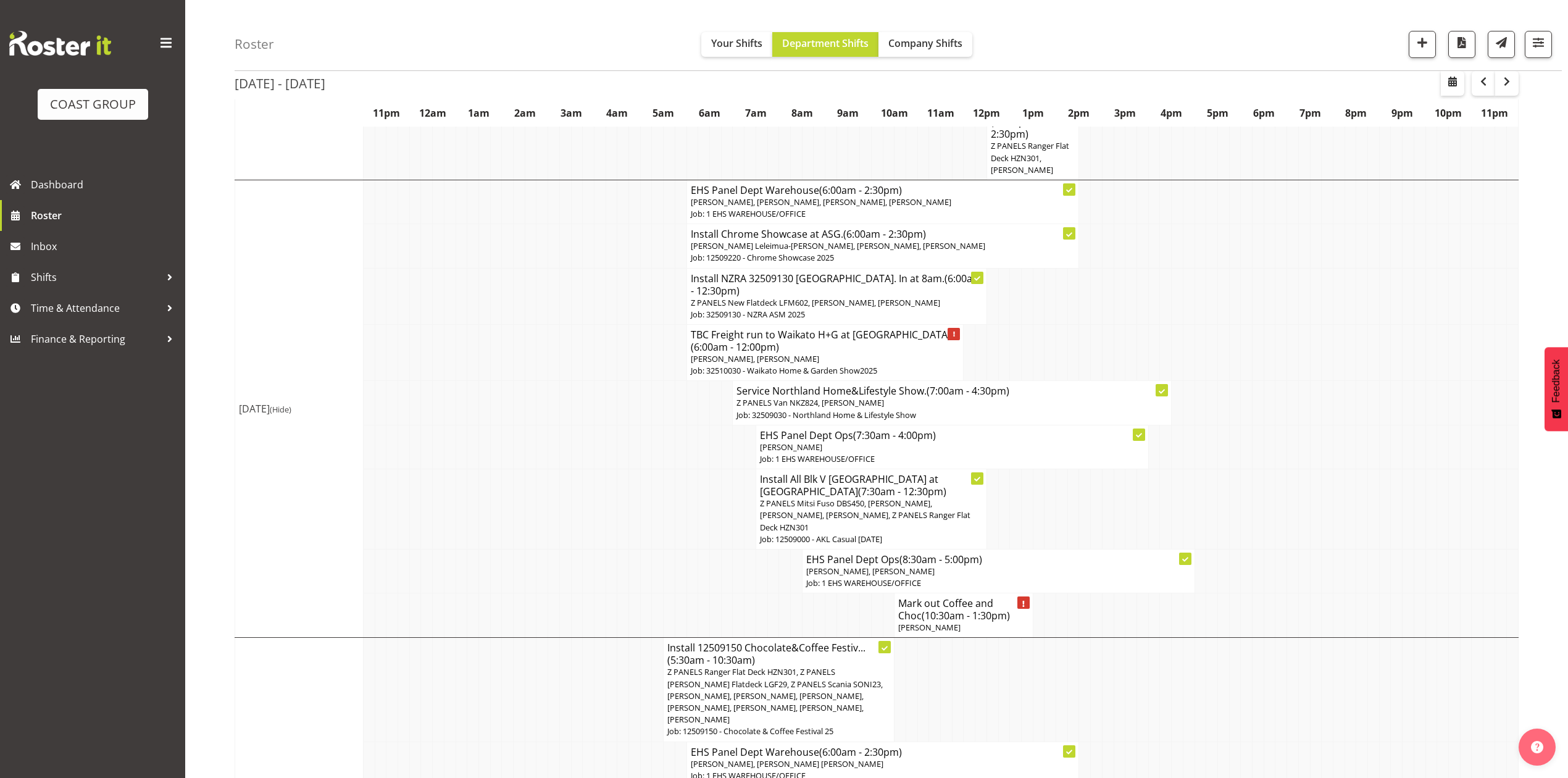
click at [829, 251] on span "Takaria Leleimua-Kamira, Shaun Keutenius, Shaun Keutenius, Takaria Leleimua-Kam…" at bounding box center [838, 246] width 294 height 11
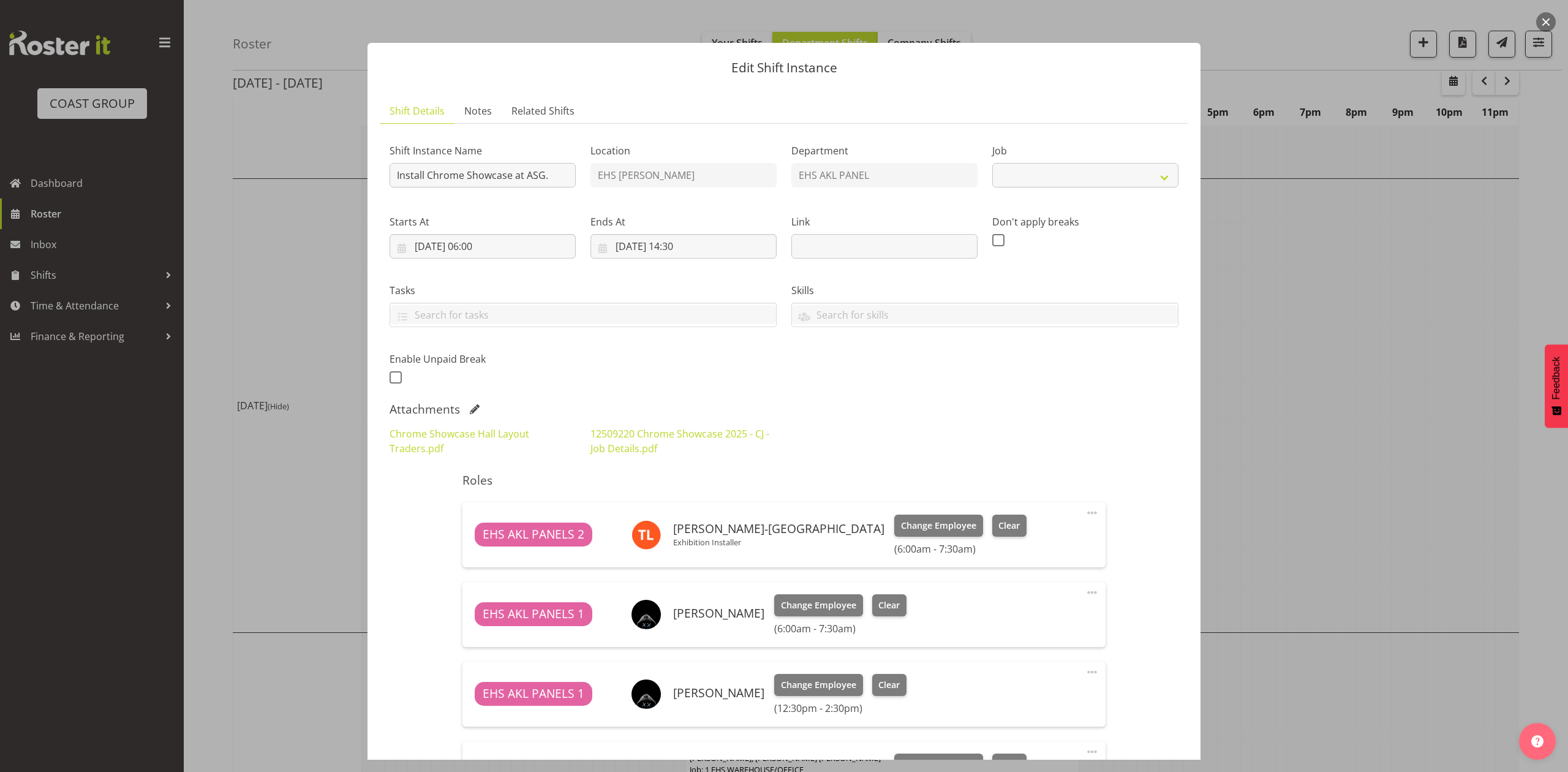
select select "10208"
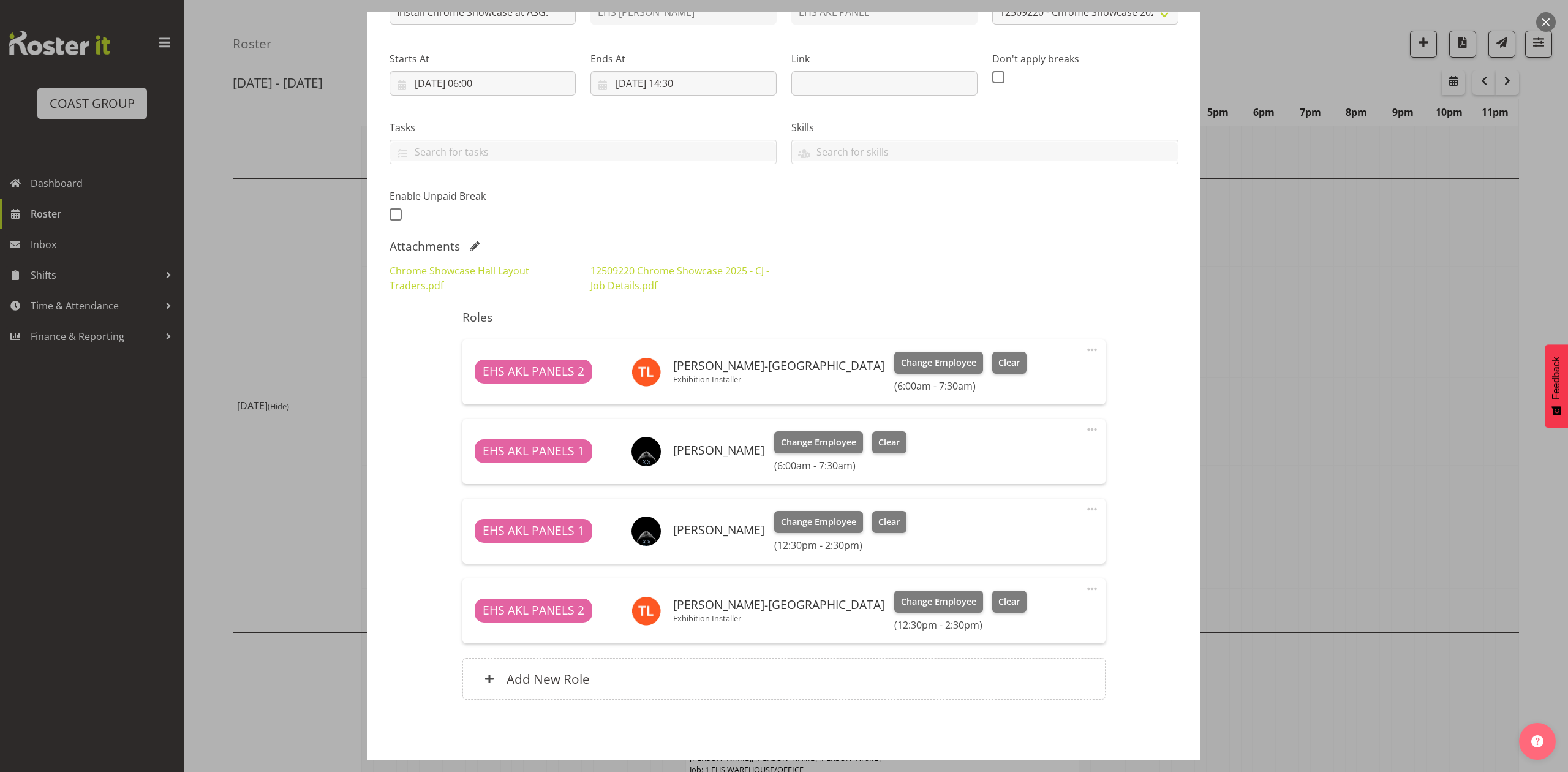
click at [1366, 311] on div at bounding box center [784, 386] width 1568 height 772
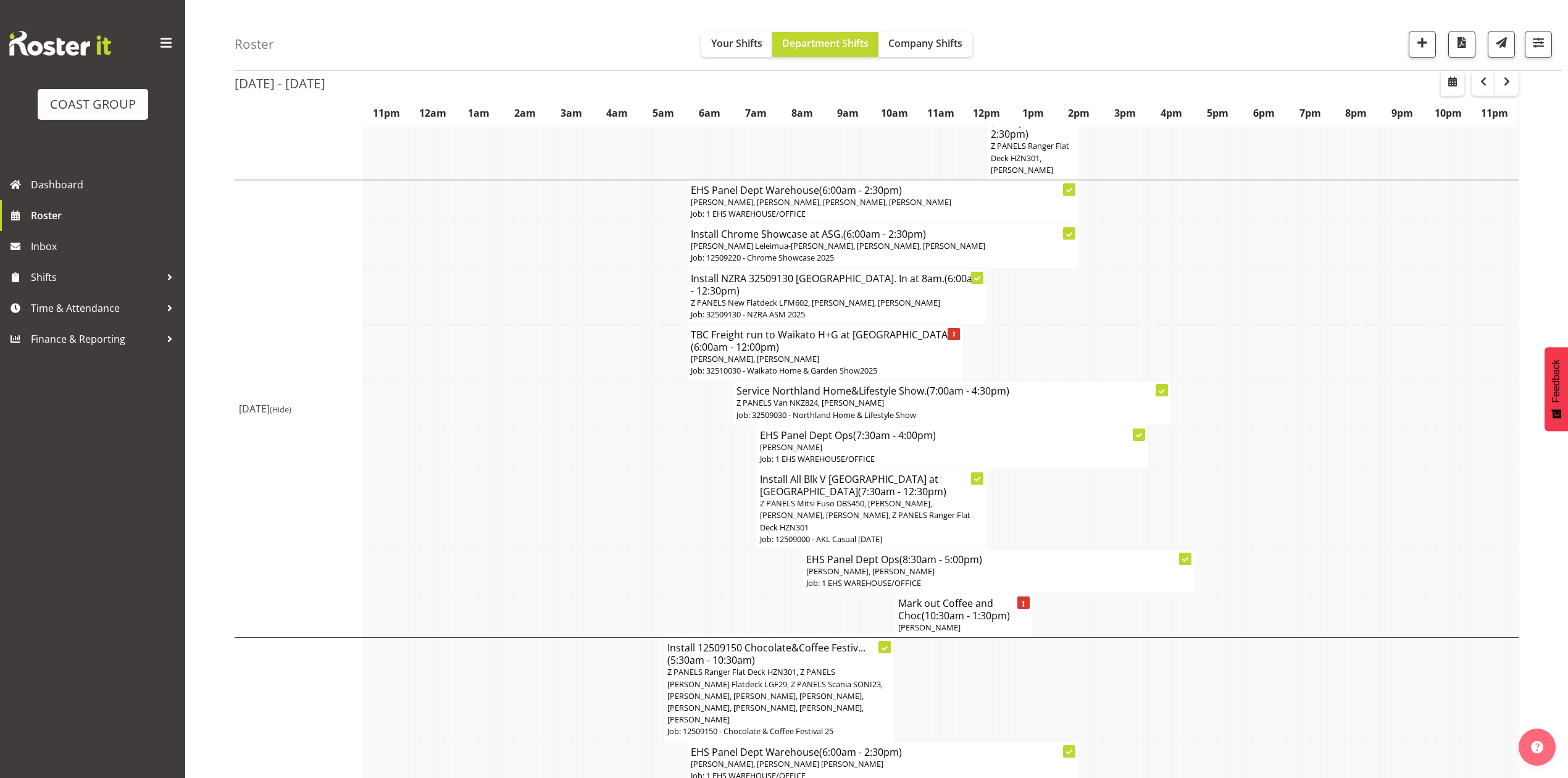
click at [857, 504] on span "Z PANELS Mitsi Fuso DBS450, Shaun Keutenius, Takaria Leleimua-Kamira, Jeremy Zh…" at bounding box center [865, 514] width 210 height 34
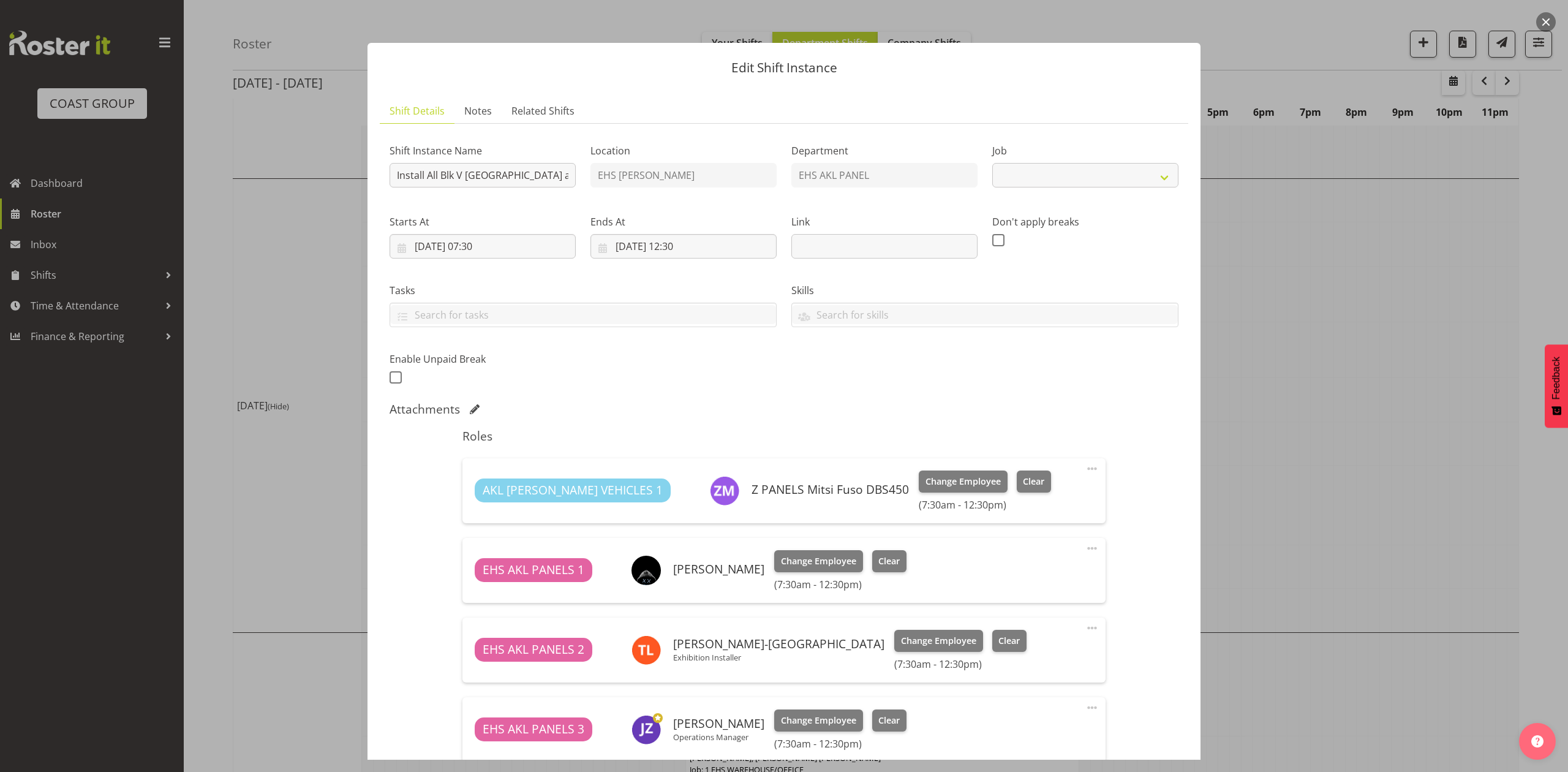
select select "8653"
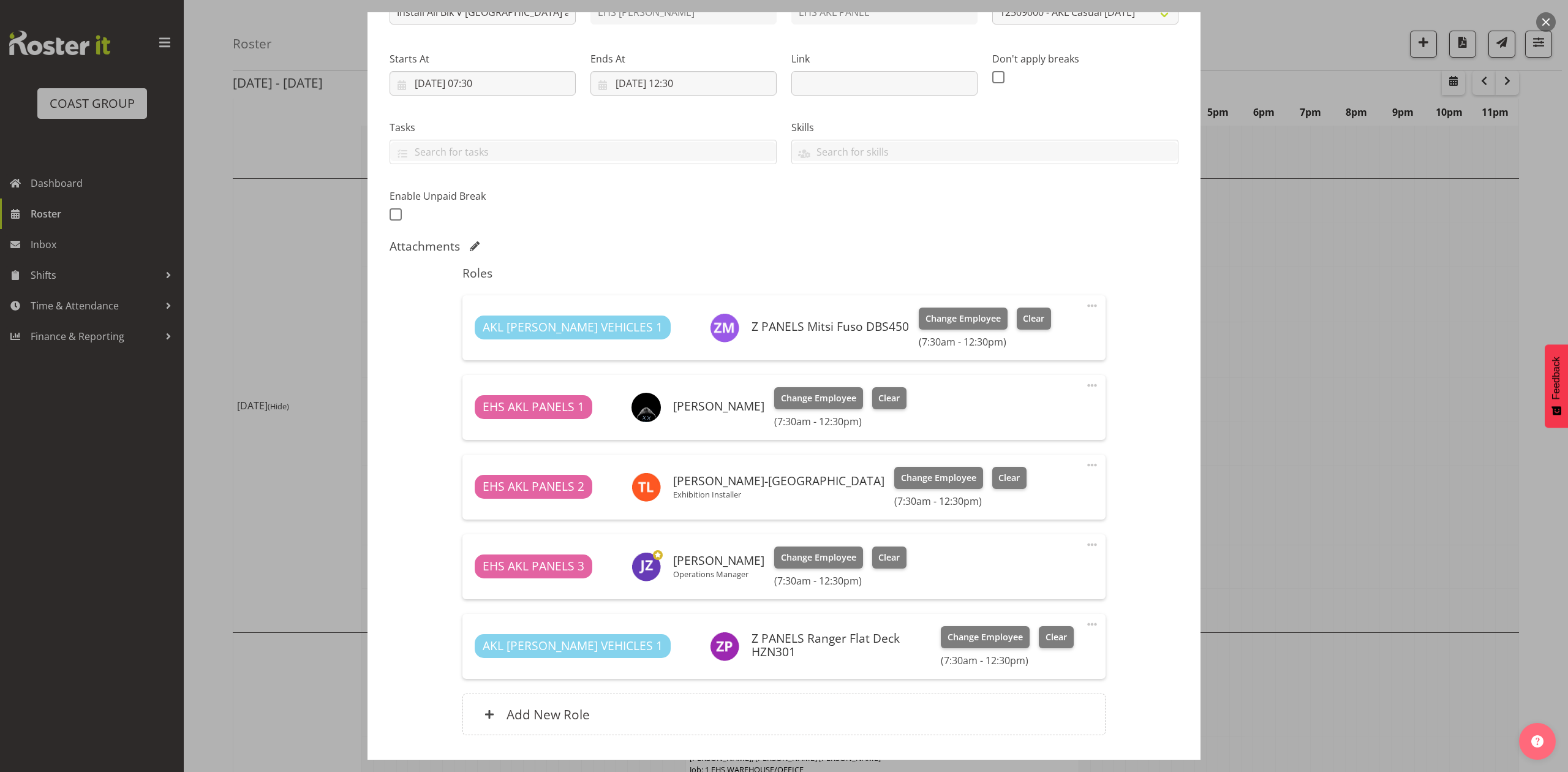
click at [1349, 408] on div at bounding box center [784, 386] width 1568 height 772
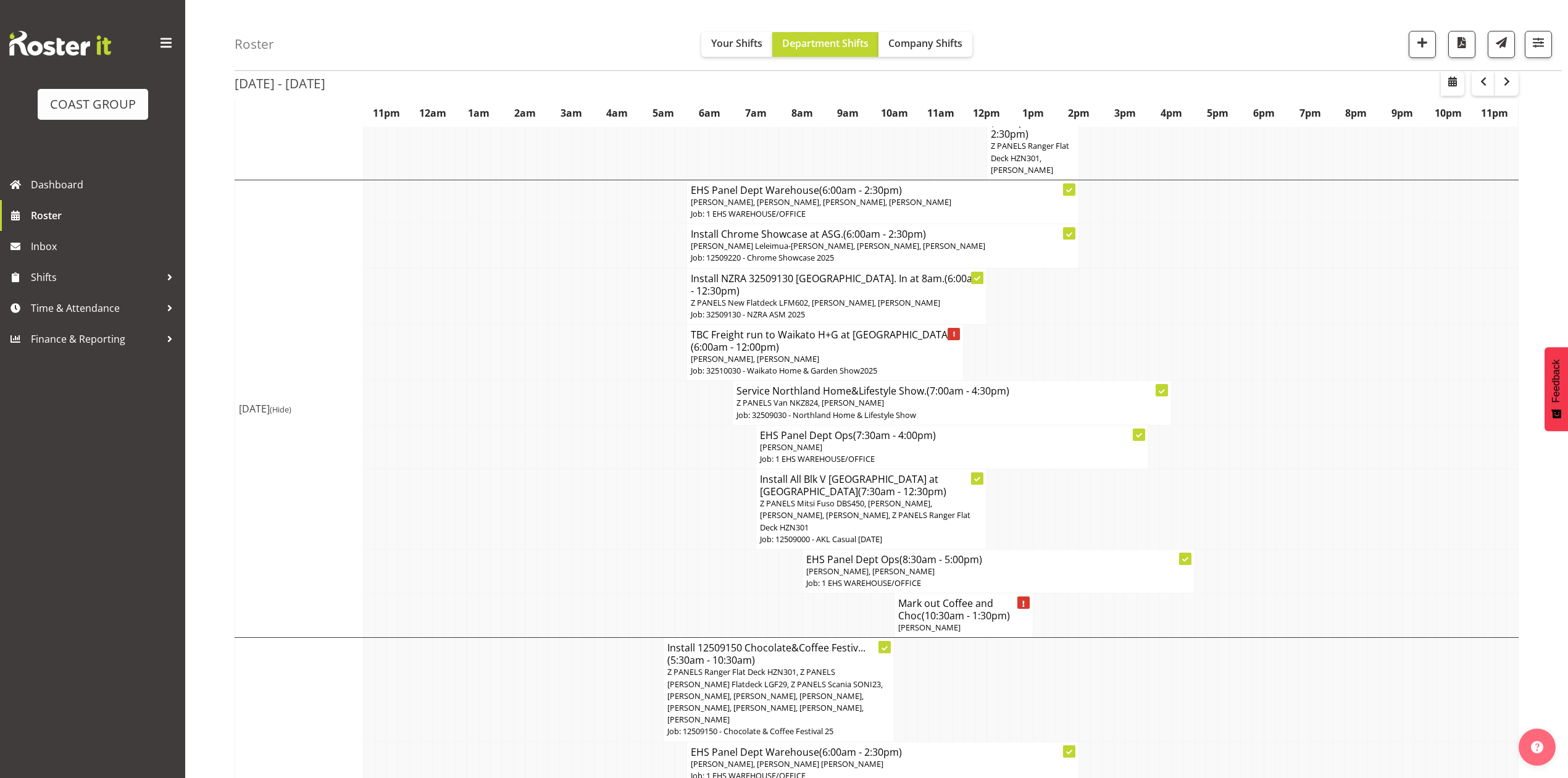
click at [936, 237] on h4 "Install Chrome Showcase at ASG. (6:00am - 2:30pm)" at bounding box center [883, 234] width 384 height 13
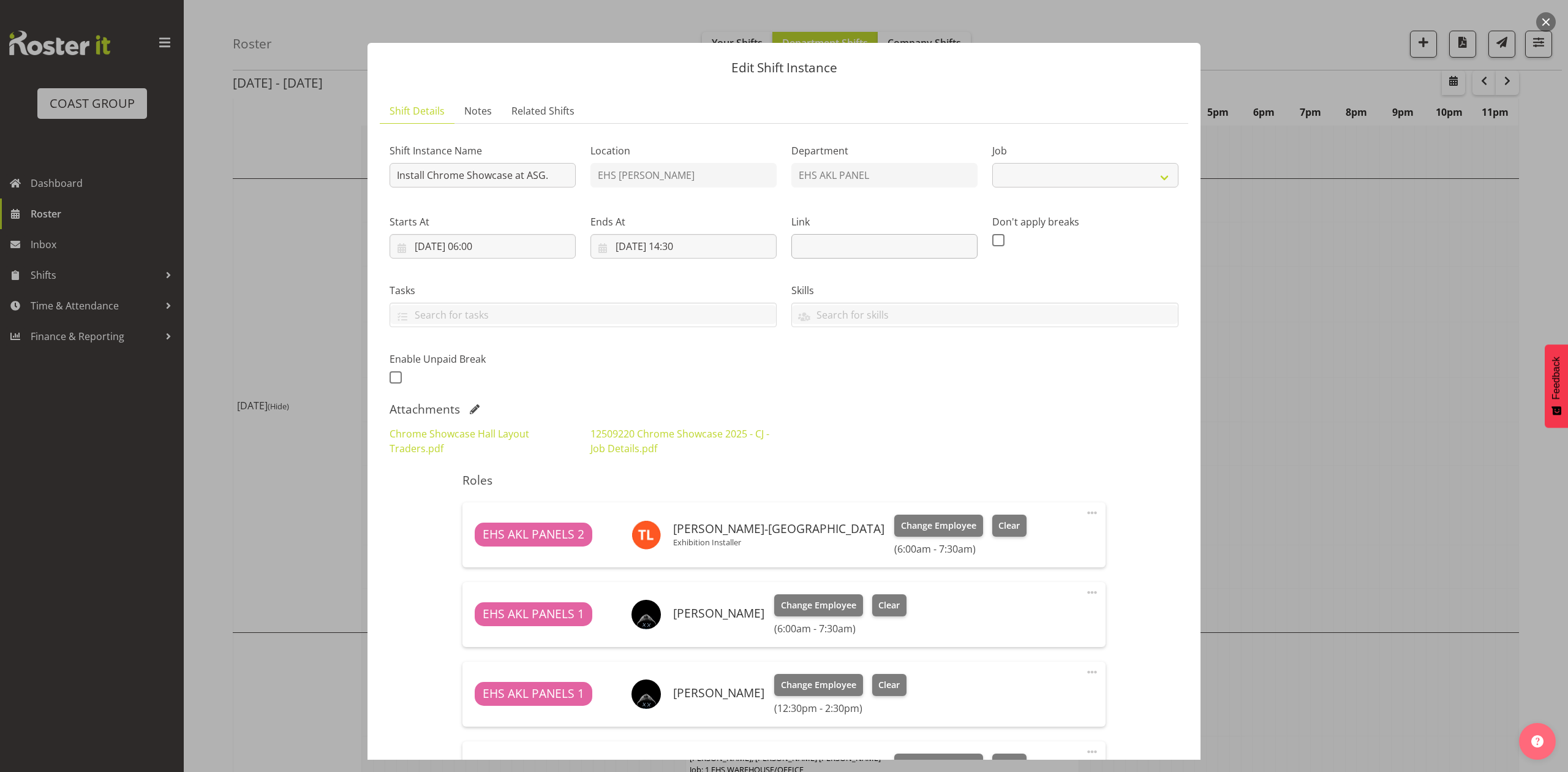
select select "10208"
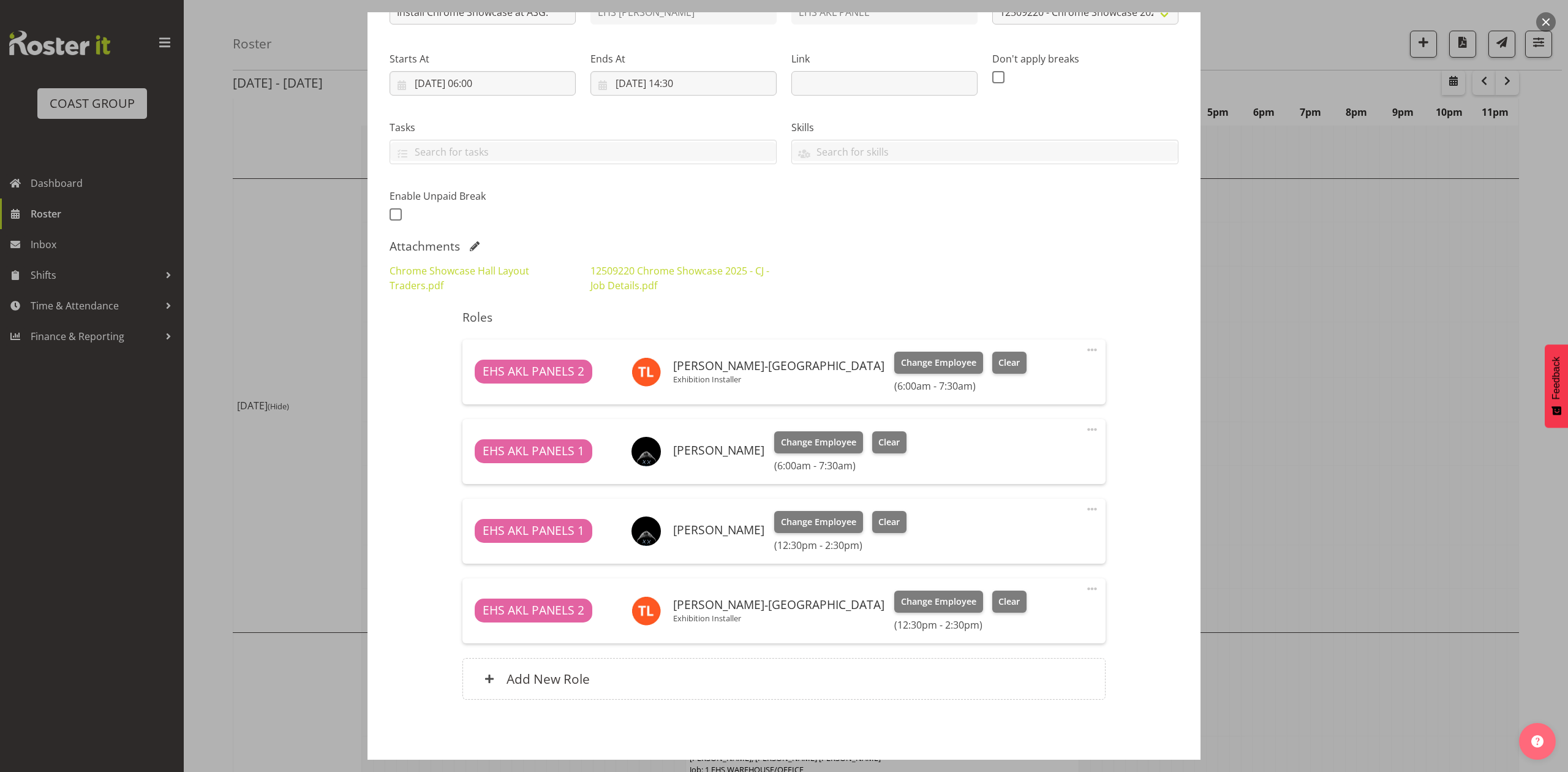
click at [1281, 399] on div at bounding box center [784, 386] width 1568 height 772
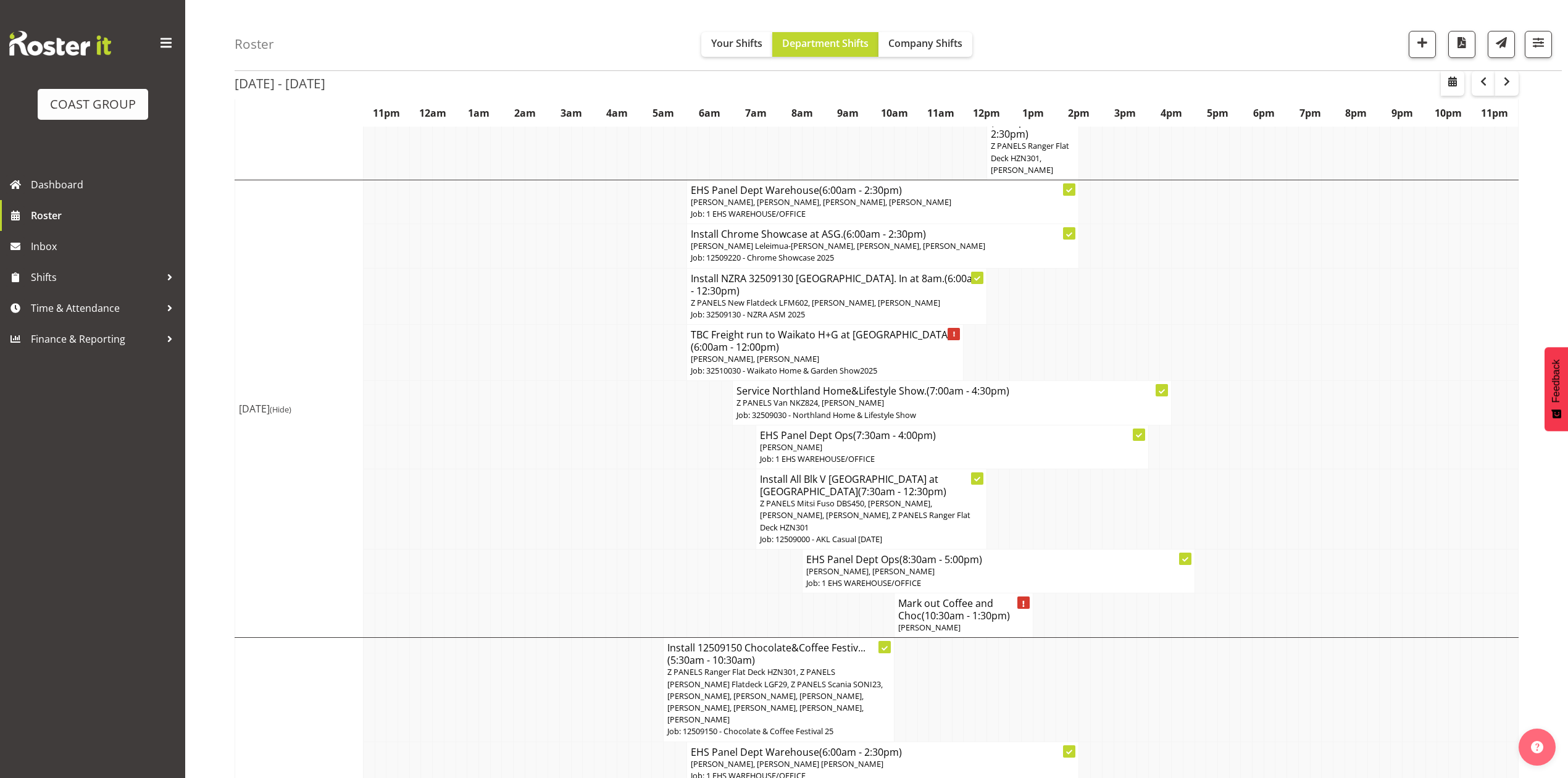
click at [926, 485] on h4 "Install All Blk V Australia at Eden Park (7:30am - 12:30pm)" at bounding box center [871, 484] width 223 height 24
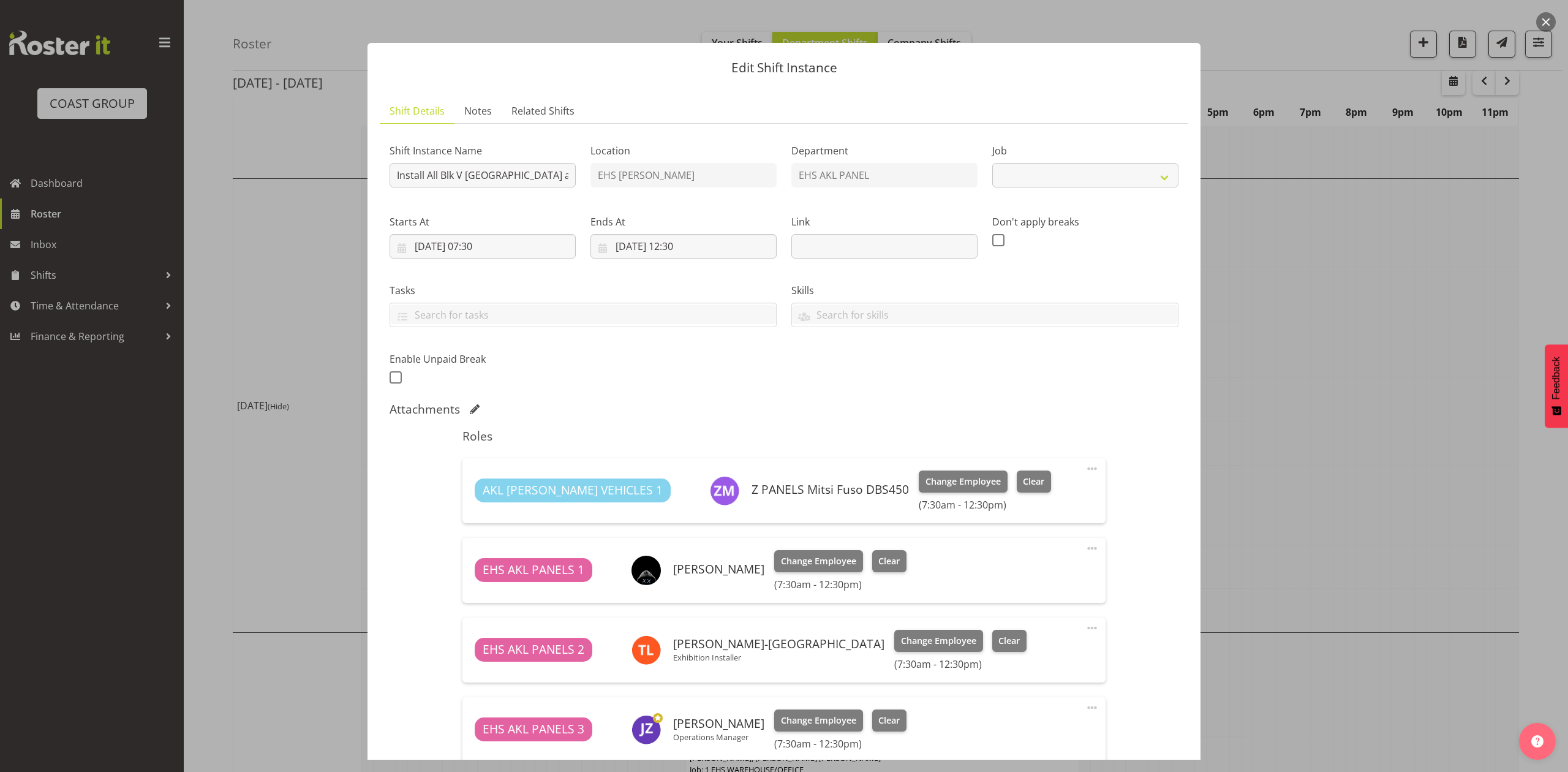
select select "8653"
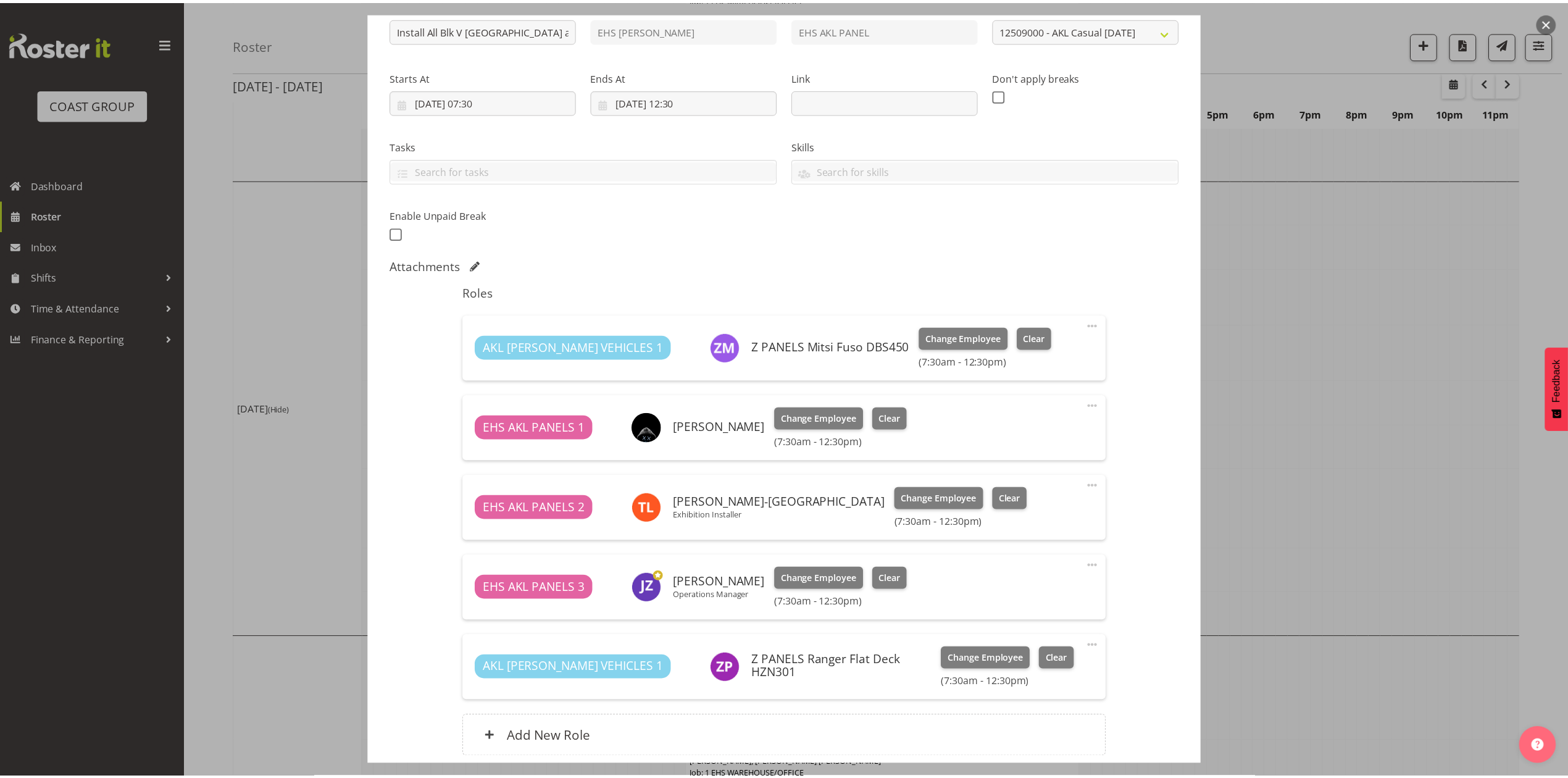
scroll to position [149, 0]
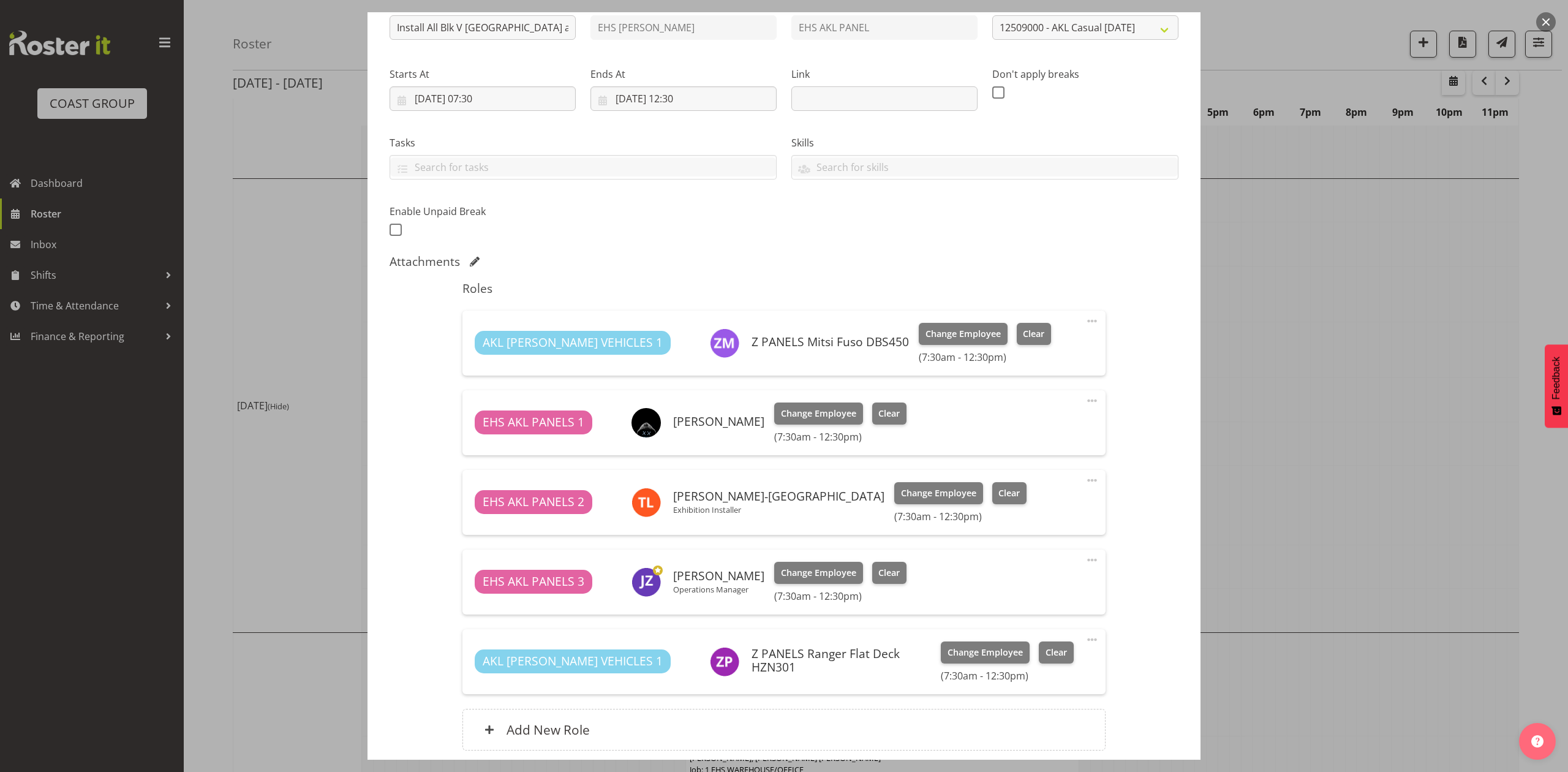
click at [1312, 314] on div at bounding box center [784, 386] width 1568 height 772
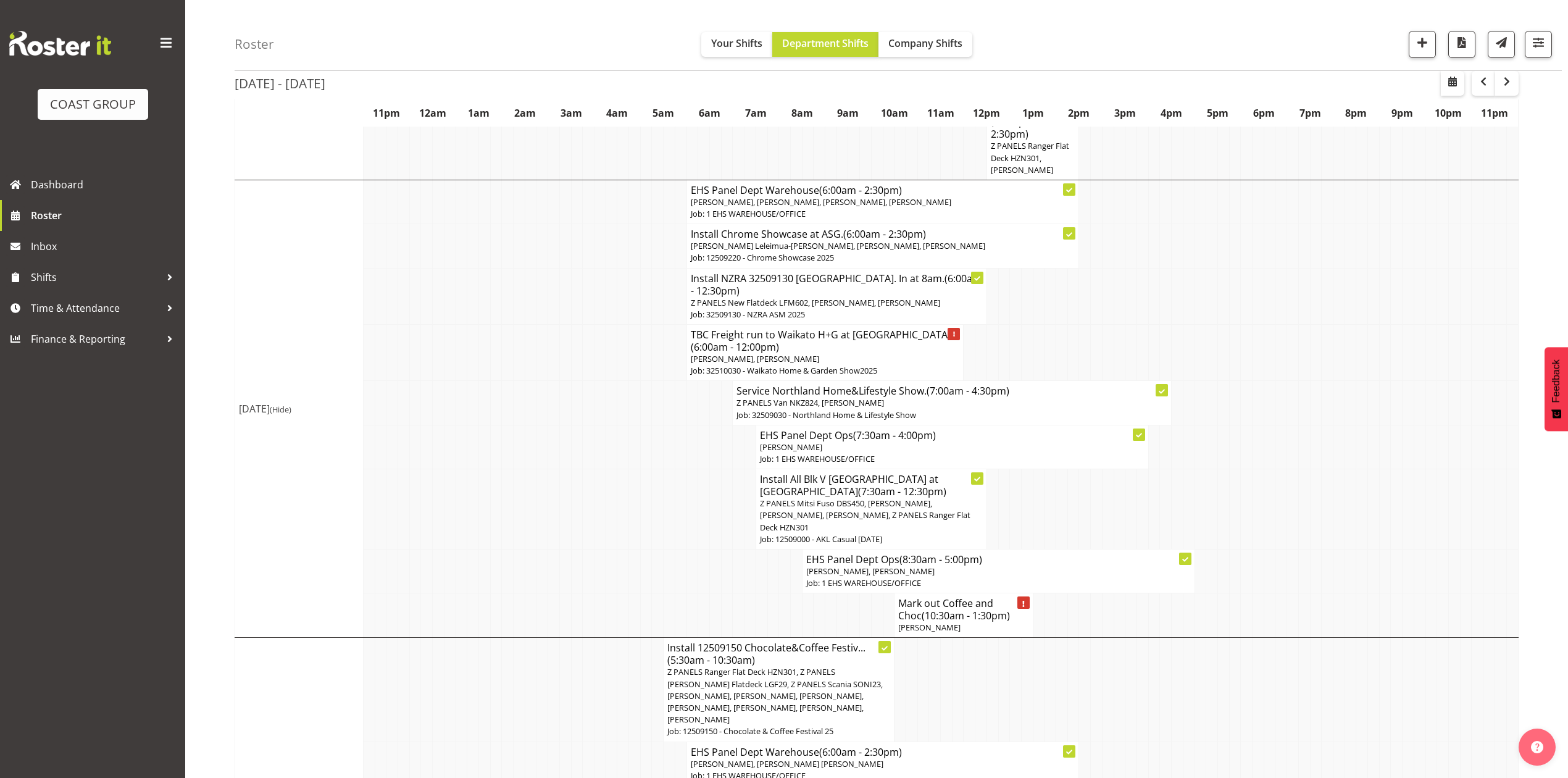
click at [1038, 456] on td "EHS Panel Dept Ops (7:30am - 4:00pm) Jeremy Zhu Job: 1 EHS WAREHOUSE/OFFICE" at bounding box center [951, 447] width 392 height 44
click at [1030, 488] on td at bounding box center [1027, 509] width 12 height 80
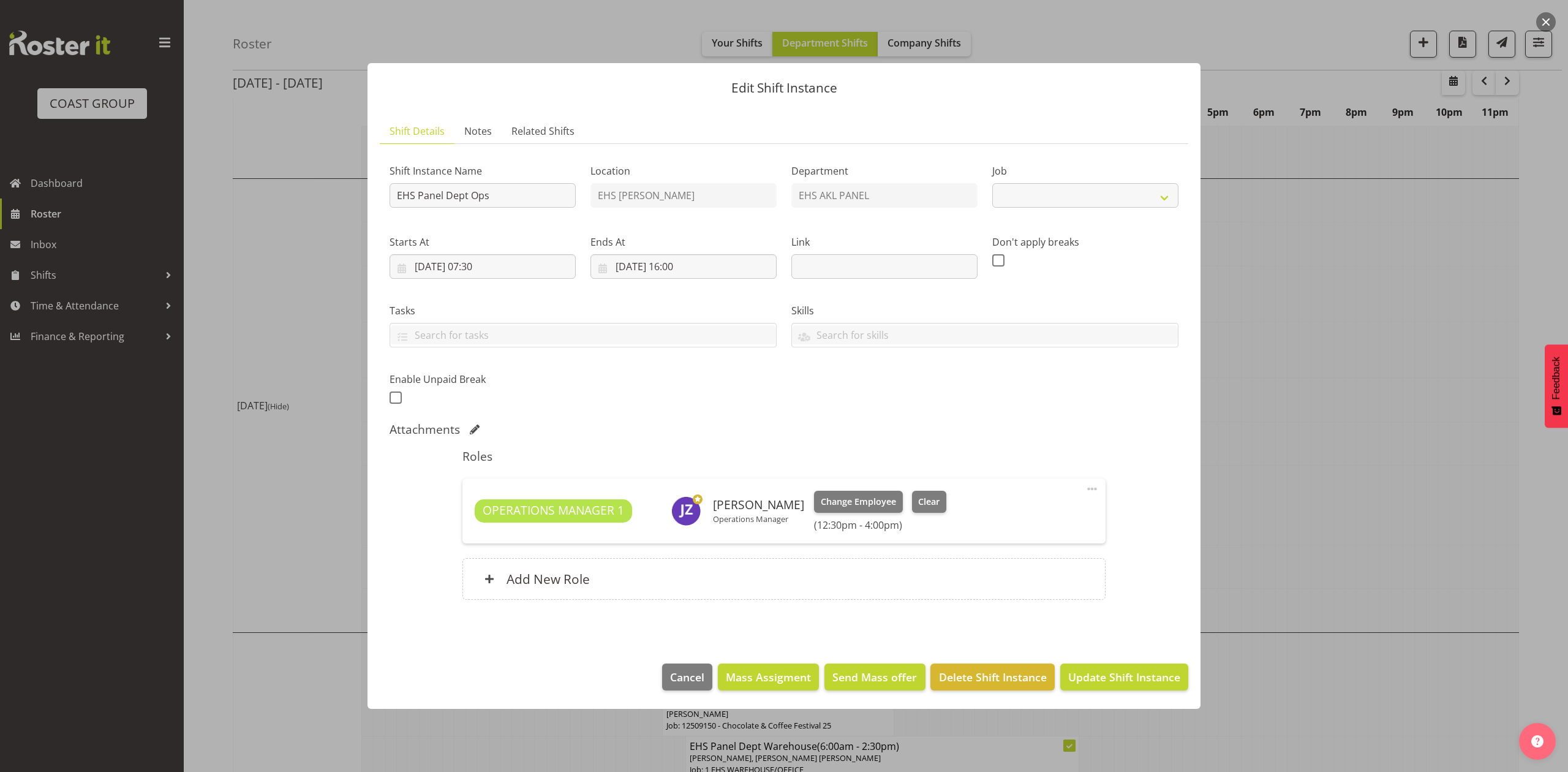
click at [1237, 385] on div at bounding box center [784, 386] width 1568 height 772
select select "69"
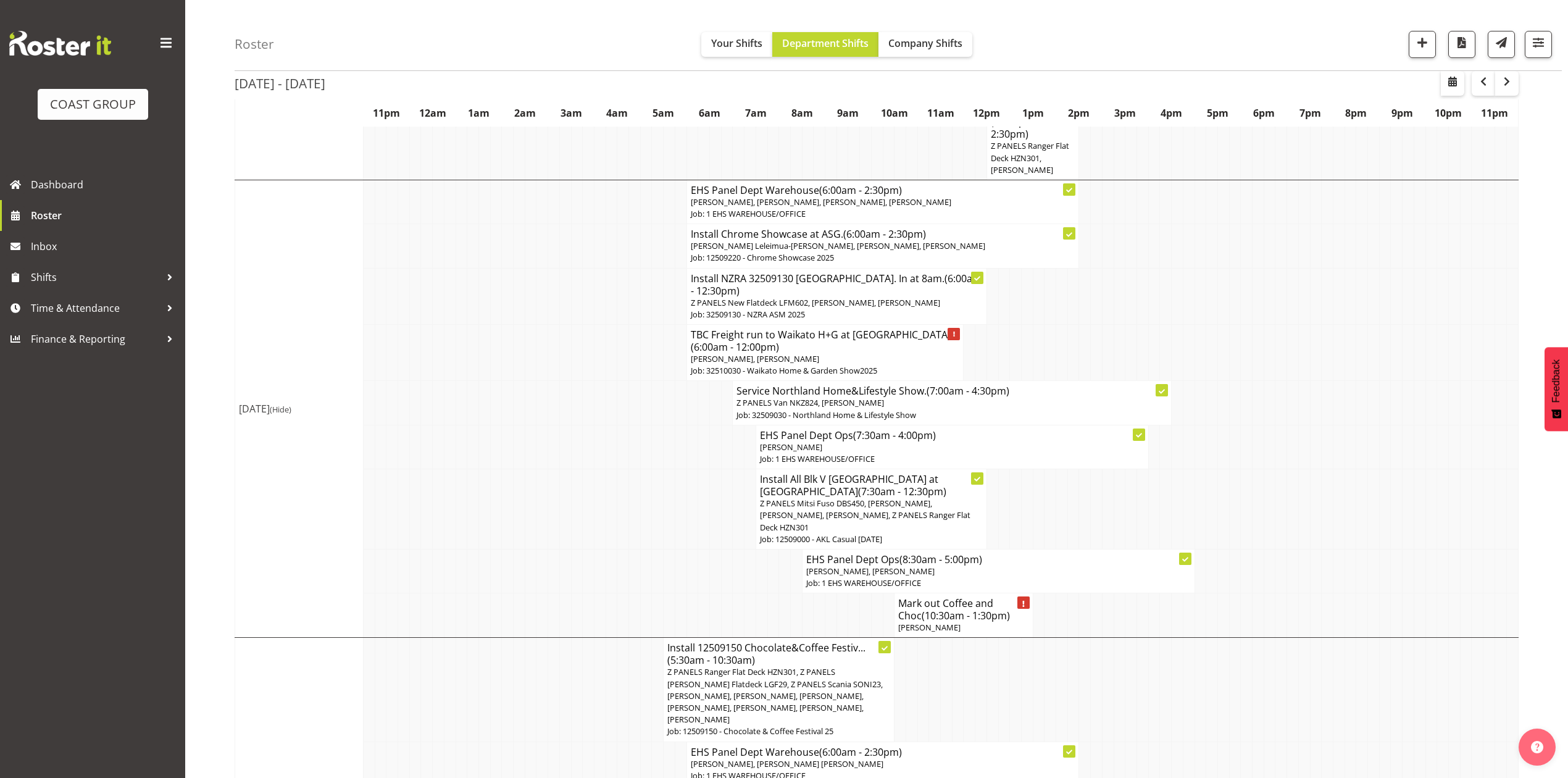
click at [916, 507] on span "Z PANELS Mitsi Fuso DBS450, Shaun Keutenius, Takaria Leleimua-Kamira, Jeremy Zh…" at bounding box center [865, 514] width 210 height 34
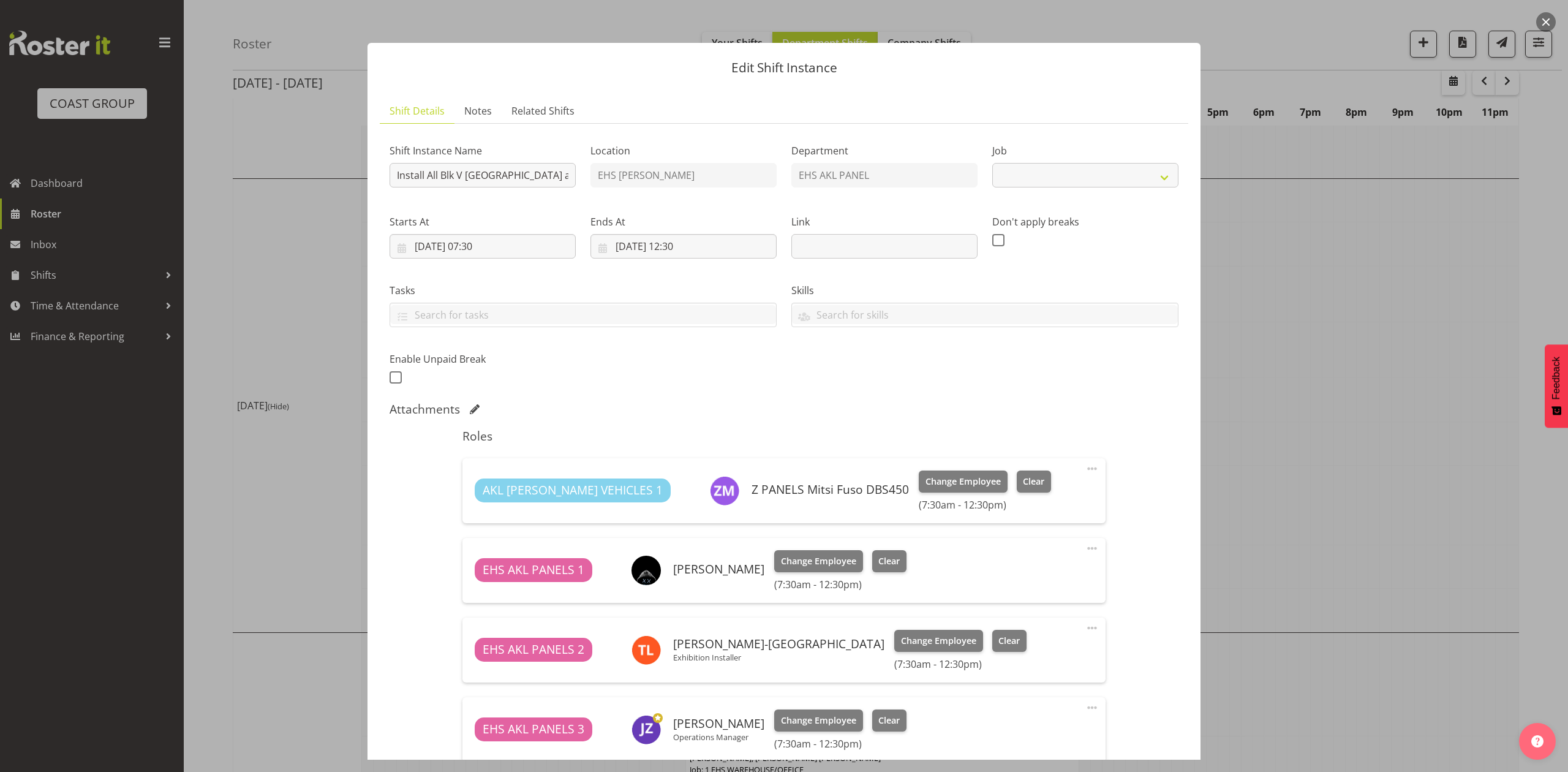
select select "8653"
click at [1318, 368] on div at bounding box center [784, 386] width 1568 height 772
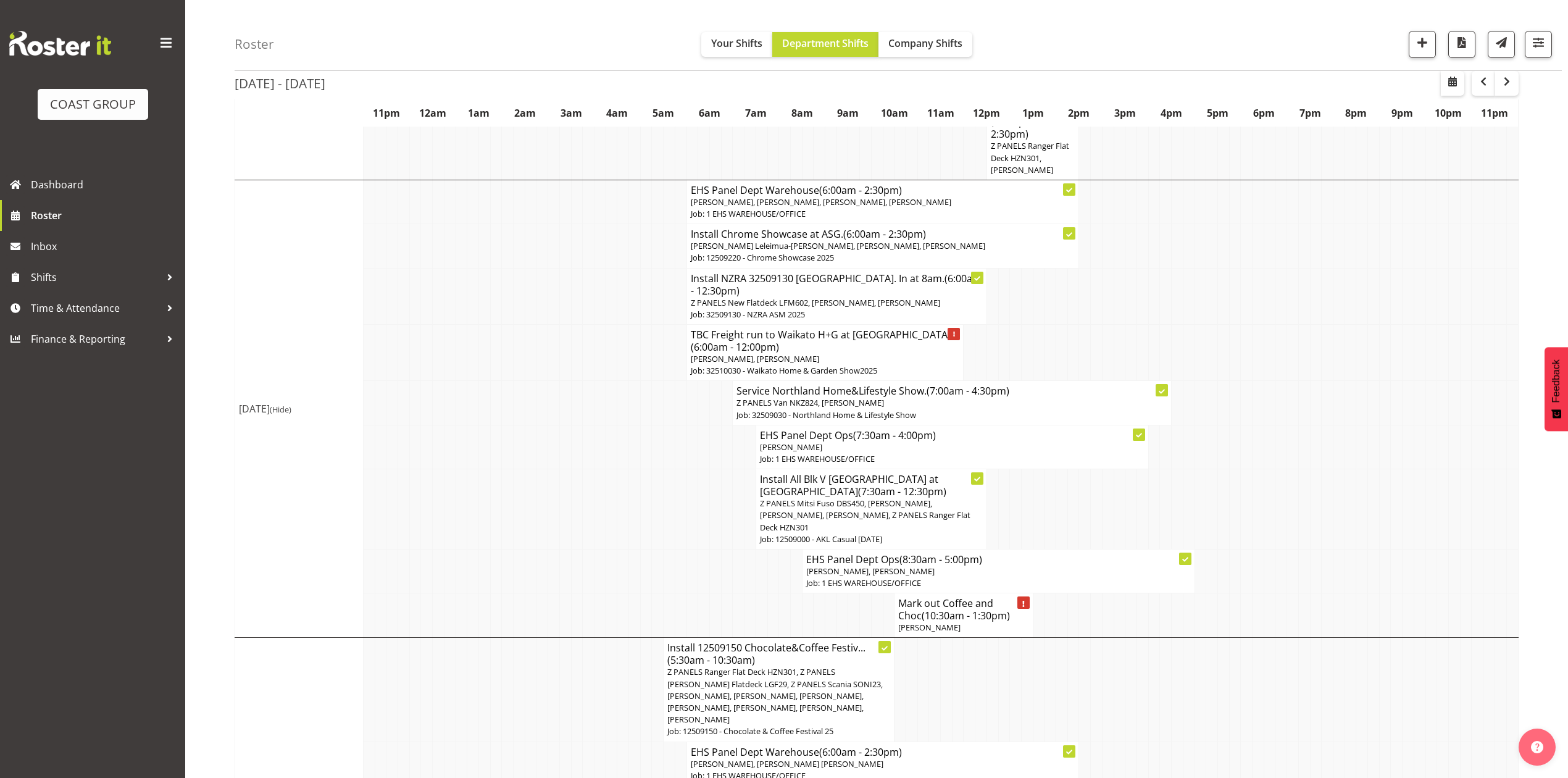
click at [932, 502] on span "Z PANELS Mitsi Fuso DBS450, Shaun Keutenius, Takaria Leleimua-Kamira, Jeremy Zh…" at bounding box center [865, 514] width 210 height 34
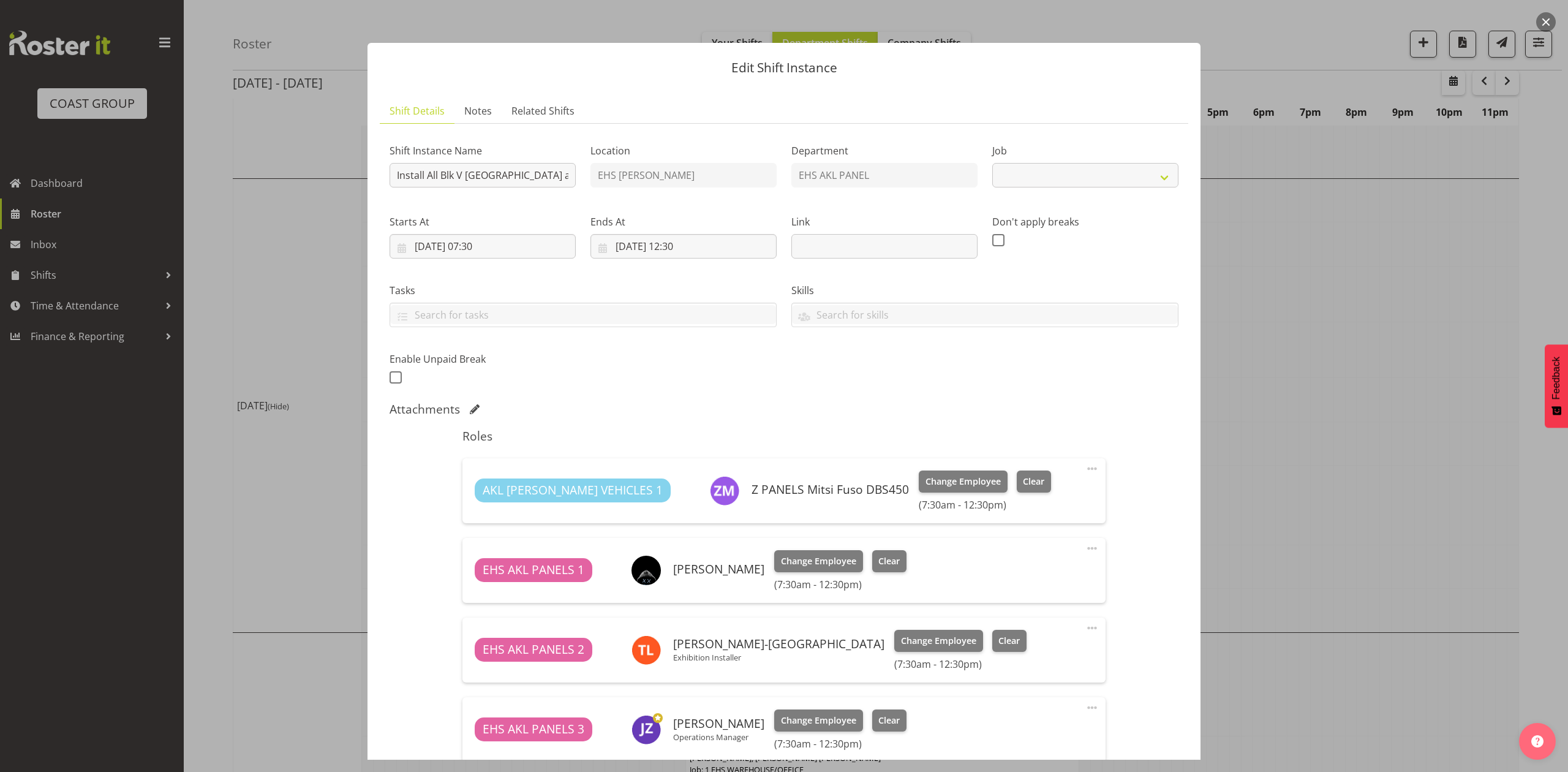
select select "8653"
click at [1548, 22] on button "button" at bounding box center [1546, 22] width 20 height 20
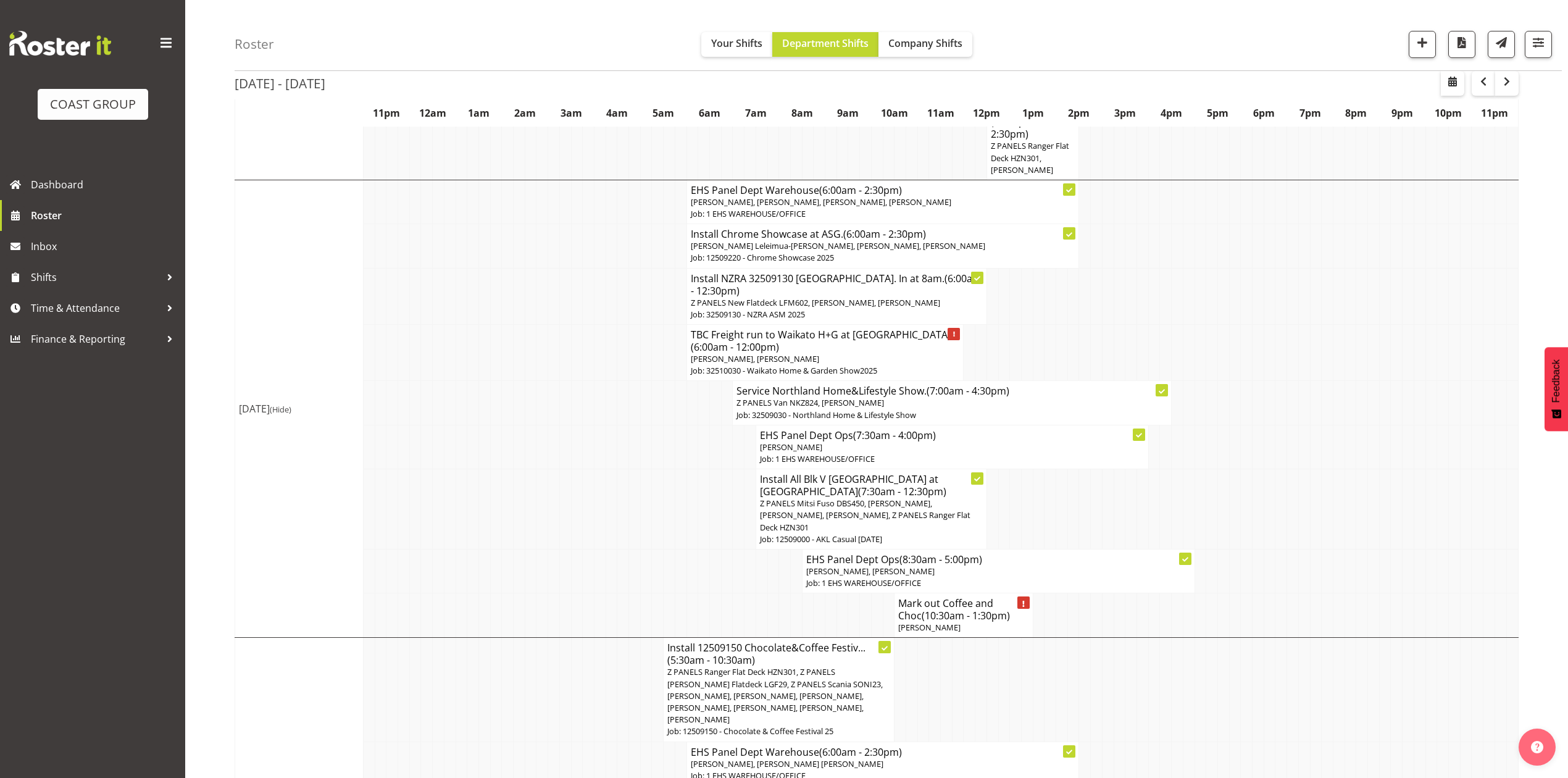
click at [1104, 670] on td at bounding box center [1108, 690] width 12 height 104
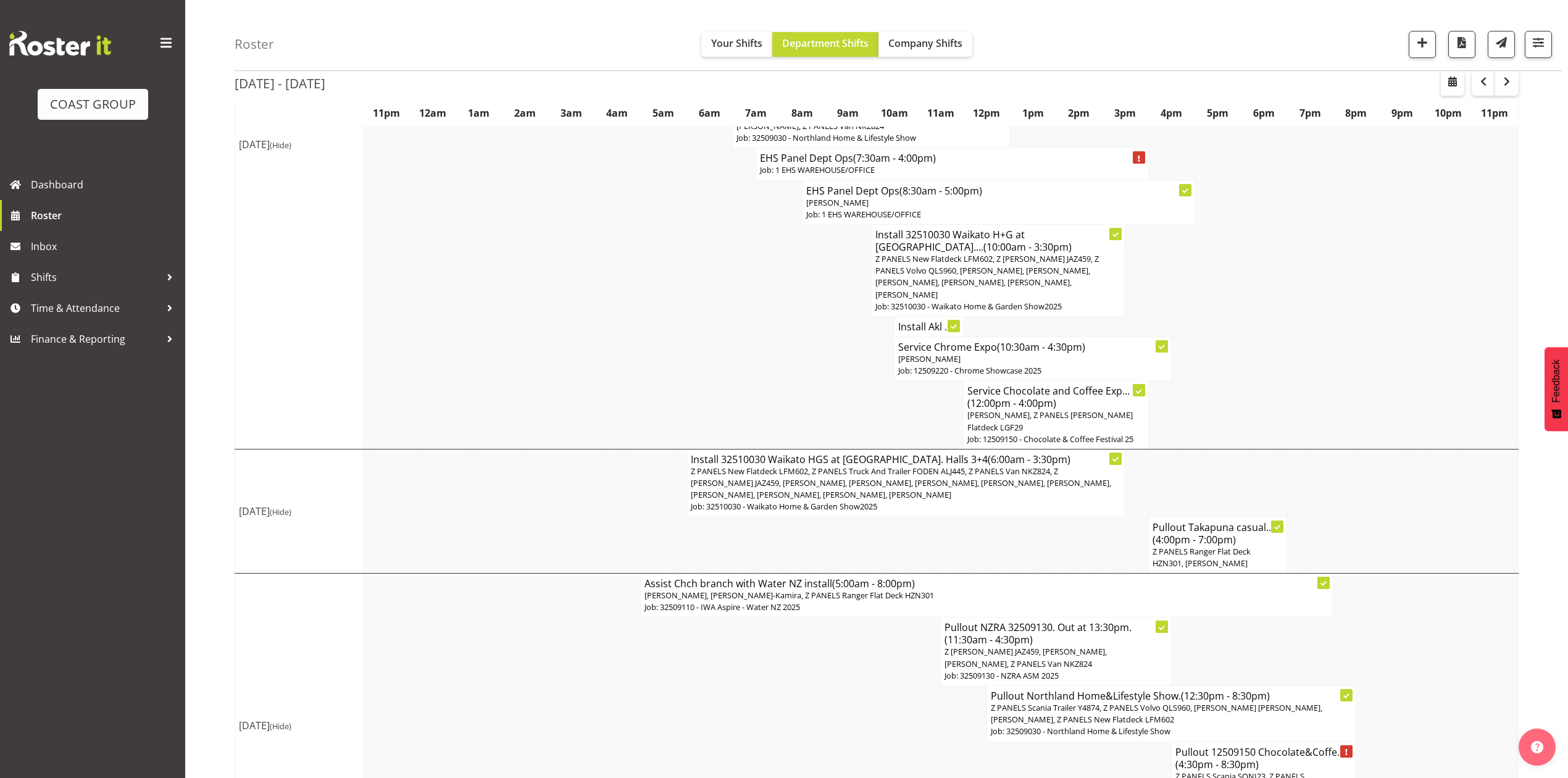
scroll to position [1159, 0]
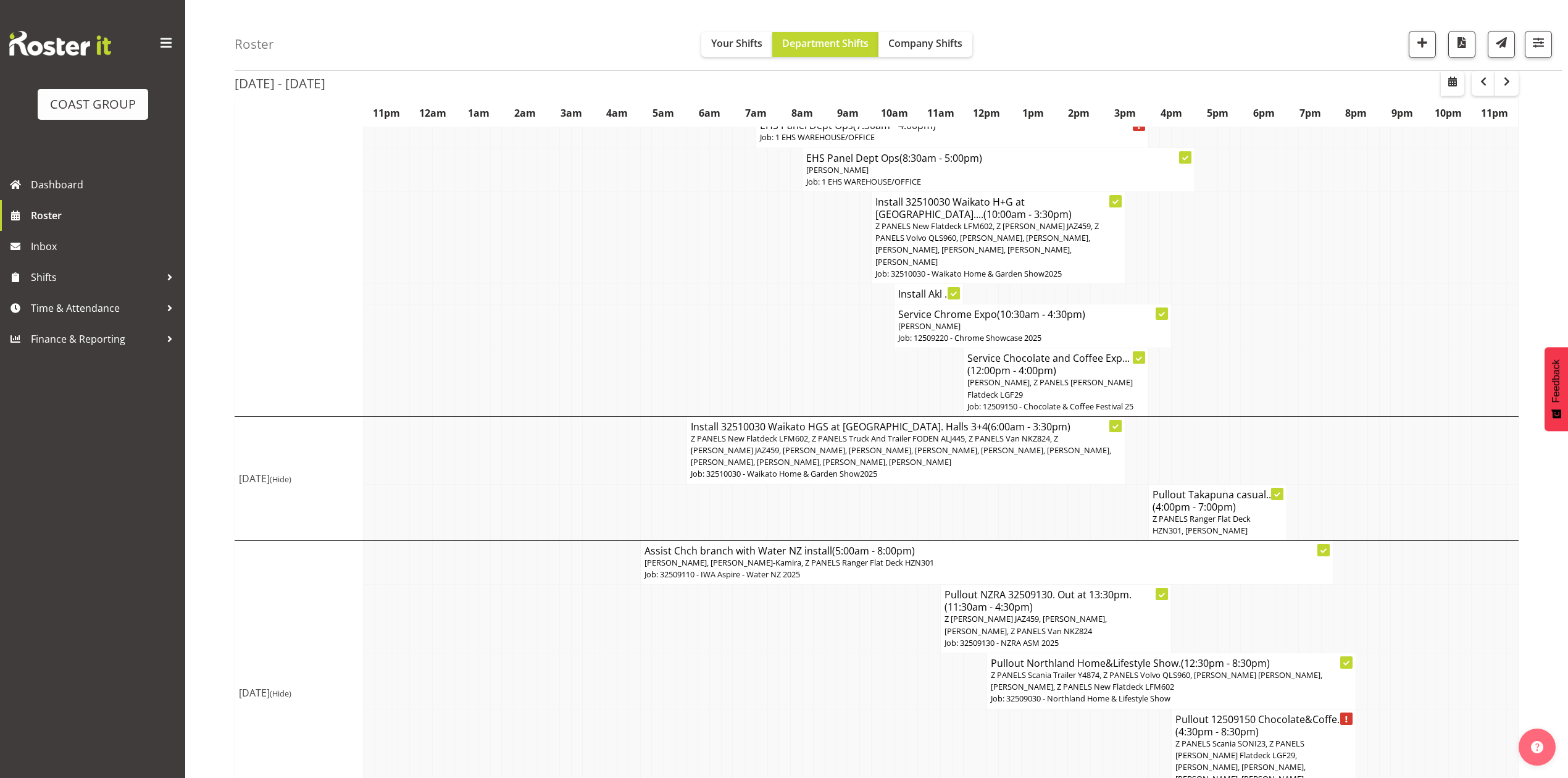
click at [1038, 709] on td at bounding box center [1038, 760] width 12 height 104
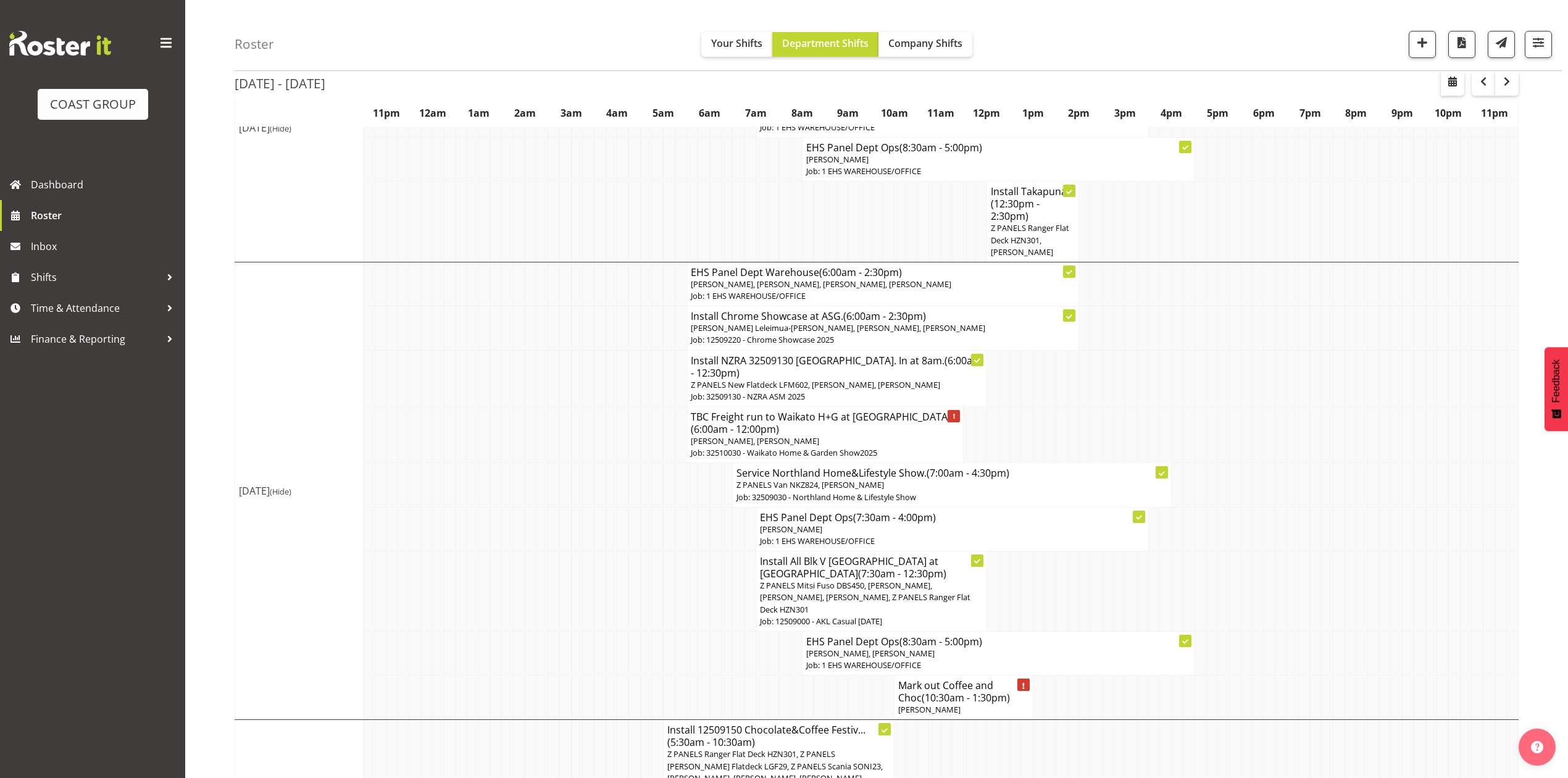
scroll to position [171, 0]
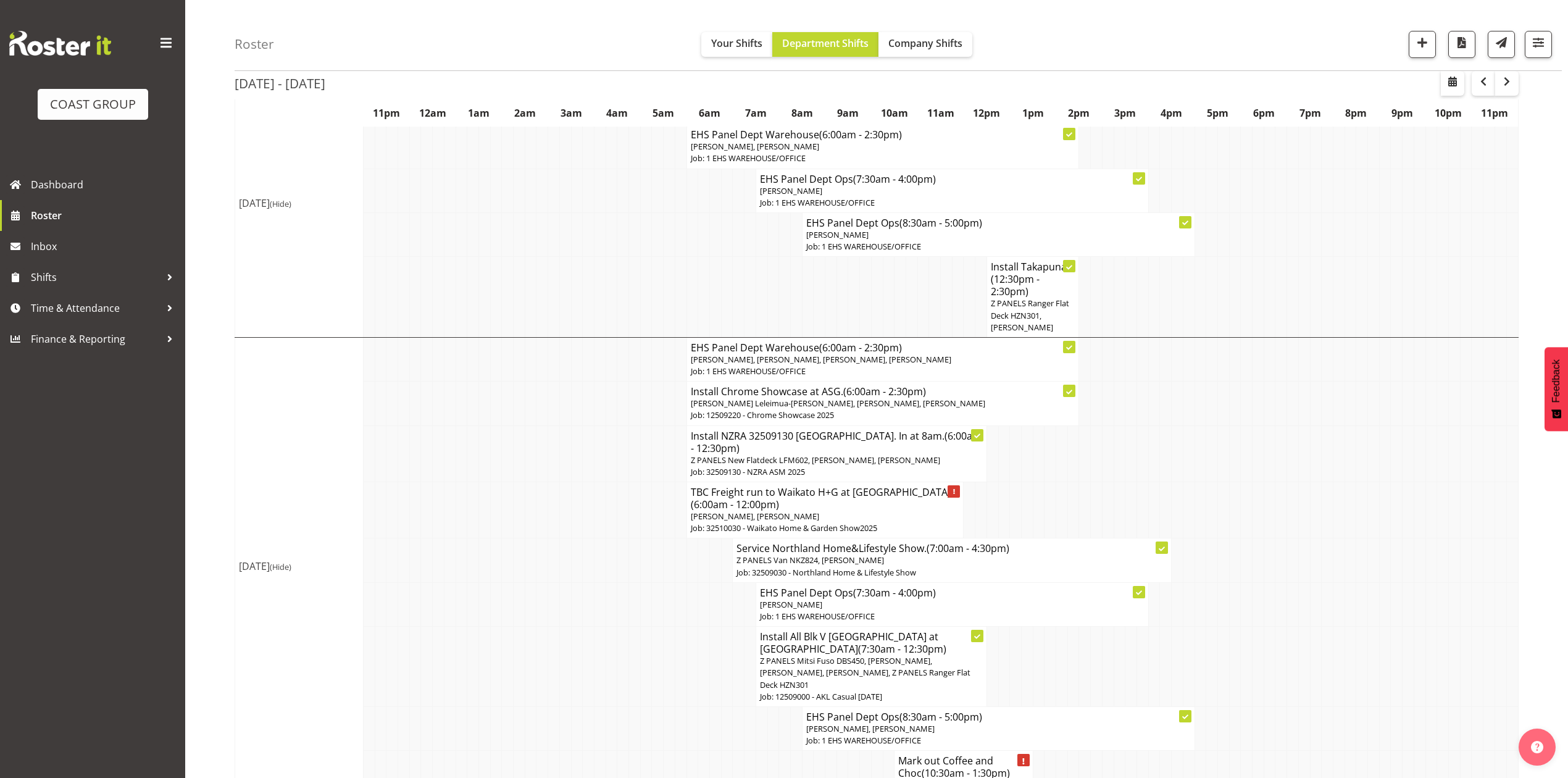
click at [1057, 494] on td at bounding box center [1062, 510] width 12 height 56
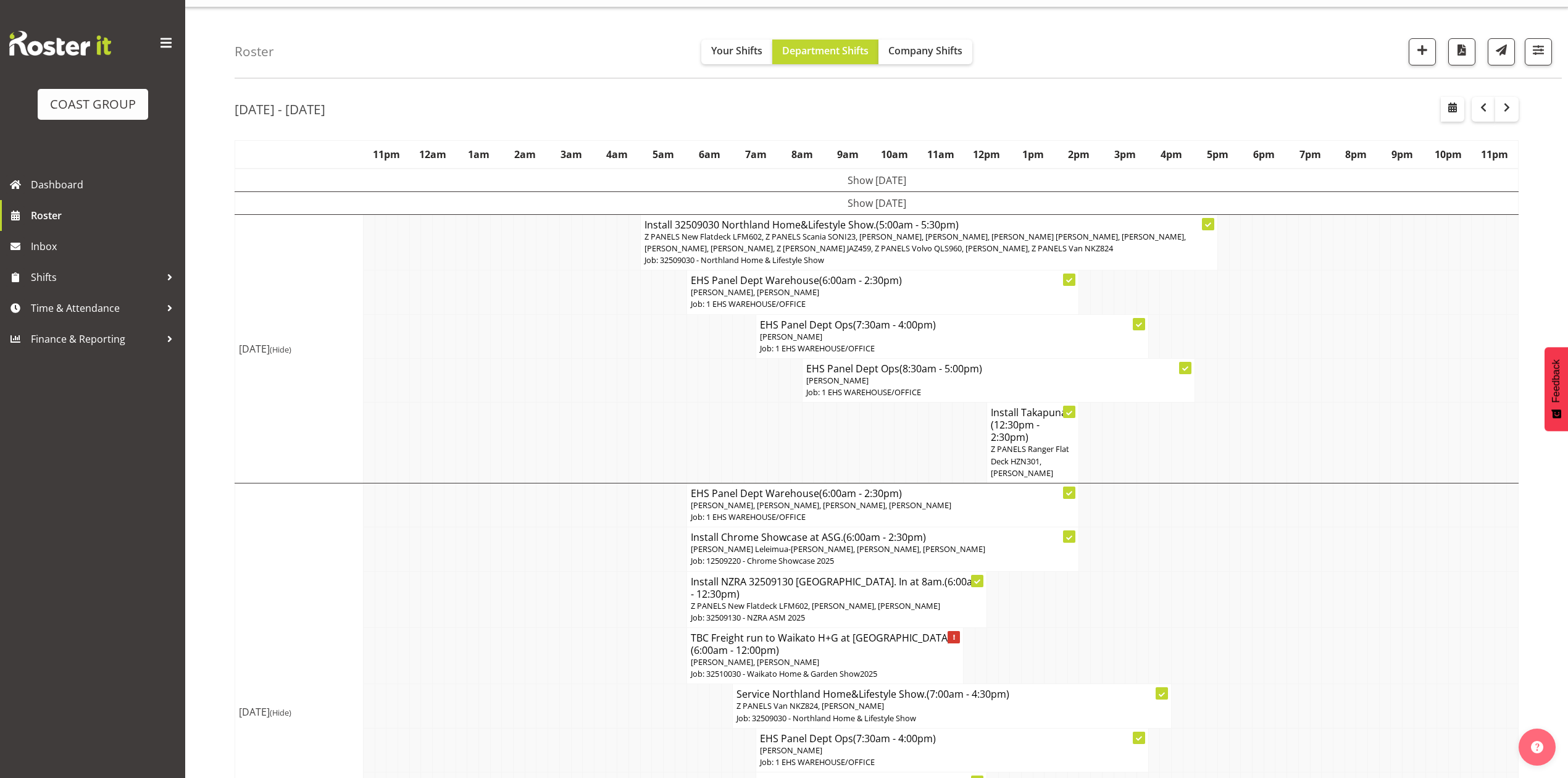
scroll to position [0, 0]
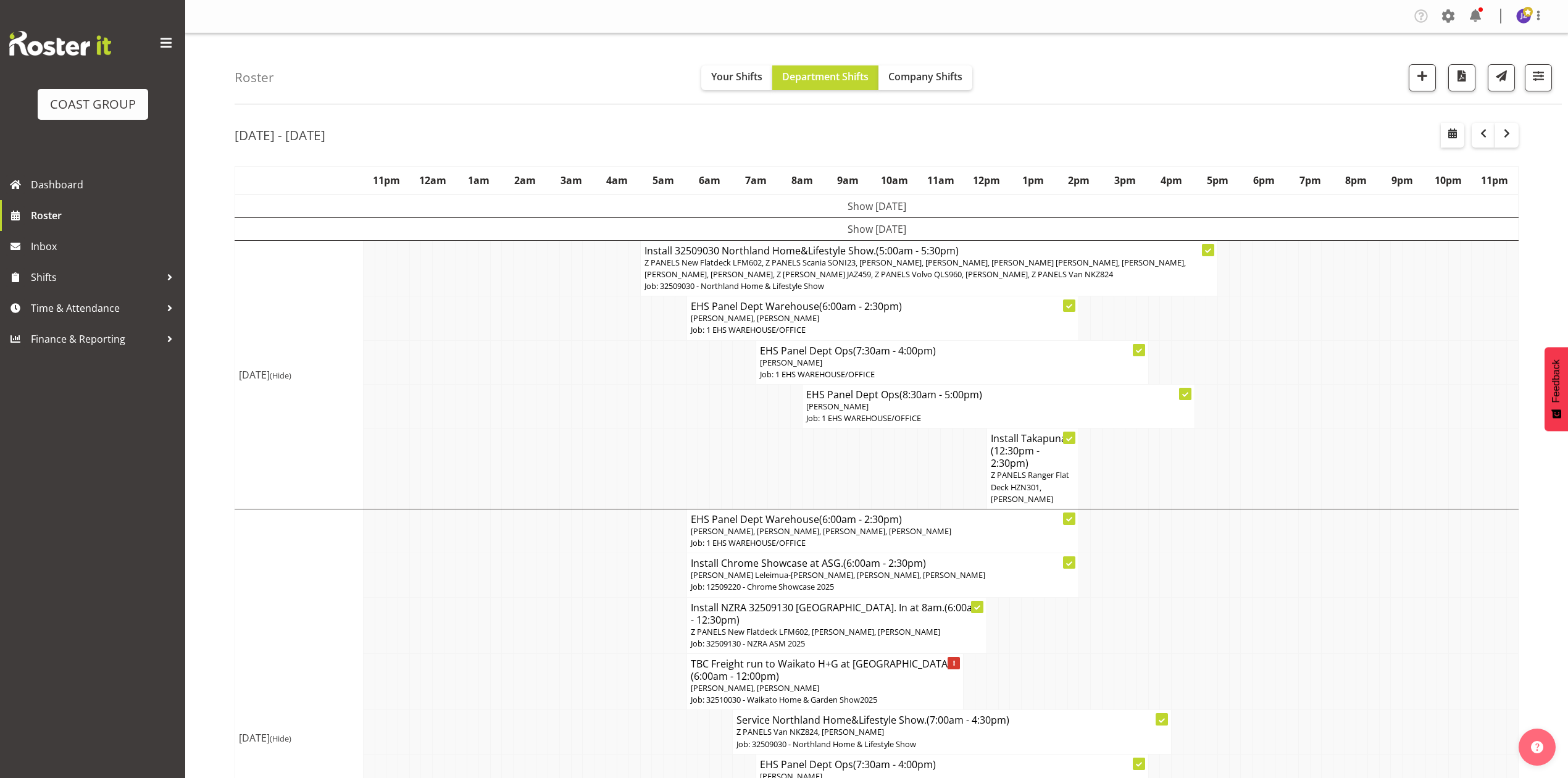
click at [1184, 464] on td at bounding box center [1189, 468] width 12 height 81
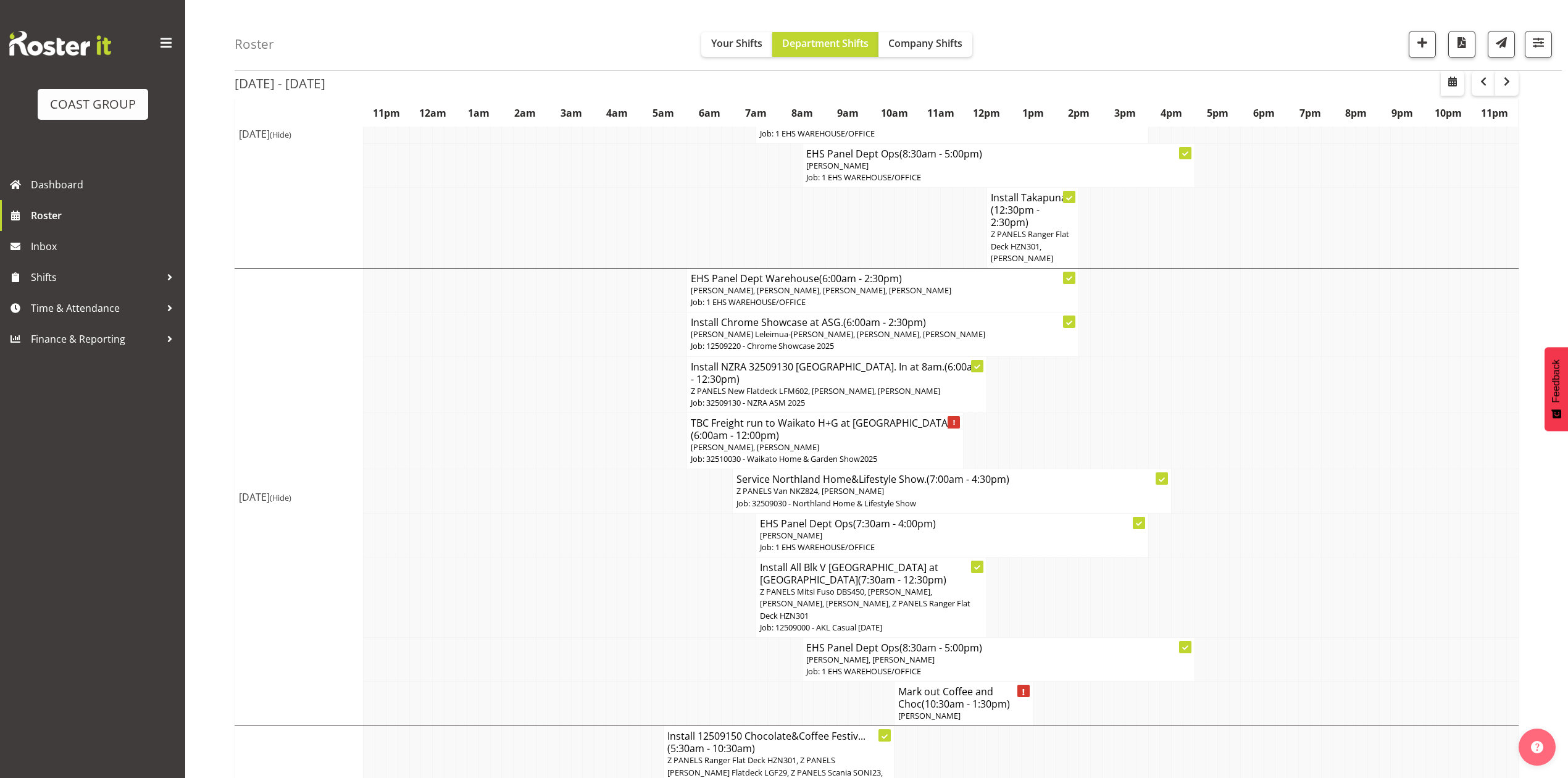
scroll to position [247, 0]
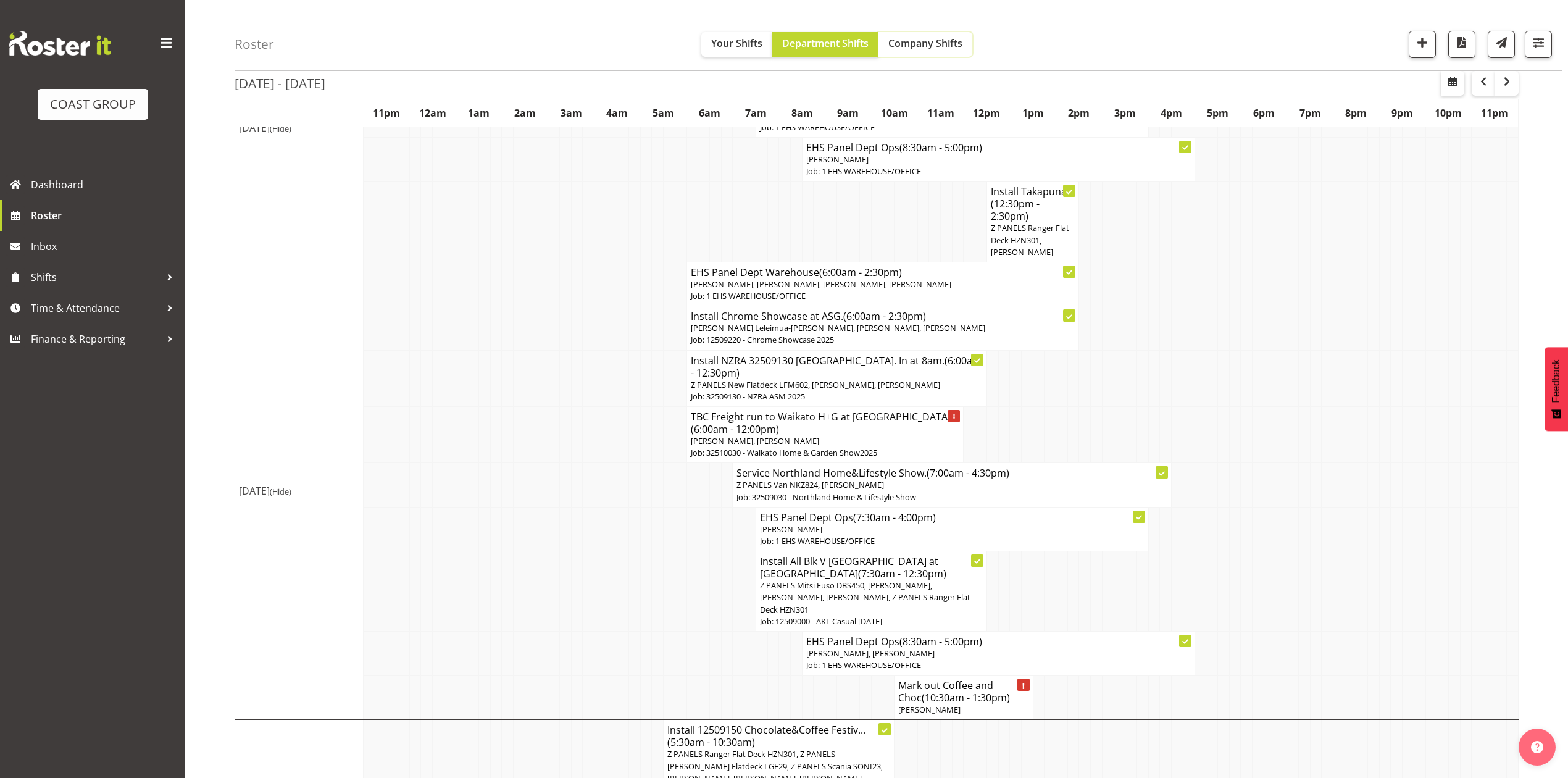
click at [905, 36] on span "Company Shifts" at bounding box center [925, 43] width 74 height 14
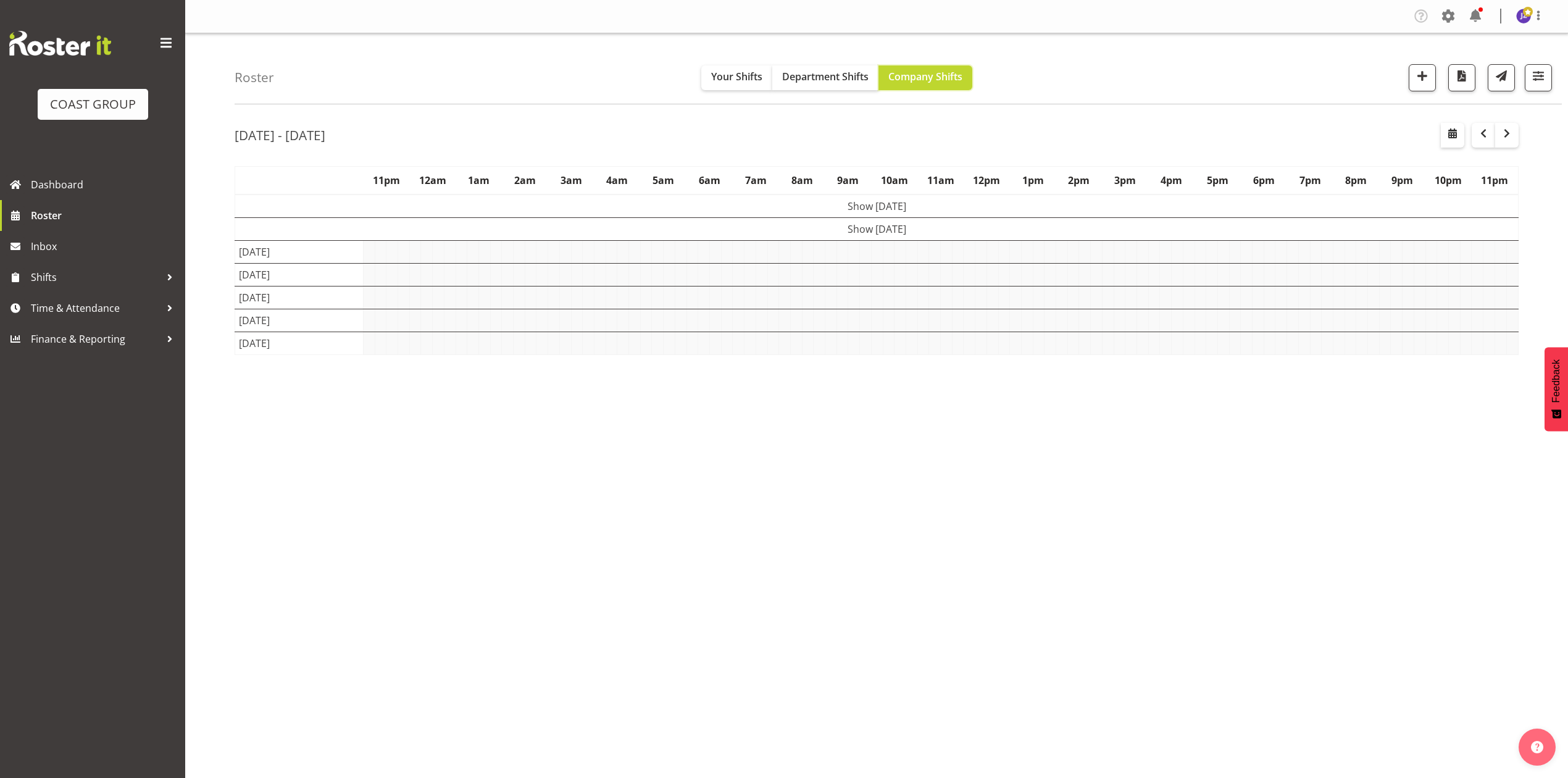
scroll to position [0, 0]
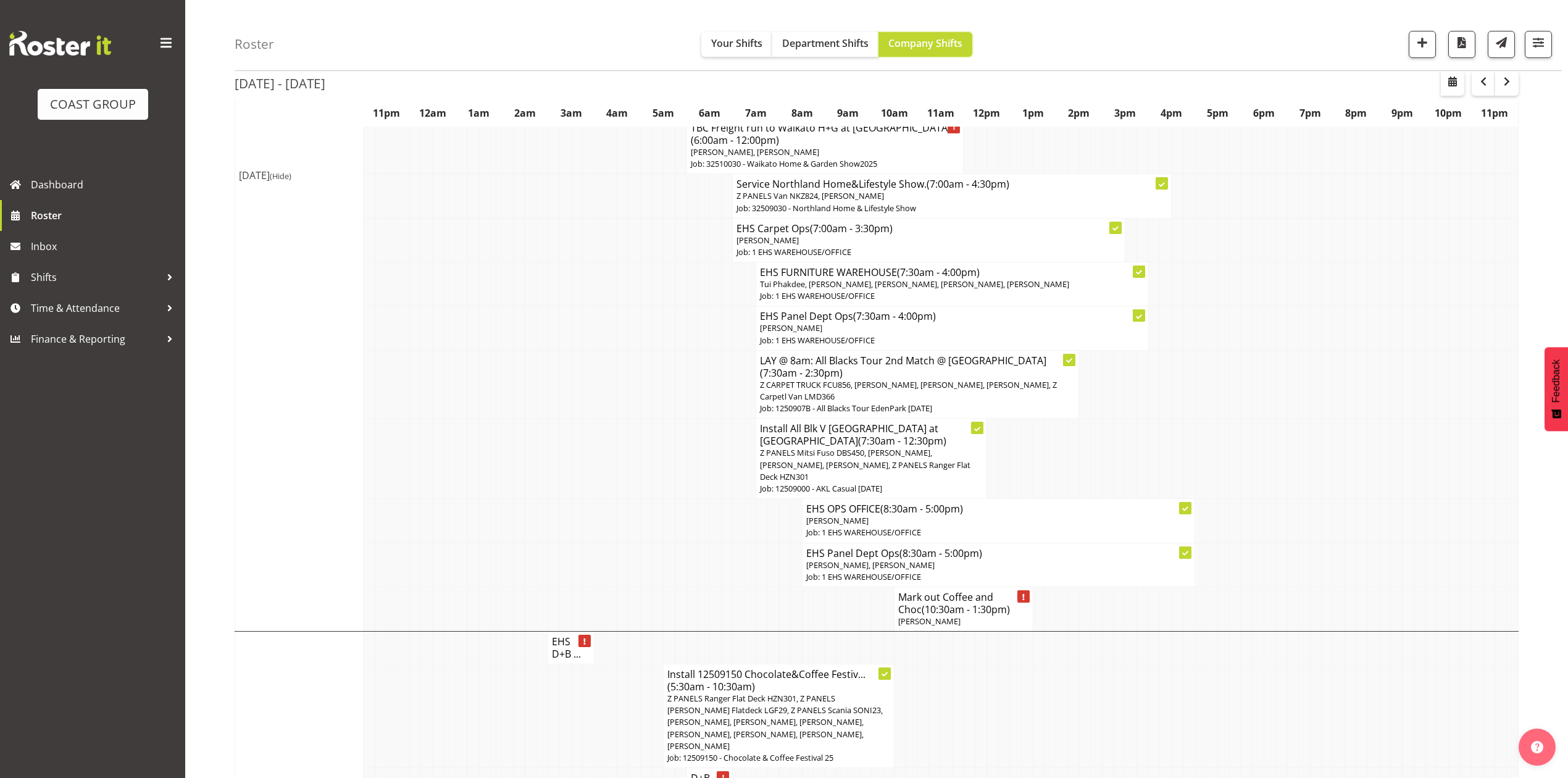
scroll to position [741, 0]
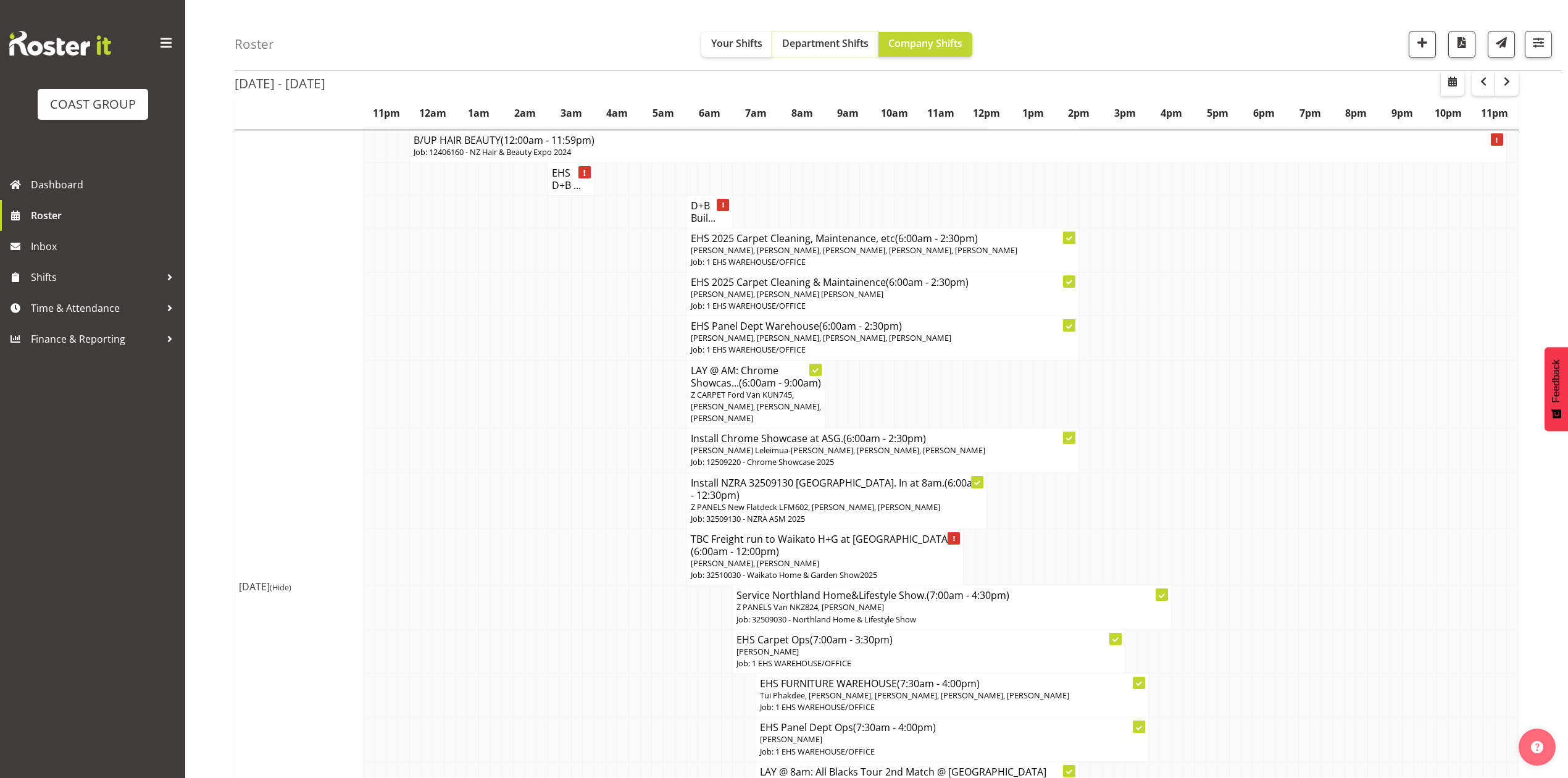
click at [819, 39] on span "Department Shifts" at bounding box center [826, 43] width 86 height 14
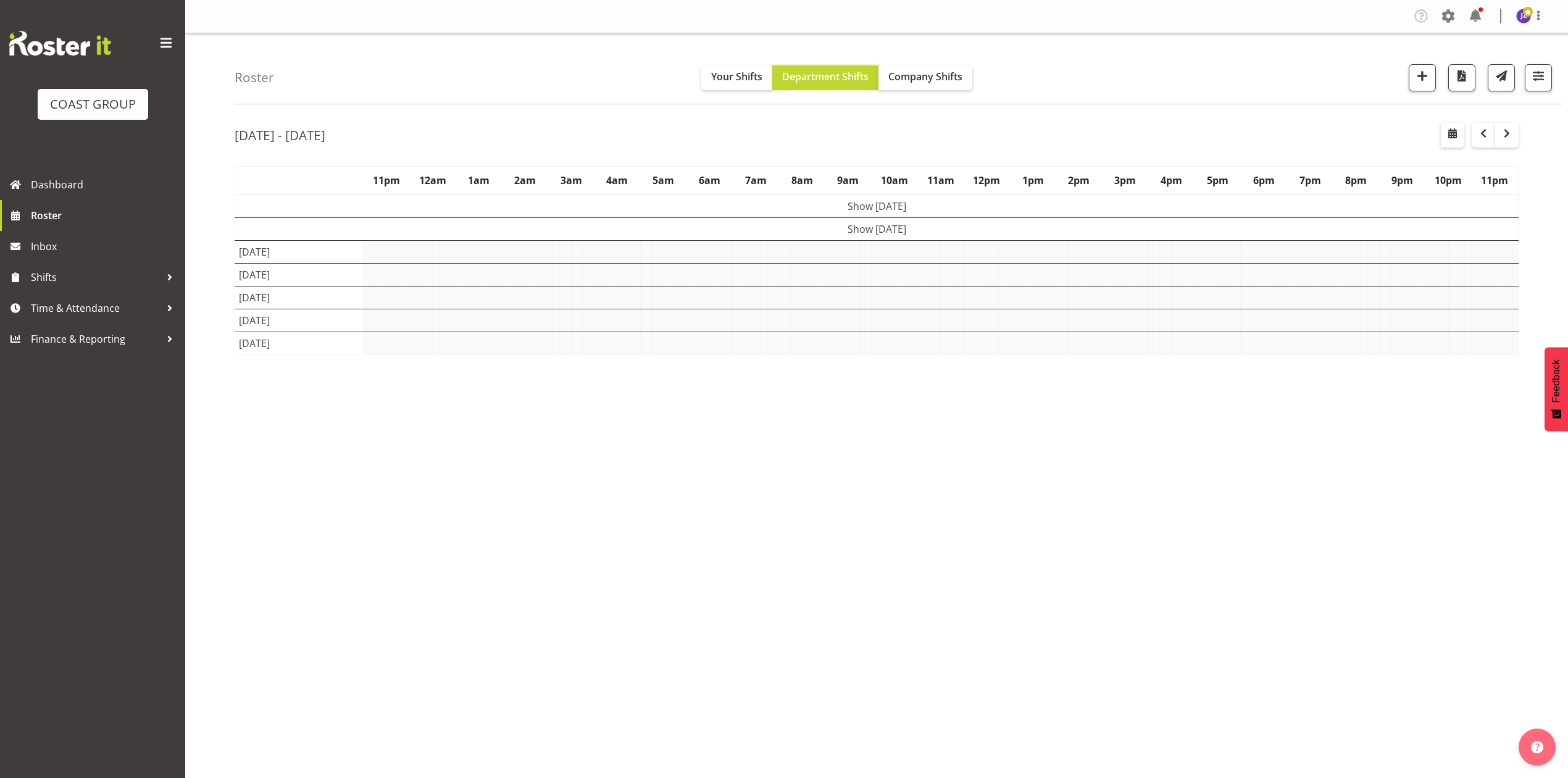
scroll to position [0, 0]
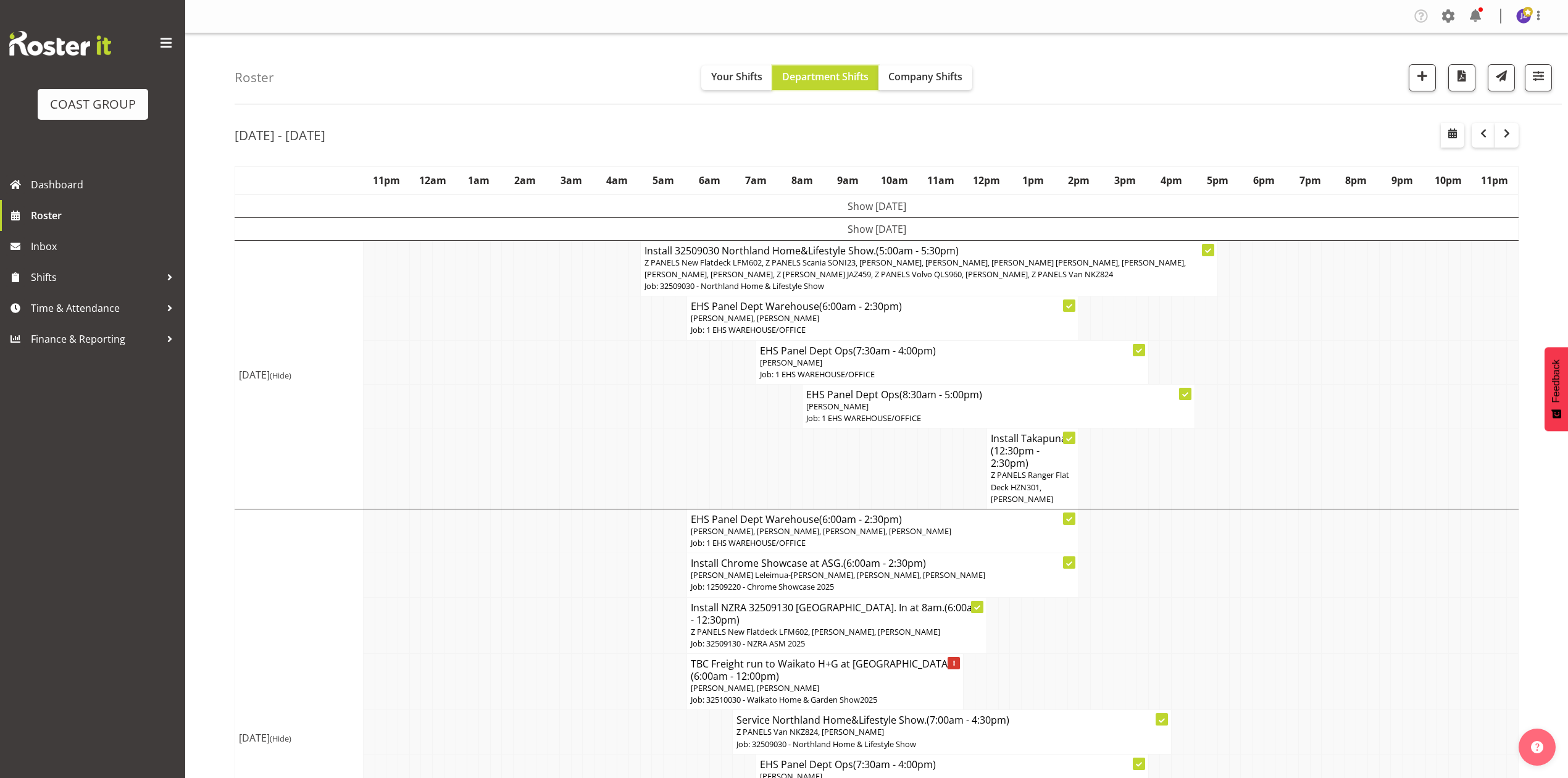
click at [772, 66] on button "Department Shifts" at bounding box center [826, 78] width 106 height 24
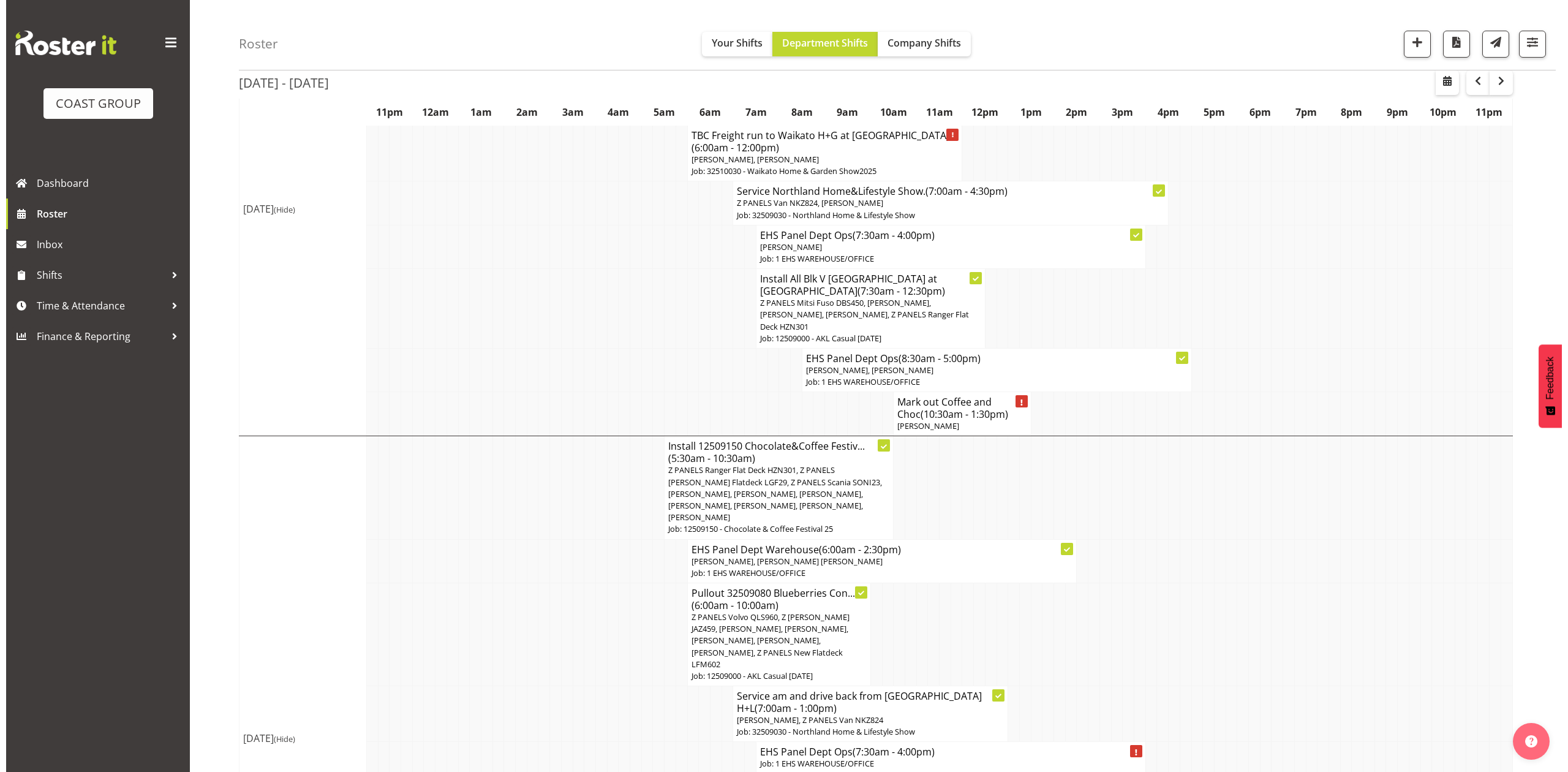
scroll to position [653, 0]
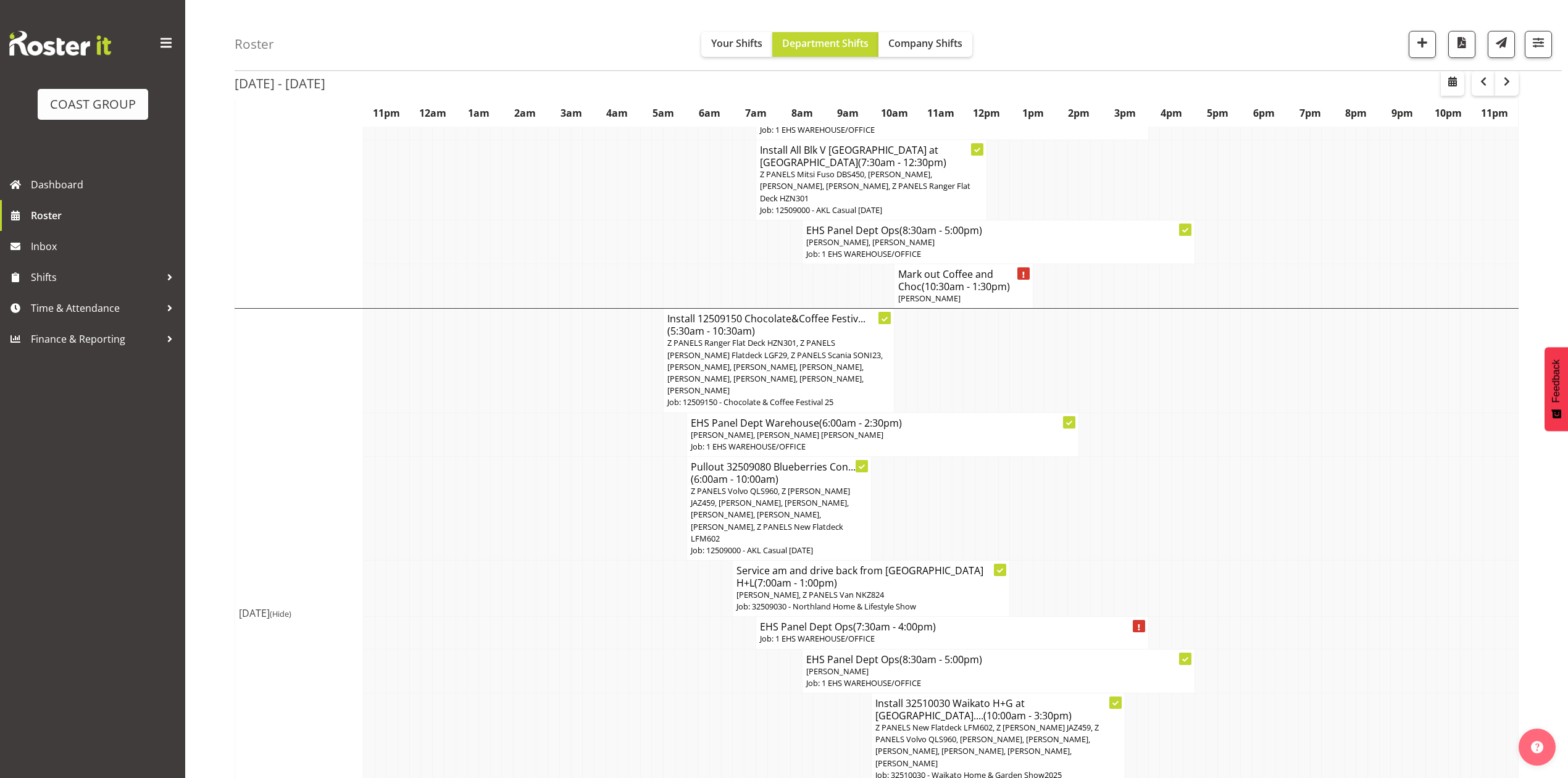
click at [743, 337] on span "Z PANELS Ranger Flat Deck HZN301, Z PANELS Mitsy Flatdeck LGF29, Z PANELS Scani…" at bounding box center [775, 367] width 215 height 59
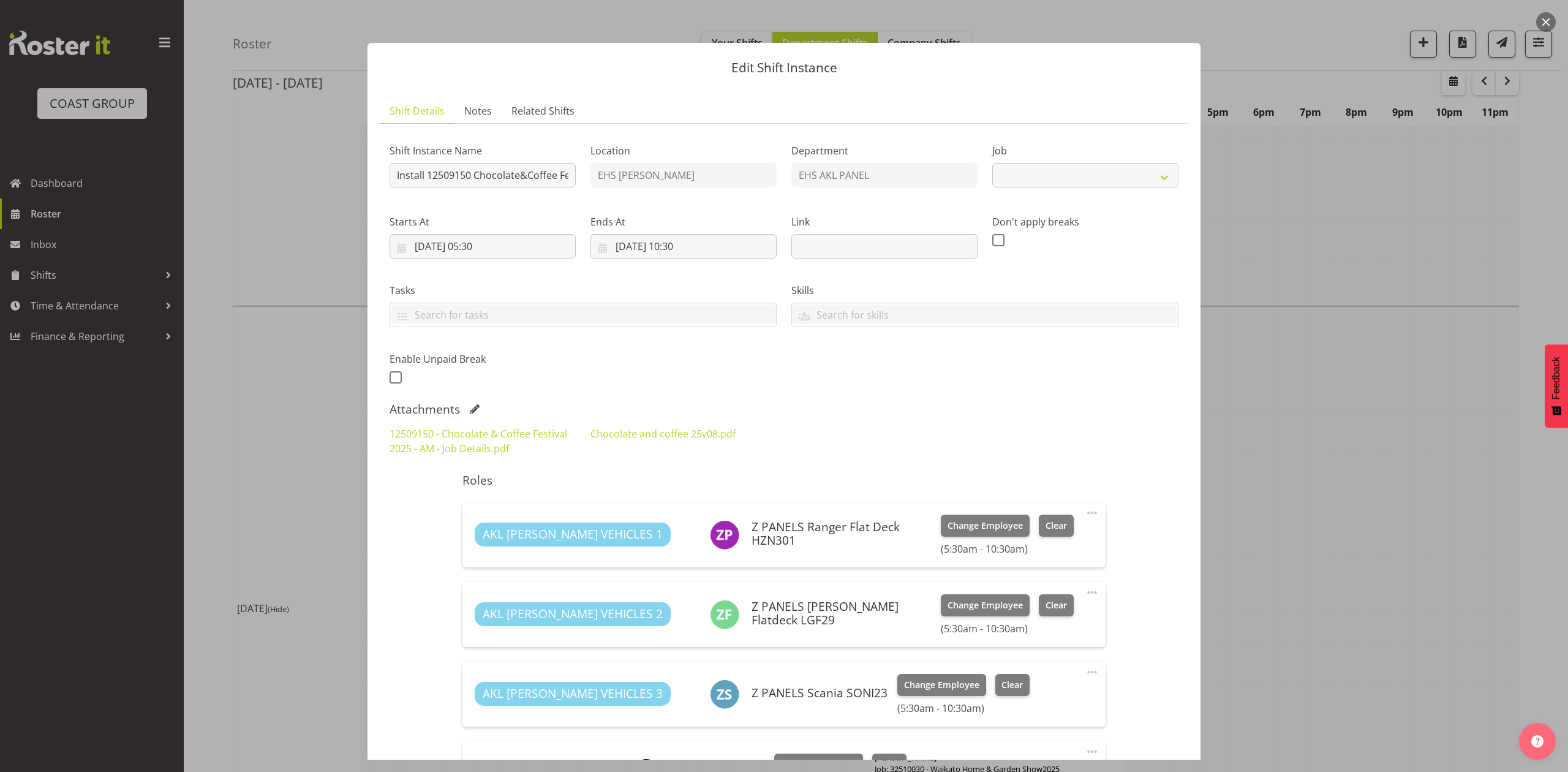
select select "9735"
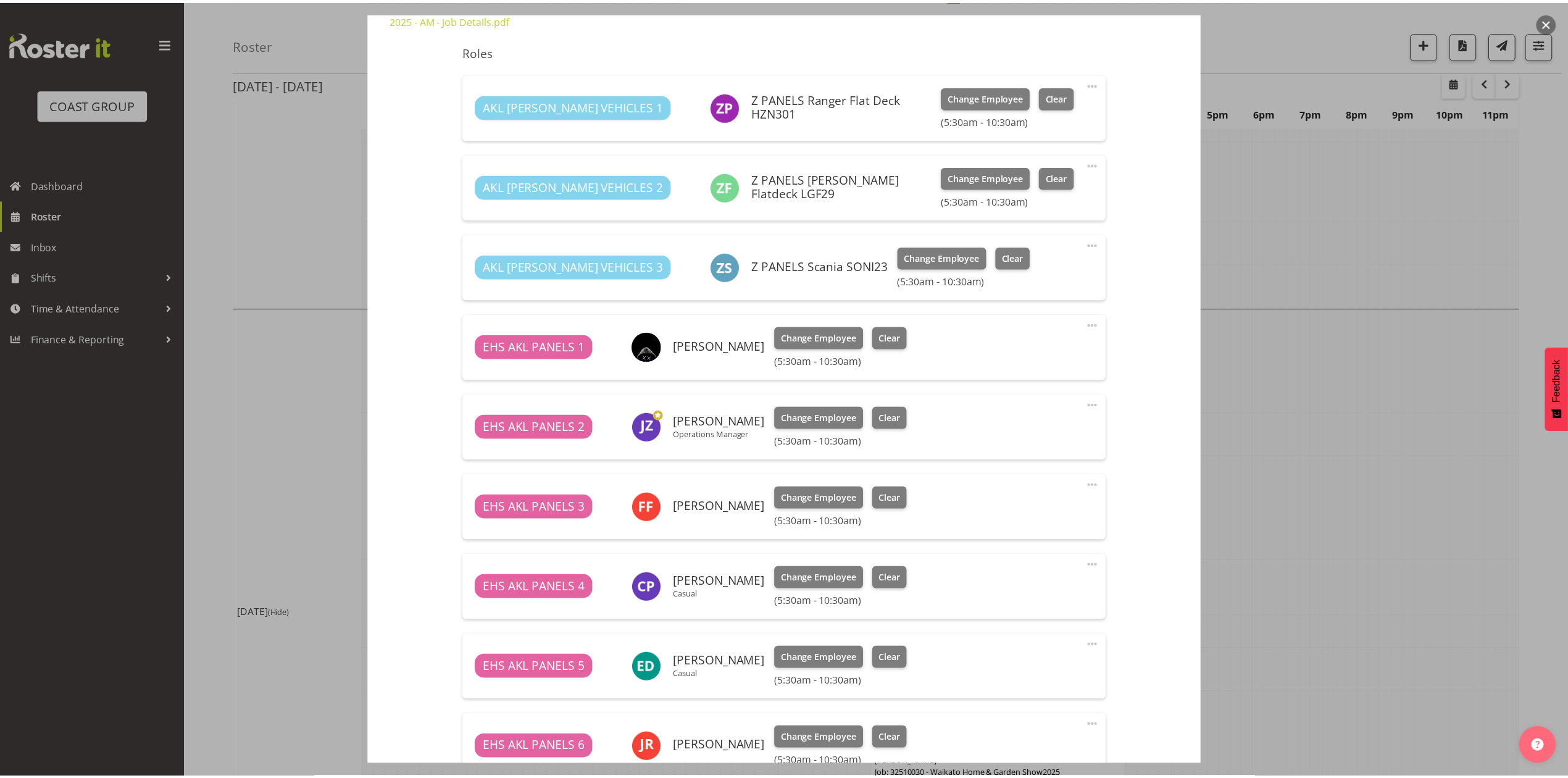
scroll to position [367, 0]
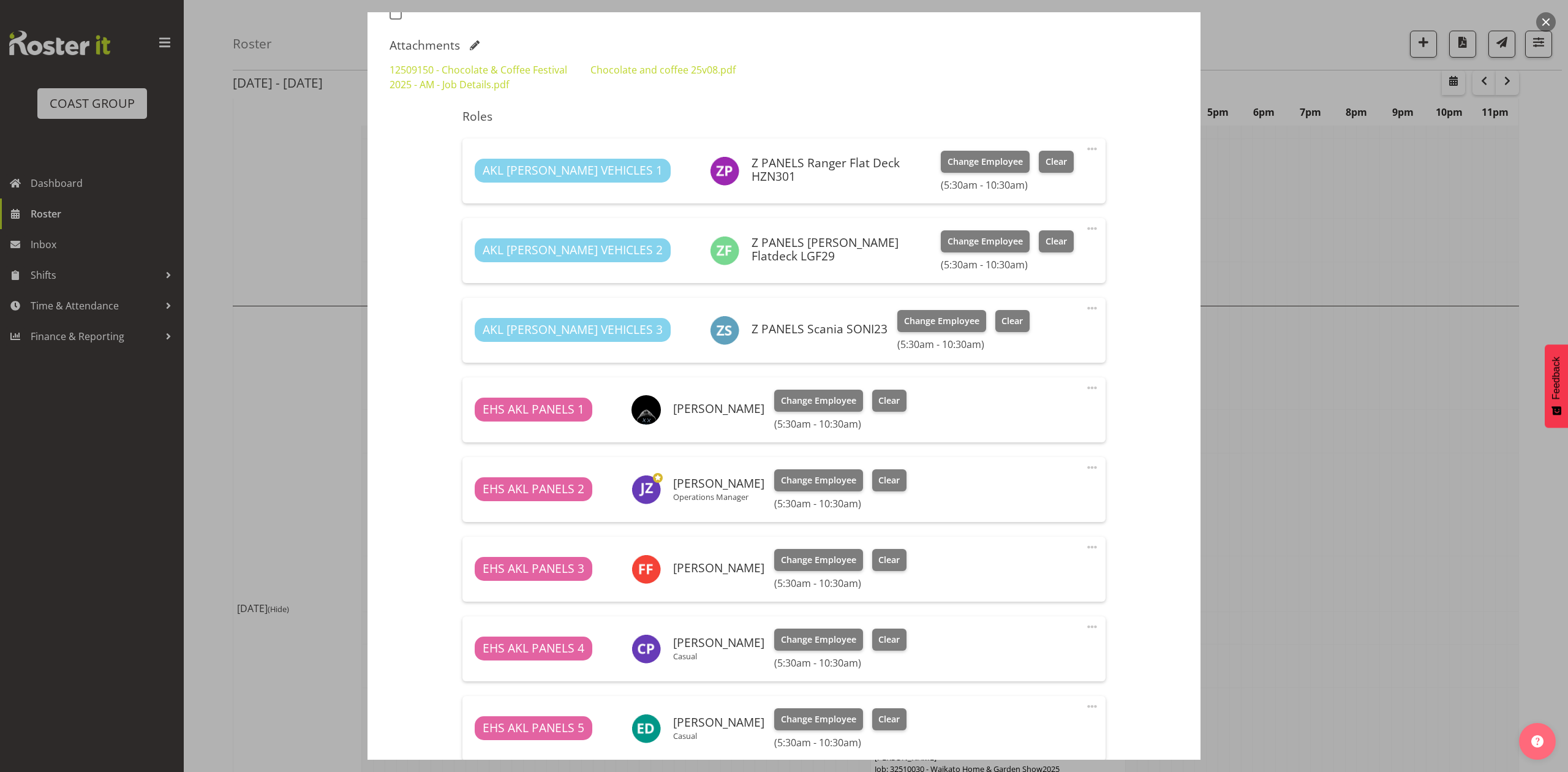
click at [1088, 92] on div "12509150 - Chocolate & Coffee Festival 2025 - AM - Job Details.pdf Chocolate an…" at bounding box center [784, 77] width 804 height 44
click at [1349, 415] on div at bounding box center [784, 386] width 1568 height 772
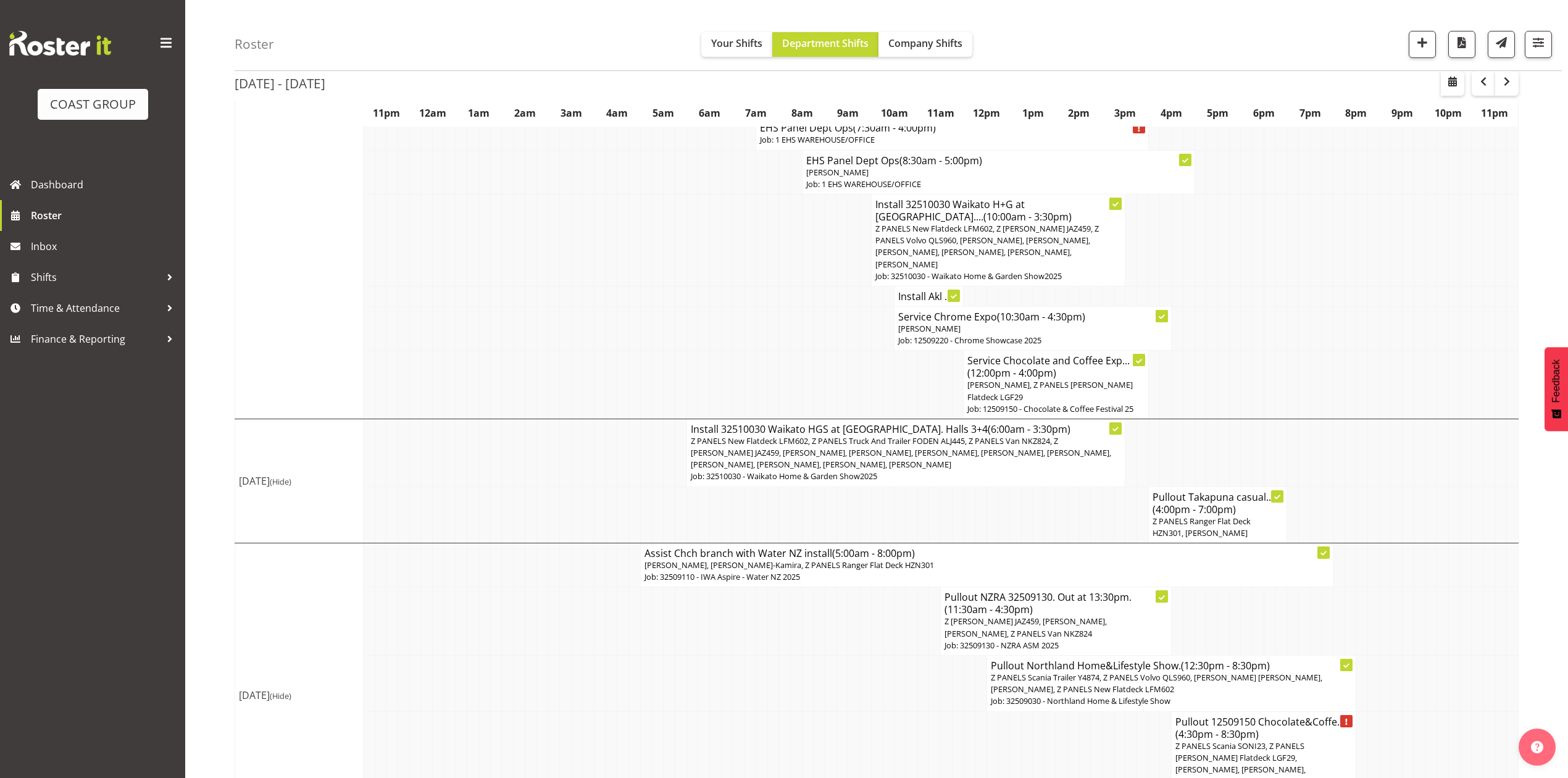
scroll to position [1159, 0]
click at [1043, 720] on td at bounding box center [1038, 760] width 12 height 104
click at [1508, 90] on span "button" at bounding box center [1507, 82] width 4 height 16
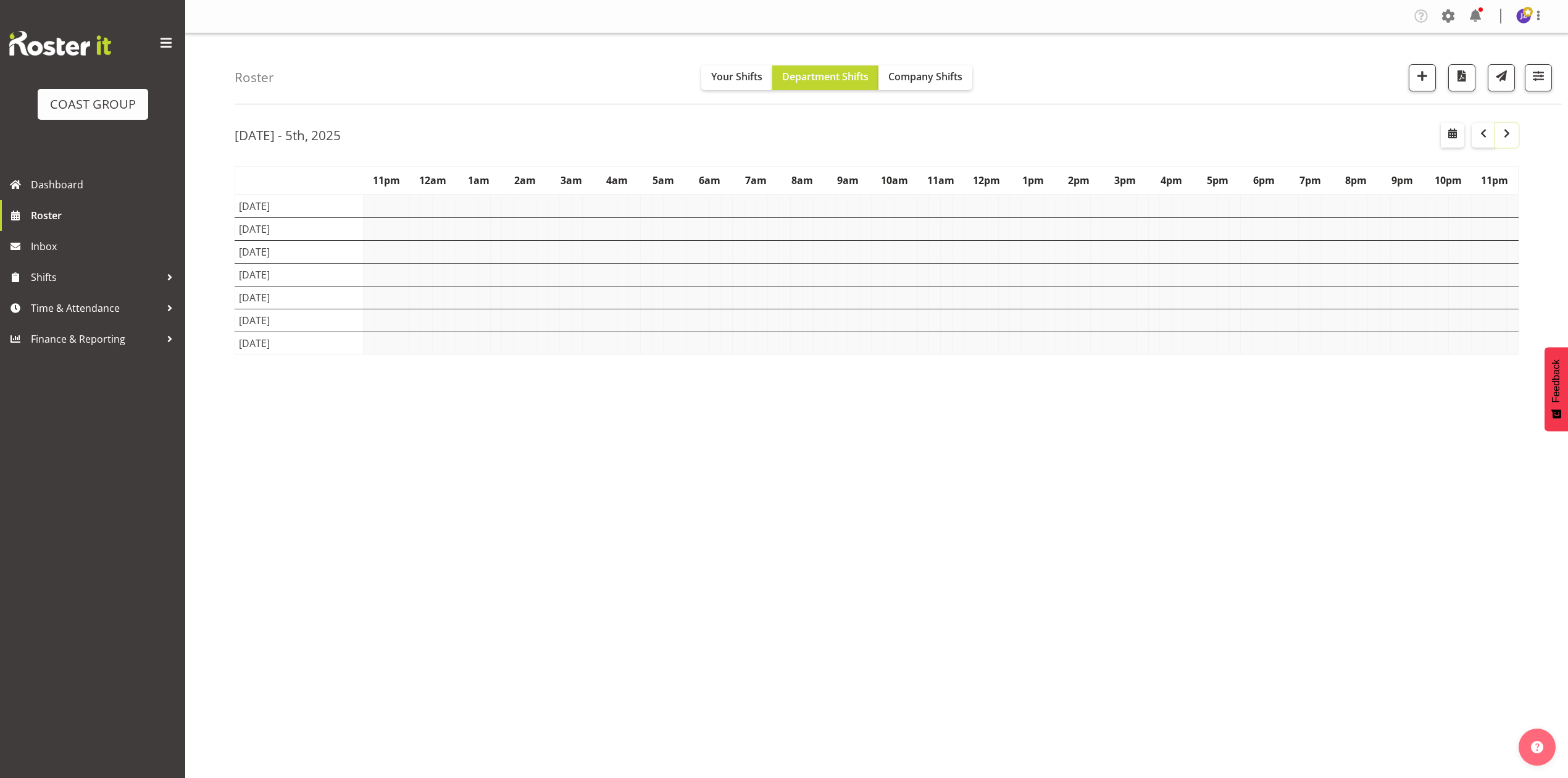
scroll to position [0, 0]
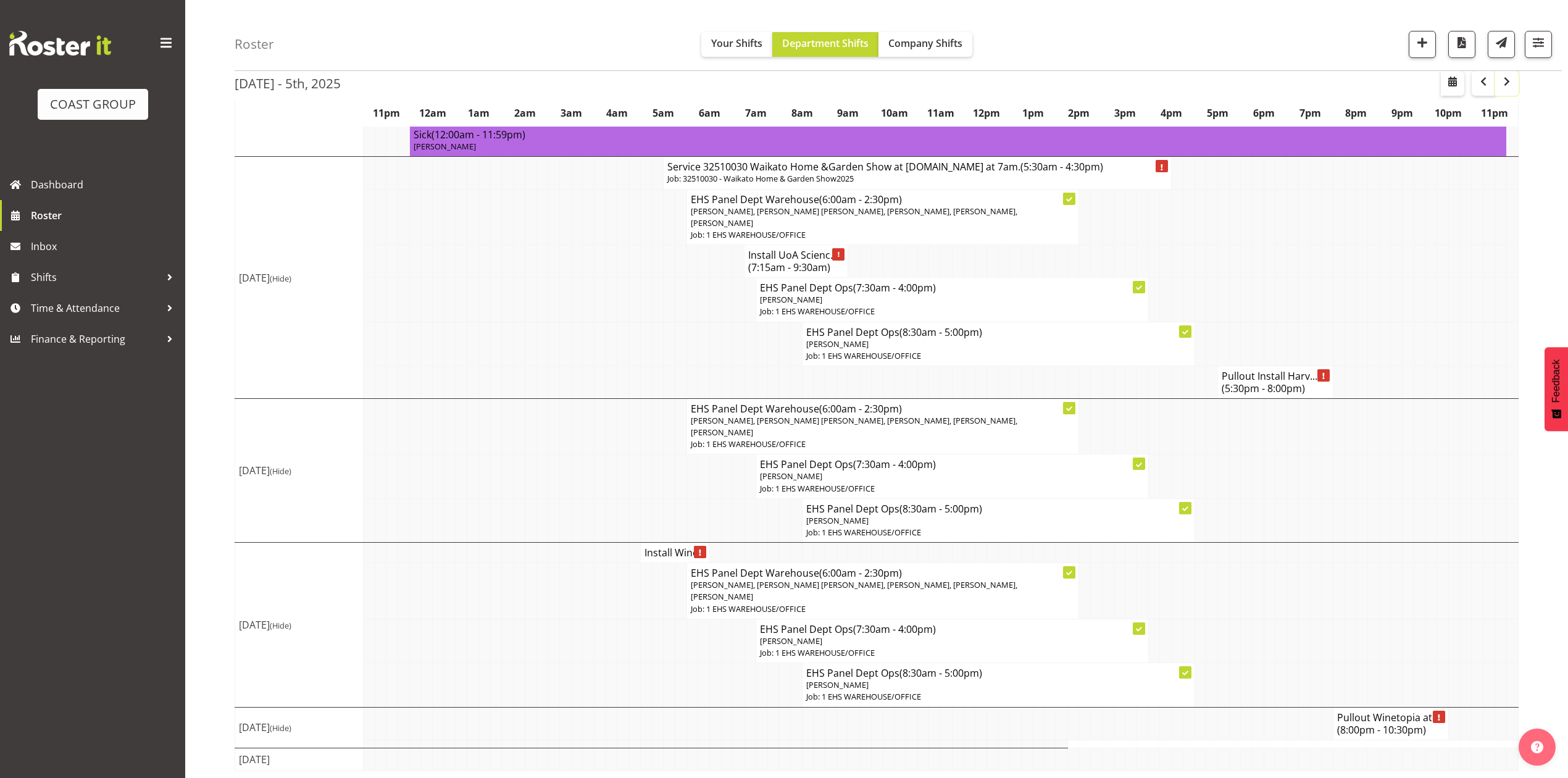
scroll to position [721, 0]
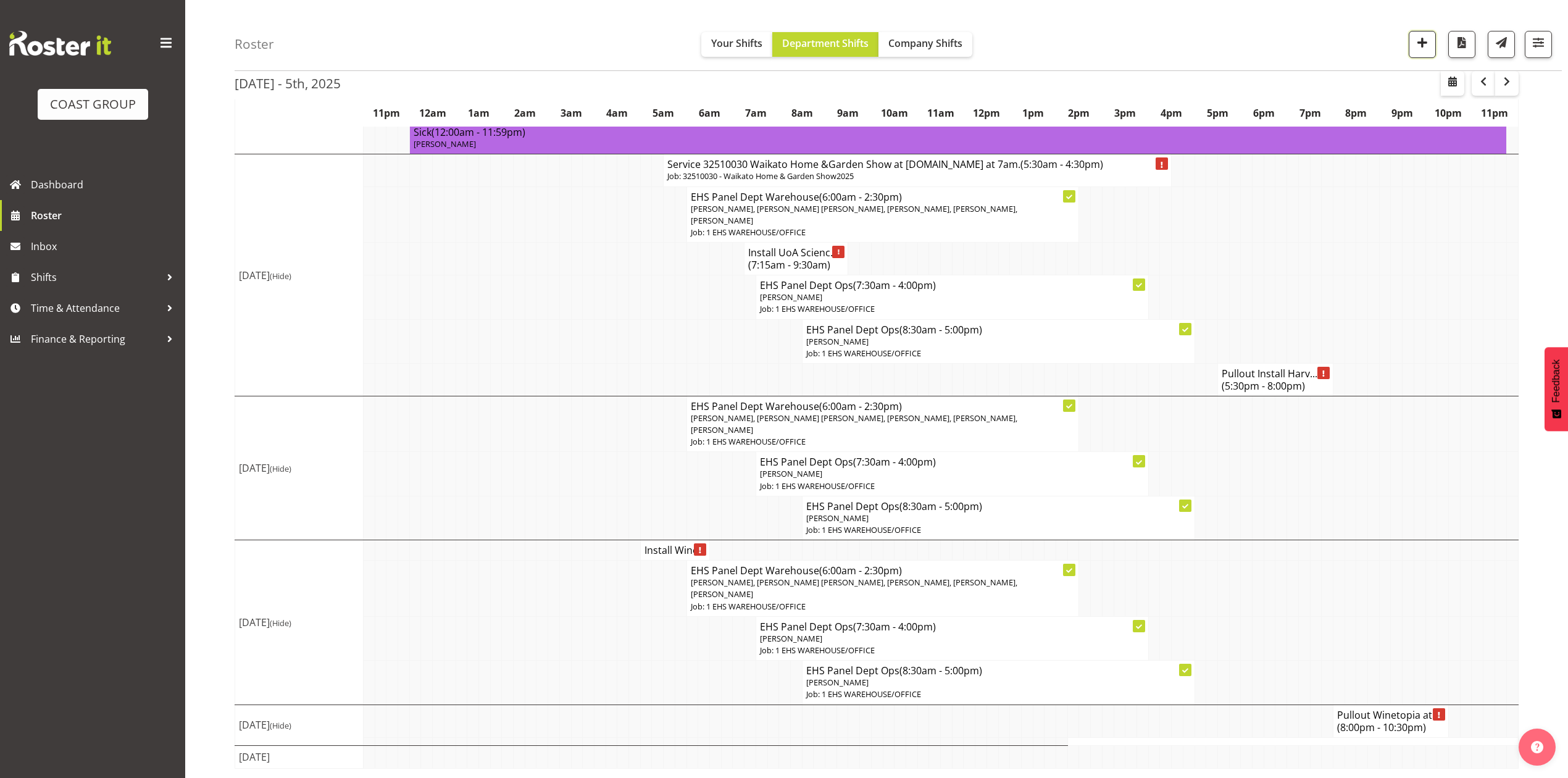
click at [1415, 42] on span "button" at bounding box center [1423, 43] width 16 height 16
